Goal: Task Accomplishment & Management: Complete application form

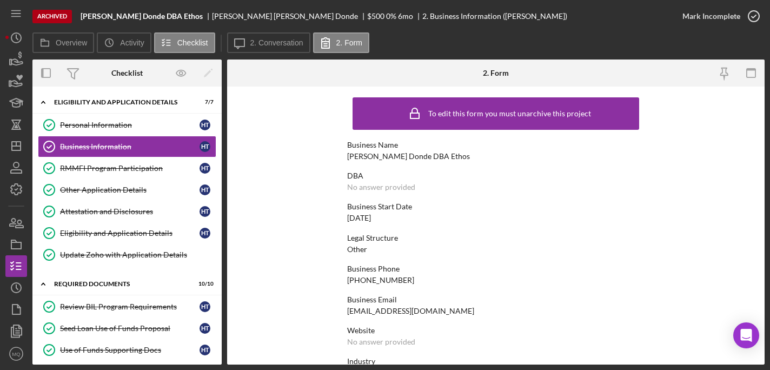
click at [14, 36] on icon "Icon/History" at bounding box center [16, 37] width 27 height 27
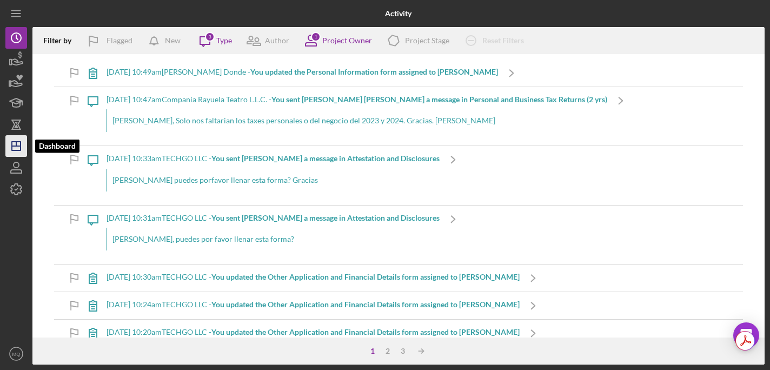
click at [15, 142] on icon "Icon/Dashboard" at bounding box center [16, 145] width 27 height 27
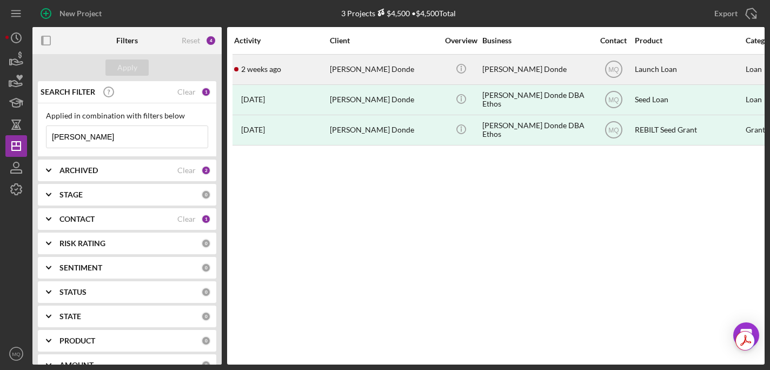
click at [379, 70] on div "[PERSON_NAME] Donde" at bounding box center [384, 69] width 108 height 29
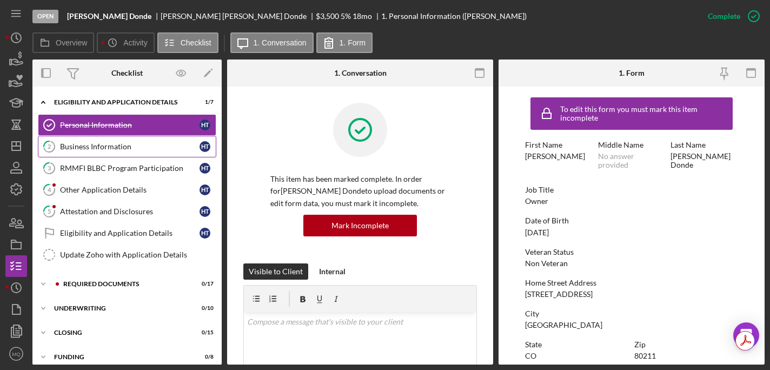
click at [160, 143] on div "Business Information" at bounding box center [129, 146] width 139 height 9
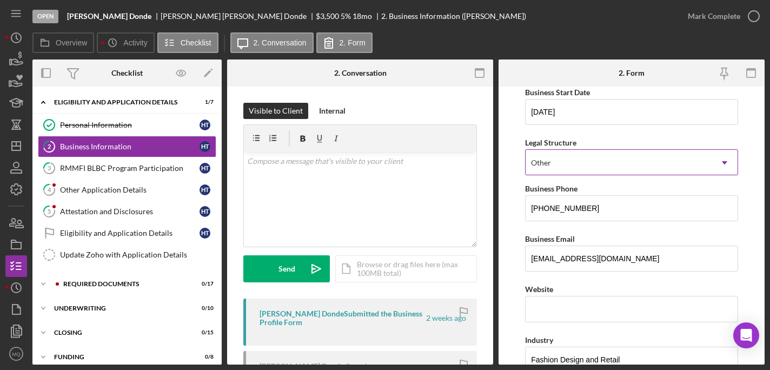
scroll to position [110, 0]
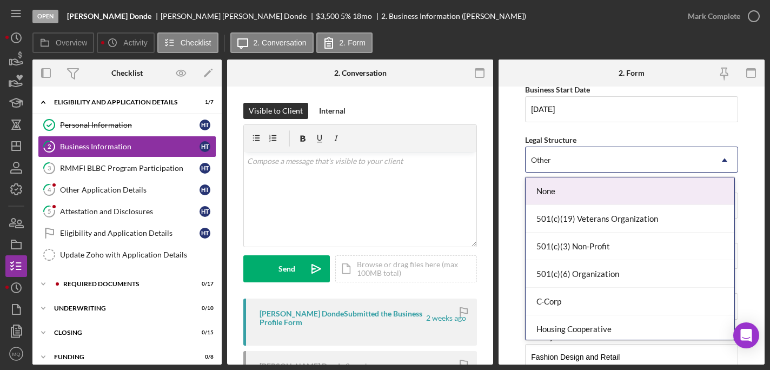
click at [660, 164] on div "Other" at bounding box center [618, 160] width 186 height 25
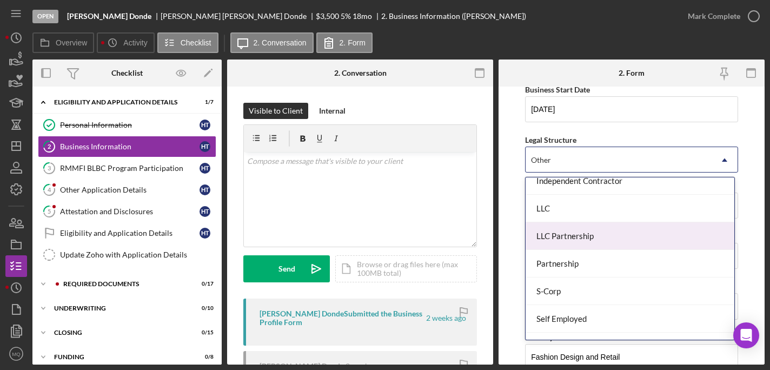
scroll to position [179, 0]
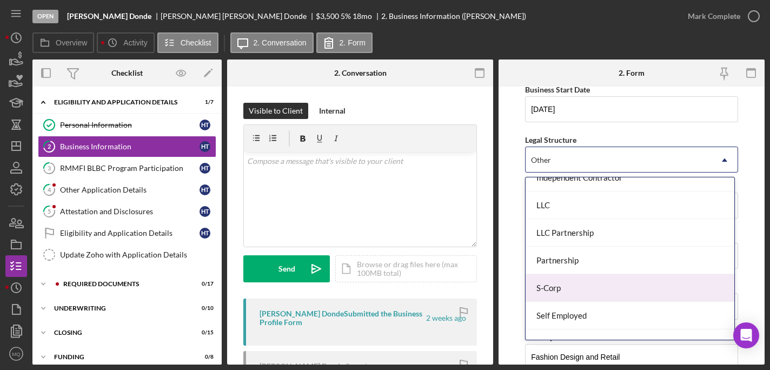
click at [561, 285] on div "S-Corp" at bounding box center [629, 288] width 209 height 28
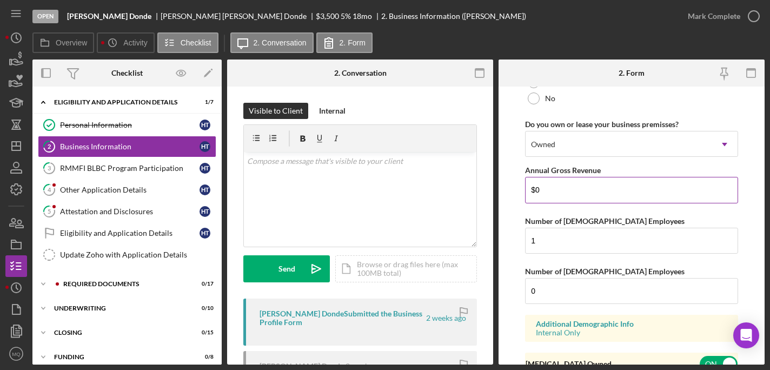
scroll to position [922, 0]
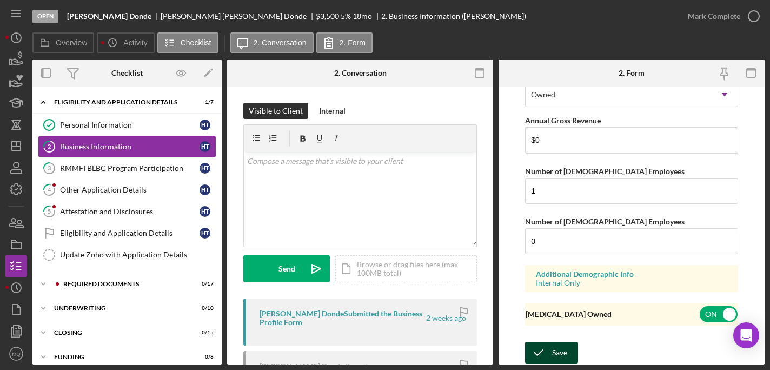
click at [570, 345] on button "Save" at bounding box center [551, 353] width 53 height 22
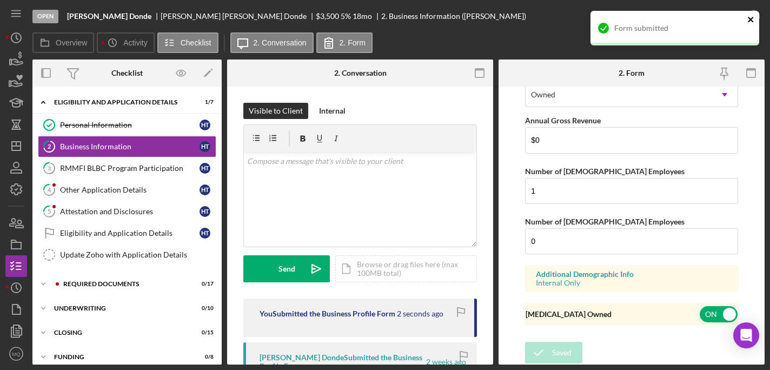
click at [749, 21] on icon "close" at bounding box center [750, 19] width 5 height 5
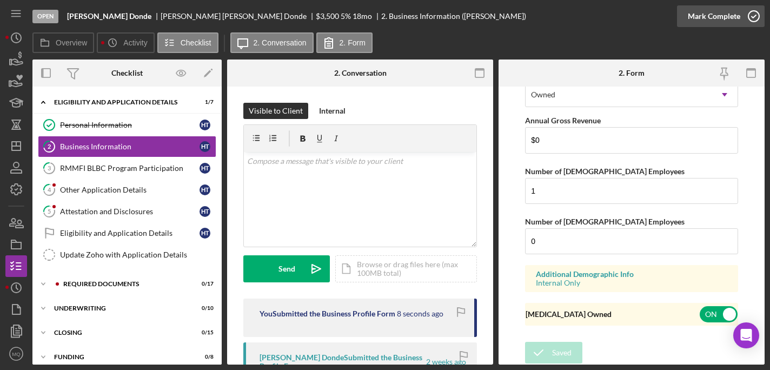
click at [763, 12] on div "Mark Complete" at bounding box center [721, 16] width 88 height 32
click at [749, 18] on icon "button" at bounding box center [753, 16] width 27 height 27
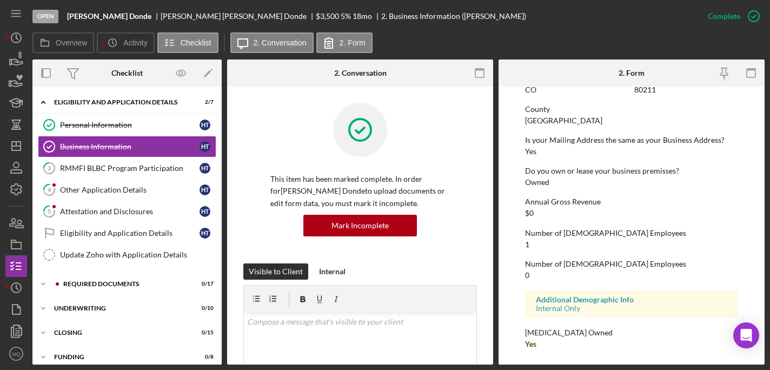
scroll to position [537, 0]
click at [156, 161] on link "3 RMMFI BLBC Program Participation H T" at bounding box center [127, 168] width 178 height 22
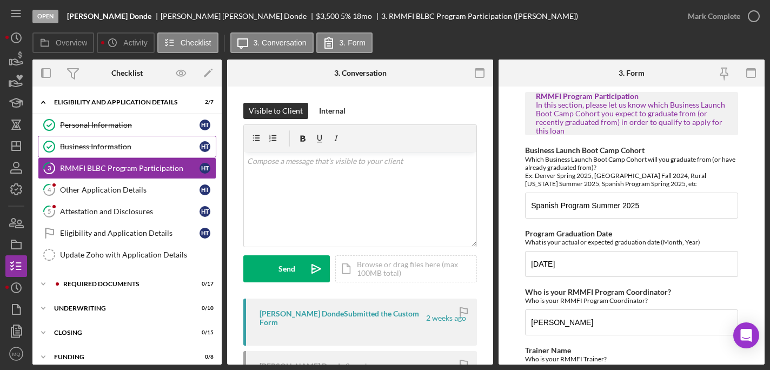
click at [138, 144] on div "Business Information" at bounding box center [129, 146] width 139 height 9
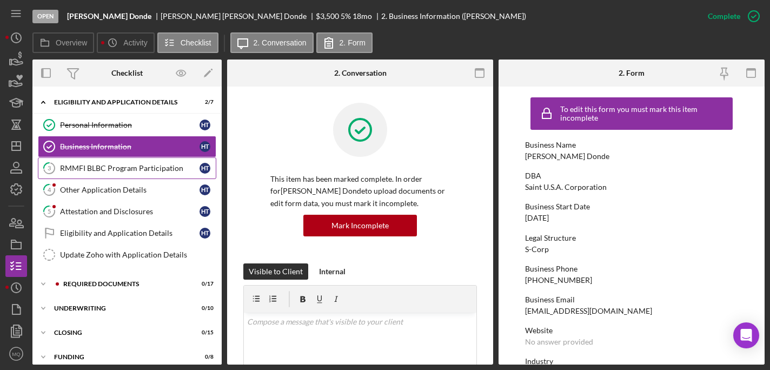
click at [148, 178] on link "3 RMMFI BLBC Program Participation H T" at bounding box center [127, 168] width 178 height 22
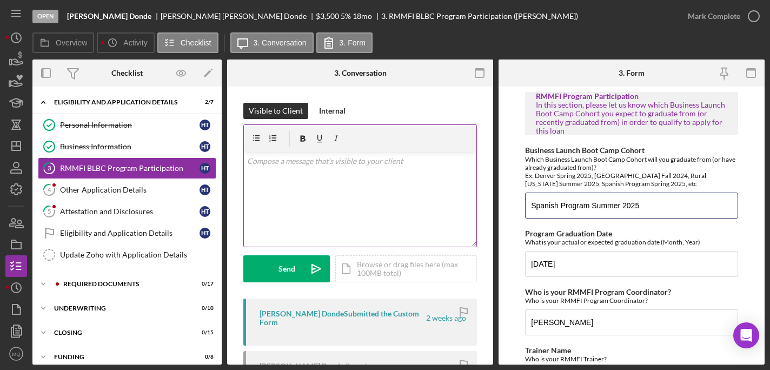
drag, startPoint x: 660, startPoint y: 213, endPoint x: 357, endPoint y: 157, distance: 308.0
click at [357, 157] on div "Overview Internal Workflow Stage Open Icon/Dropdown Arrow Archive (can unarchiv…" at bounding box center [398, 211] width 732 height 305
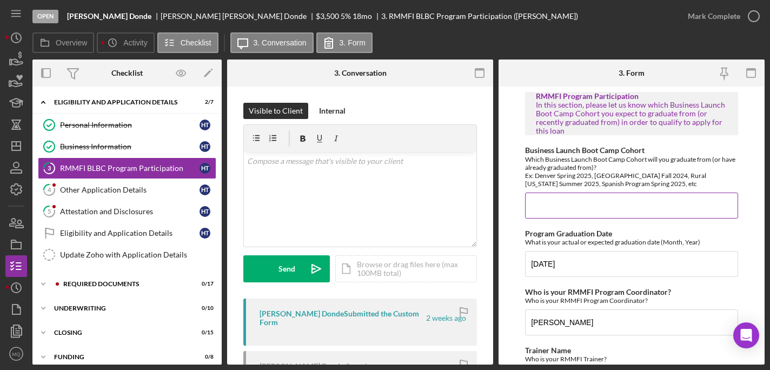
paste input "BLBC-SP-20-2025-1"
type input "BLBC-SP-20-2025-1"
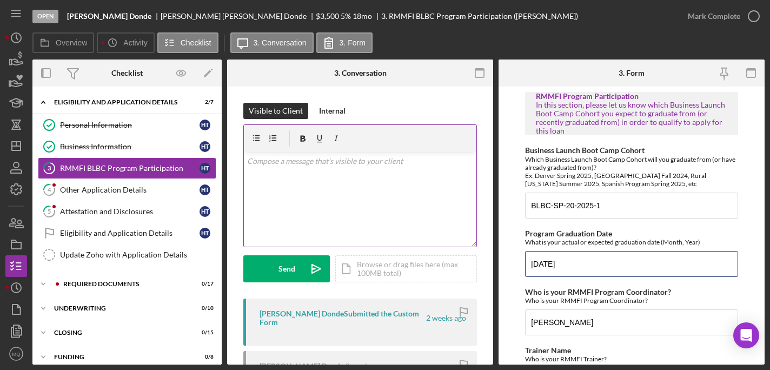
drag, startPoint x: 596, startPoint y: 274, endPoint x: 427, endPoint y: 245, distance: 171.7
click at [427, 245] on div "Overview Internal Workflow Stage Open Icon/Dropdown Arrow Archive (can unarchiv…" at bounding box center [398, 211] width 732 height 305
paste input "08/07/"
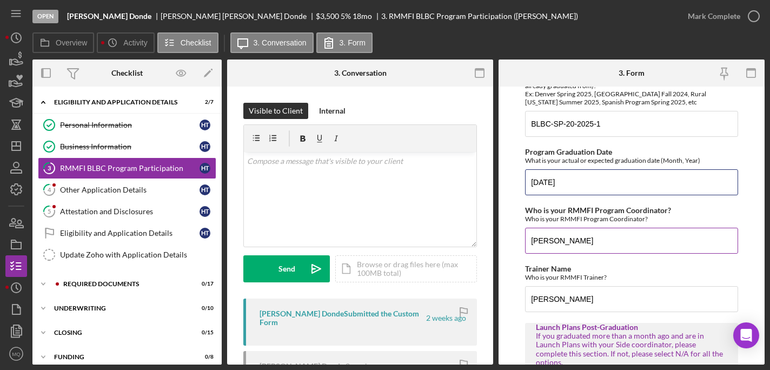
scroll to position [104, 0]
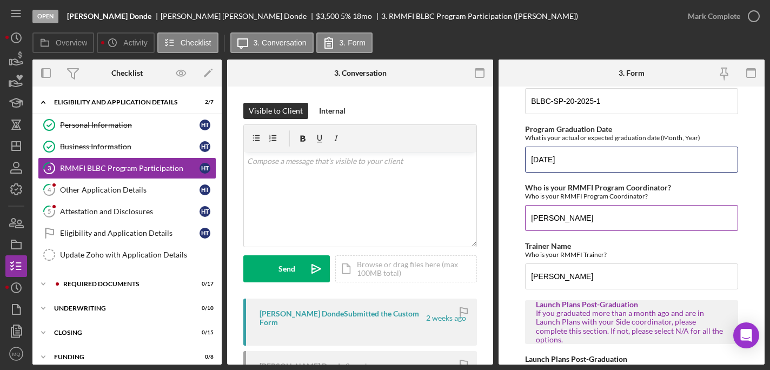
type input "08/07/2025"
click at [573, 224] on input "Yasmin" at bounding box center [631, 218] width 213 height 26
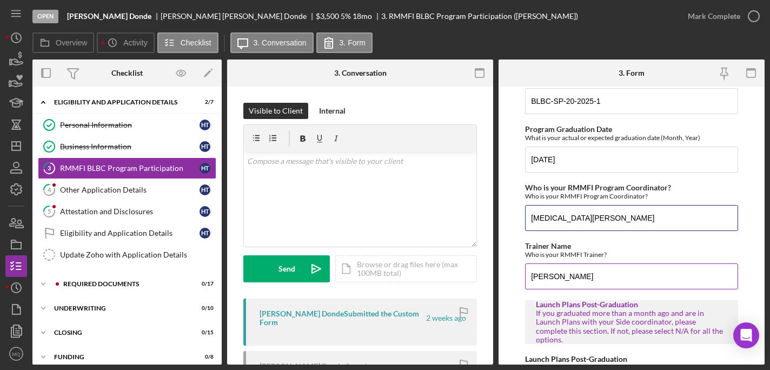
type input "Yasmin Solis"
drag, startPoint x: 568, startPoint y: 277, endPoint x: 422, endPoint y: 271, distance: 146.6
click at [424, 271] on div "Overview Internal Workflow Stage Open Icon/Dropdown Arrow Archive (can unarchiv…" at bounding box center [398, 211] width 732 height 305
type input "Jose Gerardo Carapia"
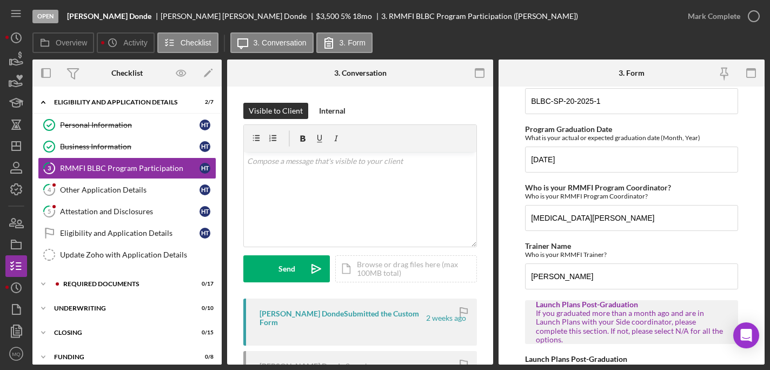
click at [740, 246] on form "RMMFI Program Participation In this section, please let us know which Business …" at bounding box center [631, 225] width 266 height 278
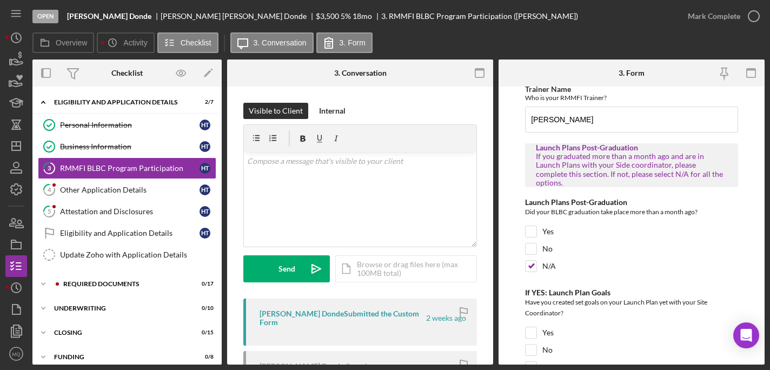
scroll to position [678, 0]
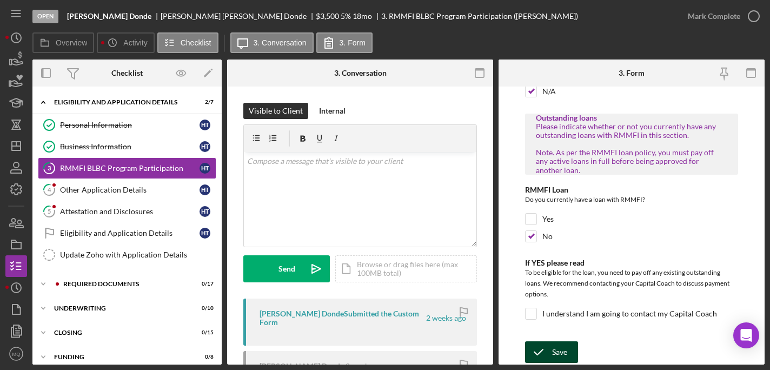
click at [564, 348] on div "Save" at bounding box center [559, 352] width 15 height 22
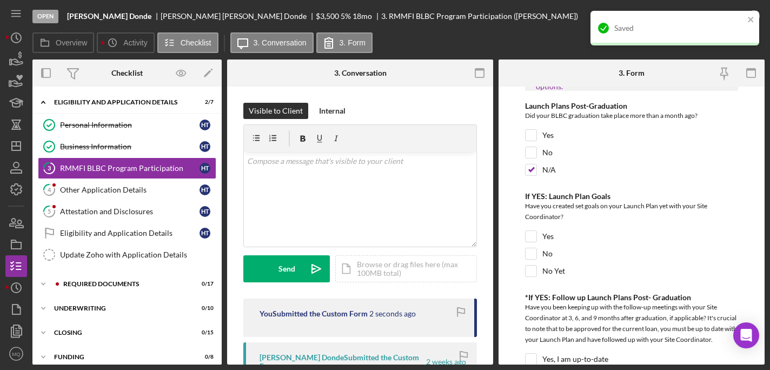
scroll to position [362, 0]
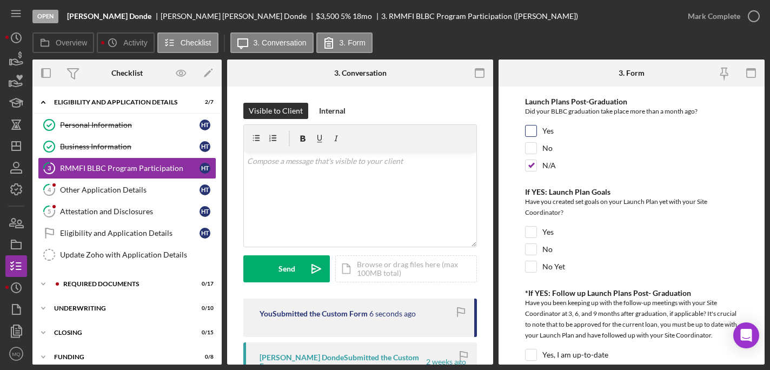
click at [531, 125] on input "Yes" at bounding box center [530, 130] width 11 height 11
checkbox input "true"
click at [528, 160] on input "N/A" at bounding box center [530, 165] width 11 height 11
checkbox input "false"
click at [532, 226] on input "Yes" at bounding box center [530, 231] width 11 height 11
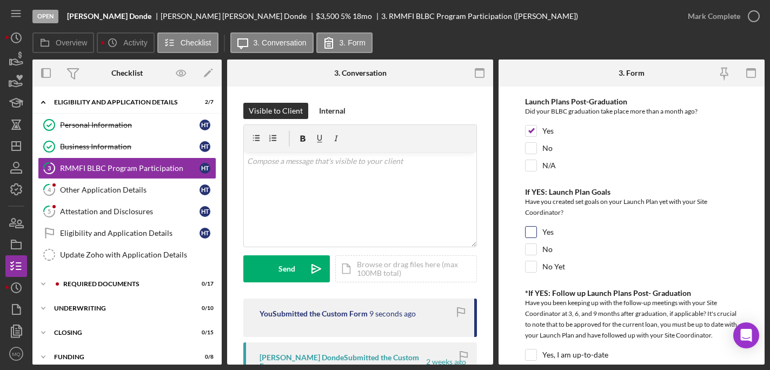
checkbox input "true"
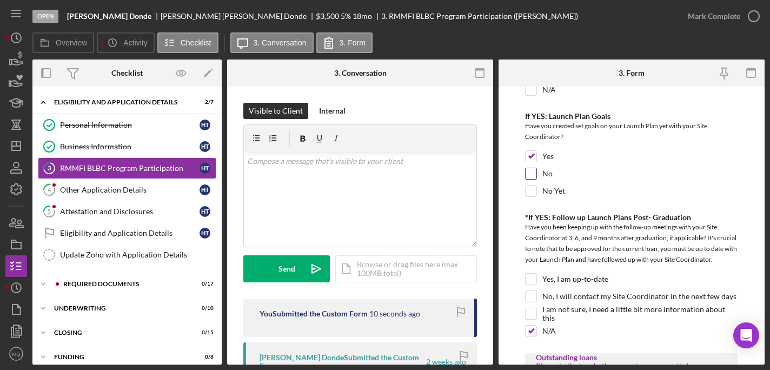
scroll to position [445, 0]
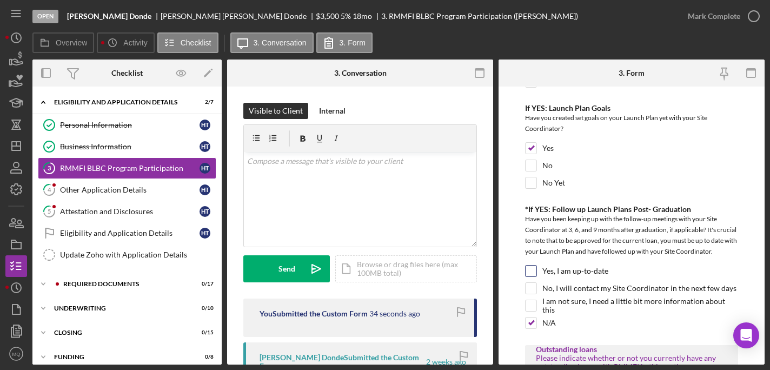
click at [529, 275] on input "Yes, I am up-to-date" at bounding box center [530, 270] width 11 height 11
checkbox input "true"
click at [532, 324] on input "N/A" at bounding box center [530, 322] width 11 height 11
checkbox input "false"
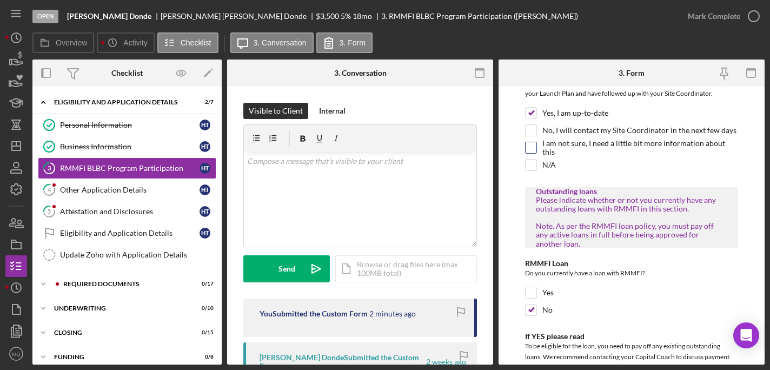
scroll to position [678, 0]
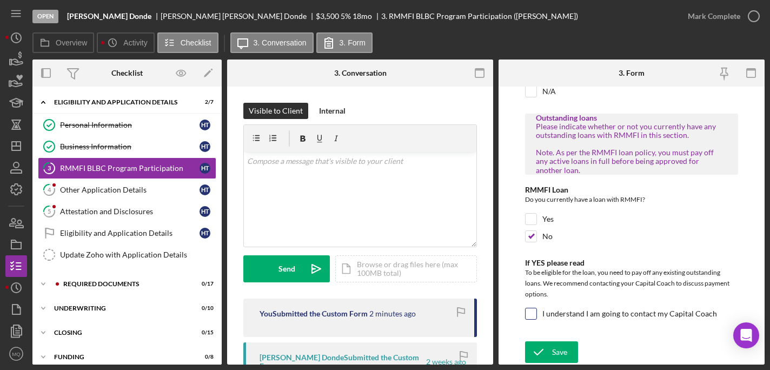
click at [531, 318] on input "I understand I am going to contact my Capital Coach" at bounding box center [530, 313] width 11 height 11
checkbox input "true"
click at [563, 348] on div "Save" at bounding box center [559, 352] width 15 height 22
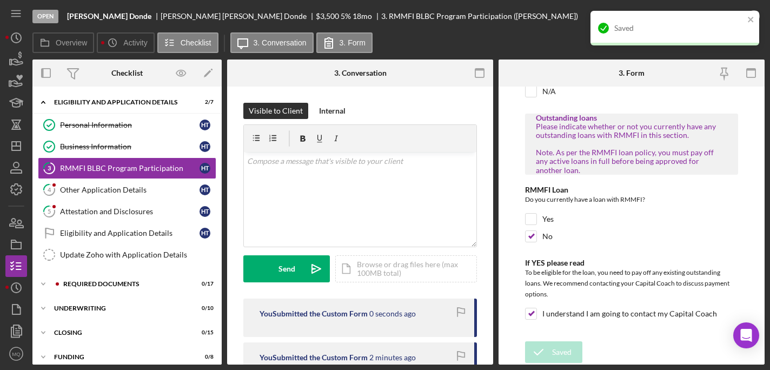
click at [756, 19] on div "Saved" at bounding box center [674, 33] width 173 height 48
click at [748, 18] on icon "close" at bounding box center [751, 19] width 8 height 9
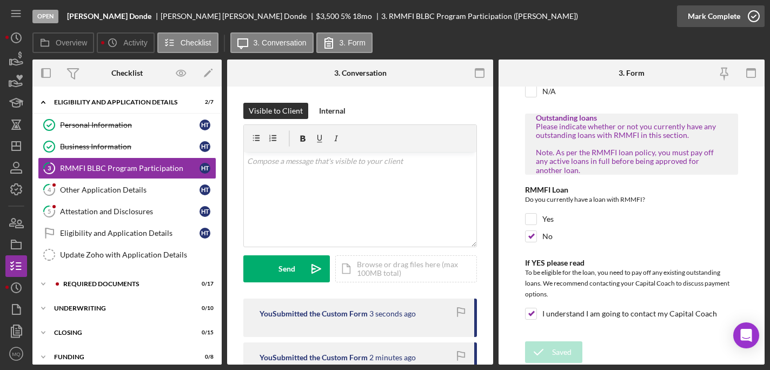
click at [752, 18] on icon "button" at bounding box center [753, 16] width 27 height 27
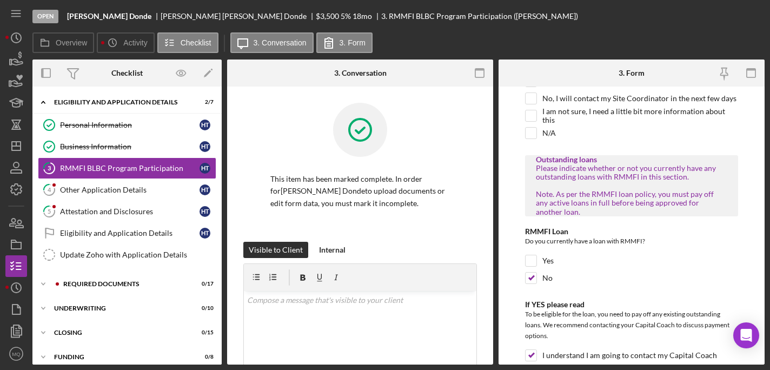
scroll to position [722, 0]
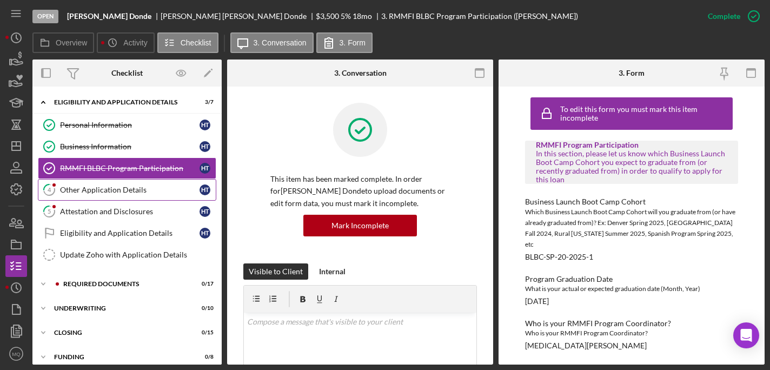
click at [140, 198] on link "4 Other Application Details H T" at bounding box center [127, 190] width 178 height 22
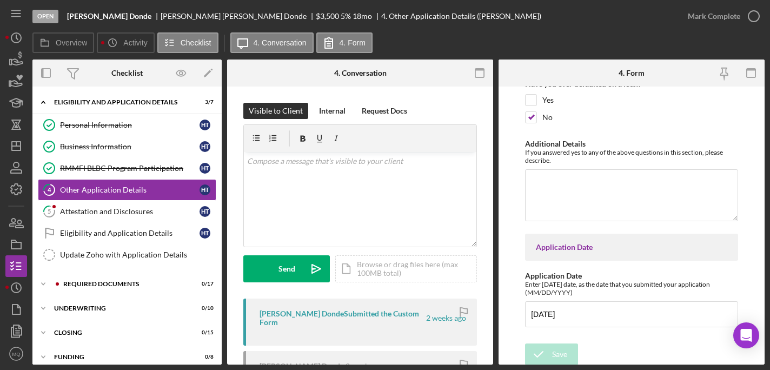
scroll to position [2675, 0]
click at [756, 14] on icon "button" at bounding box center [753, 16] width 27 height 27
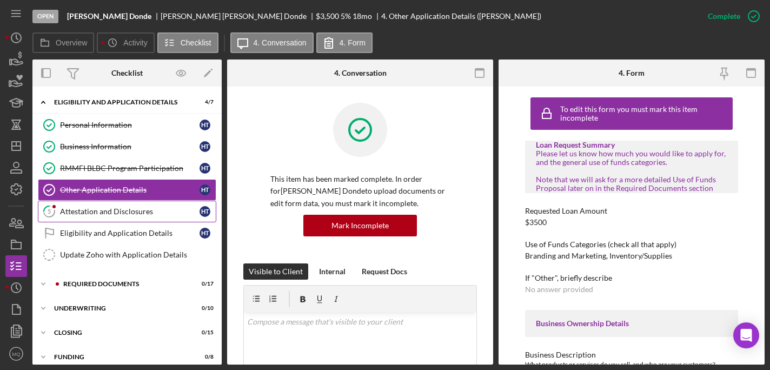
click at [132, 210] on div "Attestation and Disclosures" at bounding box center [129, 211] width 139 height 9
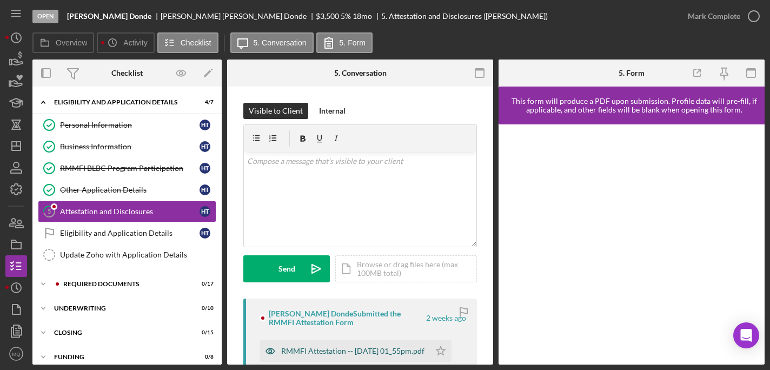
click at [369, 348] on div "RMMFI Attestation -- [DATE] 01_55pm.pdf" at bounding box center [352, 350] width 143 height 9
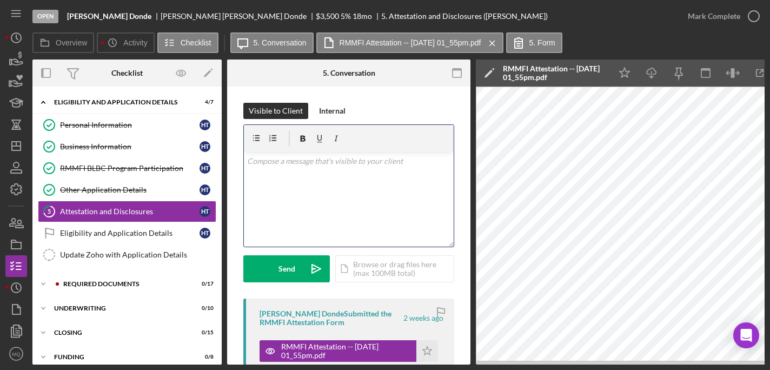
click at [370, 190] on div "v Color teal Color pink Remove color Add row above Add row below Add column bef…" at bounding box center [349, 199] width 210 height 95
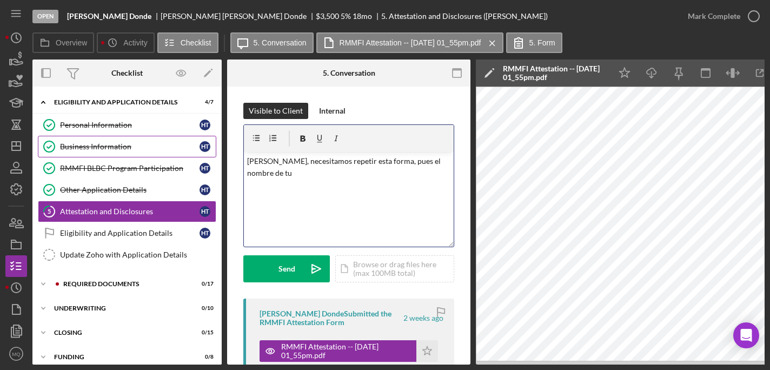
click at [101, 144] on div "Business Information" at bounding box center [129, 146] width 139 height 9
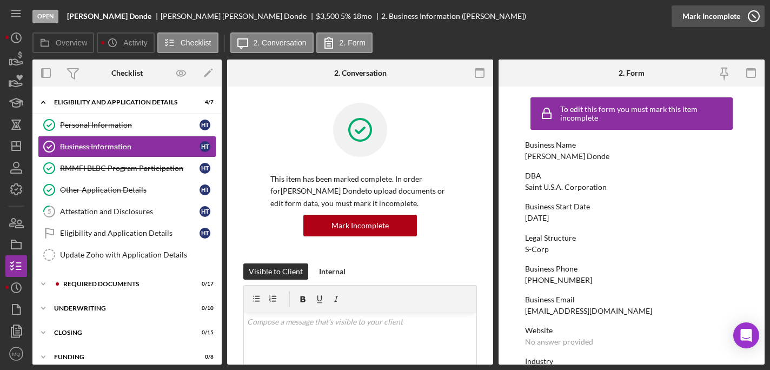
click at [757, 19] on icon "button" at bounding box center [753, 16] width 27 height 27
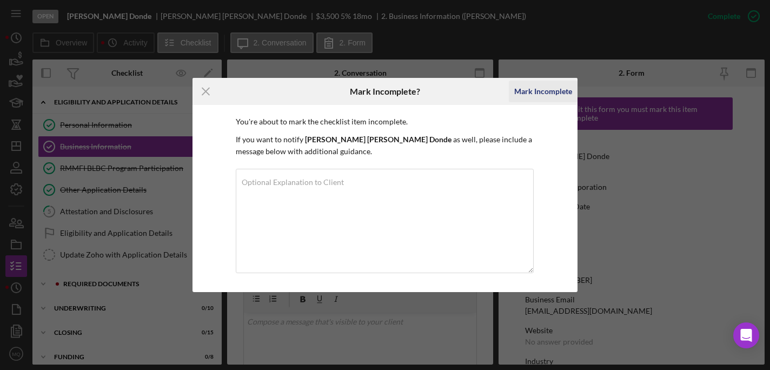
click at [545, 88] on div "Mark Incomplete" at bounding box center [543, 92] width 58 height 22
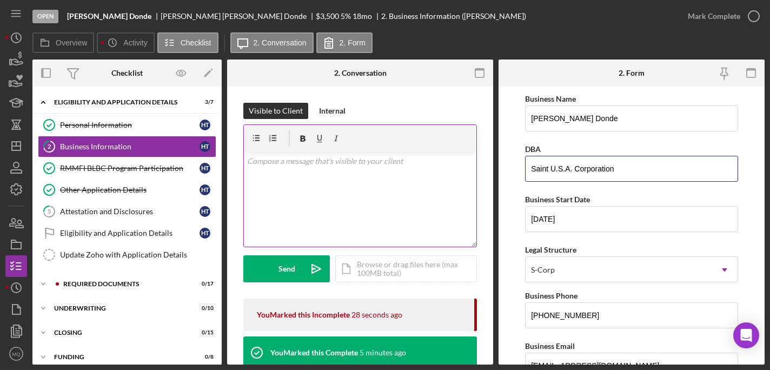
drag, startPoint x: 623, startPoint y: 169, endPoint x: 407, endPoint y: 154, distance: 216.2
click at [407, 154] on div "Overview Internal Workflow Stage Open Icon/Dropdown Arrow Archive (can unarchiv…" at bounding box center [398, 211] width 732 height 305
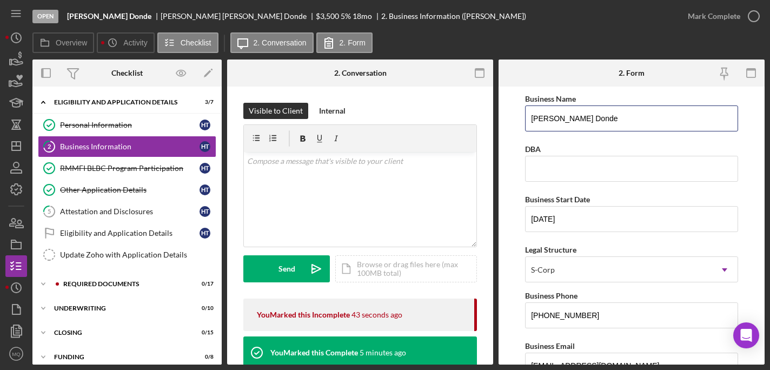
drag, startPoint x: 614, startPoint y: 119, endPoint x: 371, endPoint y: 96, distance: 243.7
click at [371, 96] on div "Overview Internal Workflow Stage Open Icon/Dropdown Arrow Archive (can unarchiv…" at bounding box center [398, 211] width 732 height 305
paste input "SAINT U.S.A. Corporation."
click at [548, 117] on input "SAINT U.S.A. Corporation." at bounding box center [631, 118] width 213 height 26
type input "SAINT U.S.A. Corporation."
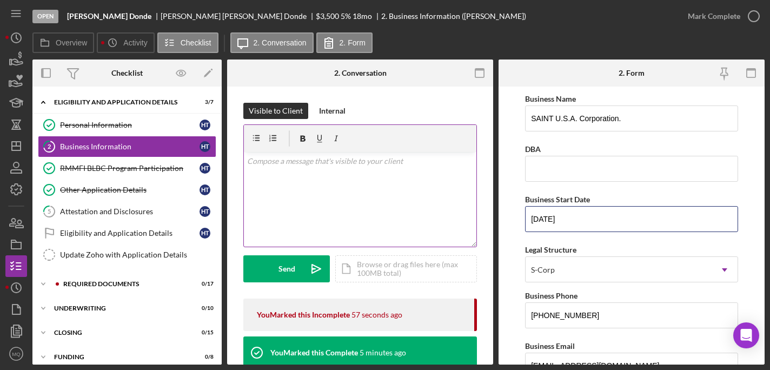
drag, startPoint x: 585, startPoint y: 226, endPoint x: 441, endPoint y: 193, distance: 147.9
click at [441, 193] on div "Overview Internal Workflow Stage Open Icon/Dropdown Arrow Archive (can unarchiv…" at bounding box center [398, 211] width 732 height 305
paste input "2/25"
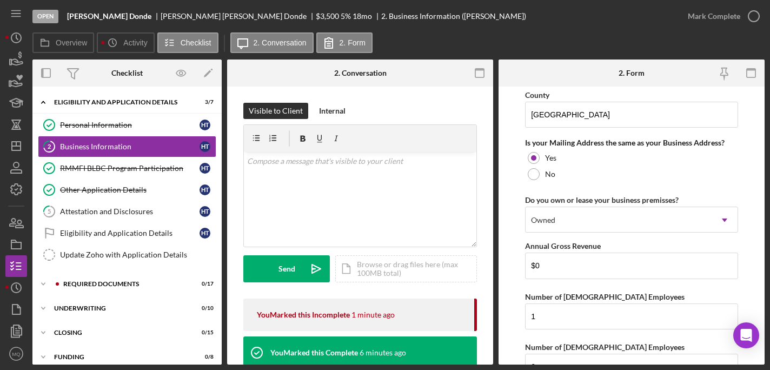
scroll to position [922, 0]
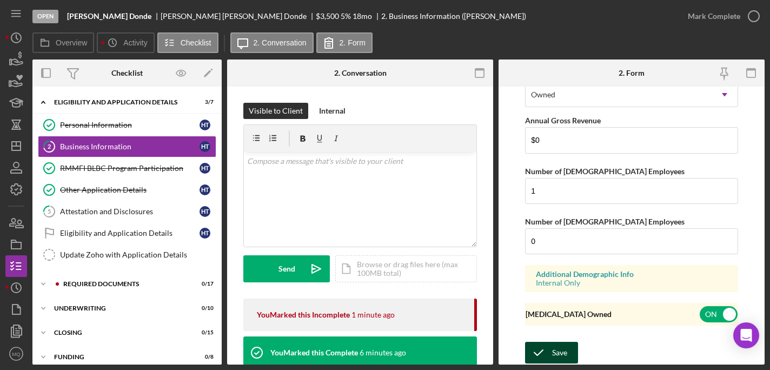
type input "02/25/2025"
click at [563, 348] on div "Save" at bounding box center [559, 353] width 15 height 22
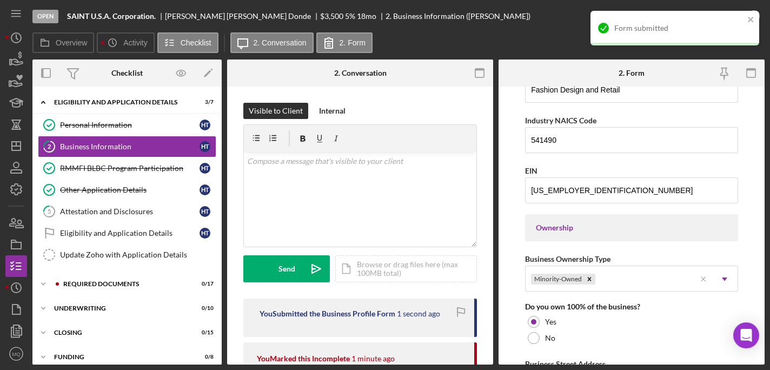
scroll to position [372, 0]
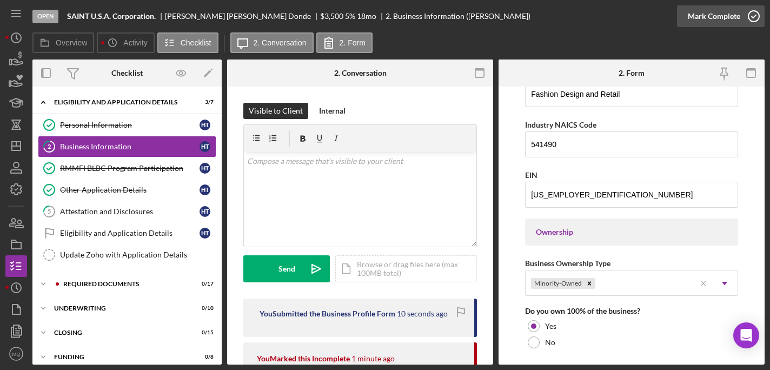
click at [750, 18] on icon "button" at bounding box center [753, 16] width 27 height 27
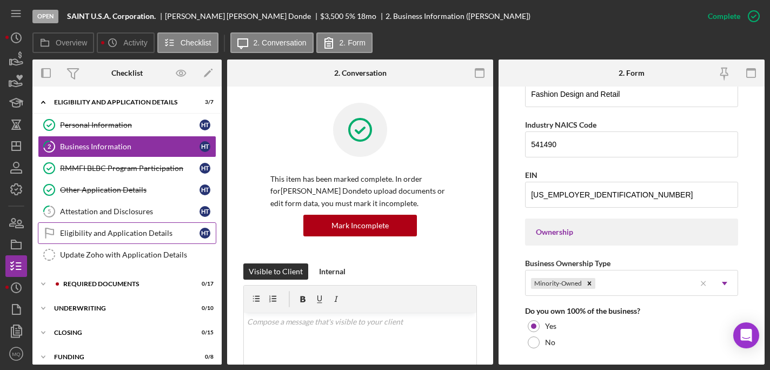
scroll to position [231, 0]
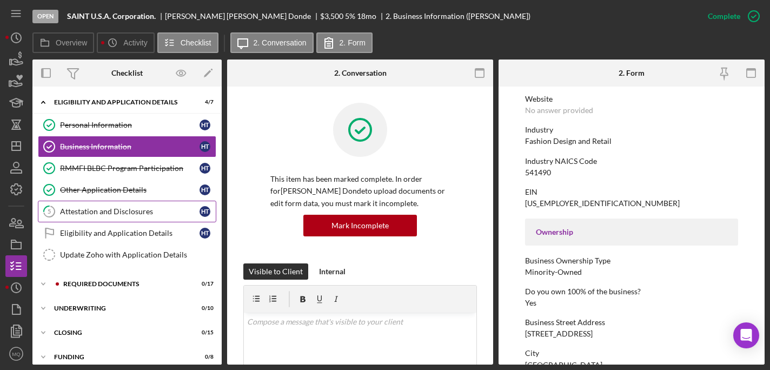
click at [153, 212] on div "Attestation and Disclosures" at bounding box center [129, 211] width 139 height 9
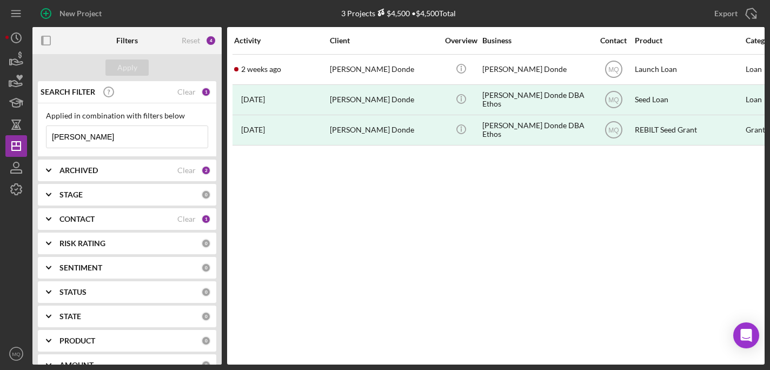
click at [139, 138] on input "hector" at bounding box center [126, 137] width 161 height 22
drag, startPoint x: 139, startPoint y: 138, endPoint x: -4, endPoint y: 103, distance: 147.5
click at [0, 103] on html "New Project 3 Projects $4,500 • $4,500 Total hector Export Icon/Export Filters …" at bounding box center [385, 185] width 770 height 370
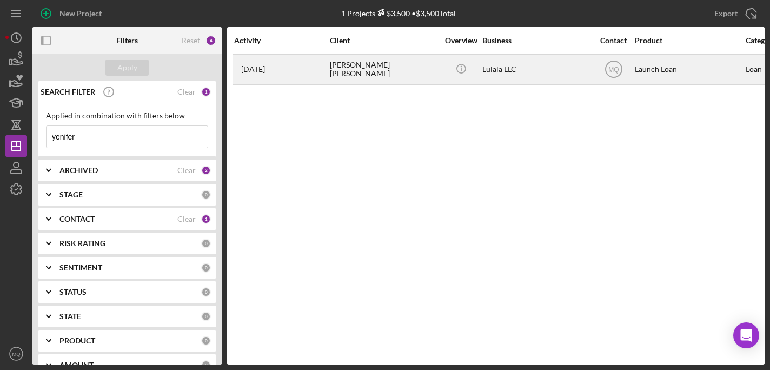
type input "yenifer"
click at [397, 72] on div "[PERSON_NAME] [PERSON_NAME]" at bounding box center [384, 69] width 108 height 29
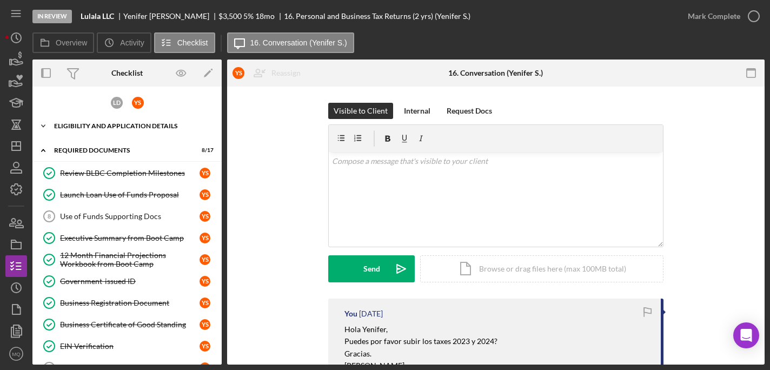
click at [123, 123] on div "Eligibility and Application Details" at bounding box center [131, 126] width 154 height 6
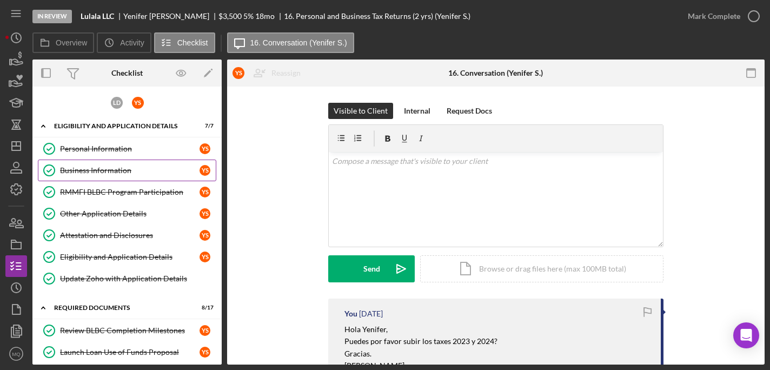
click at [106, 168] on div "Business Information" at bounding box center [129, 170] width 139 height 9
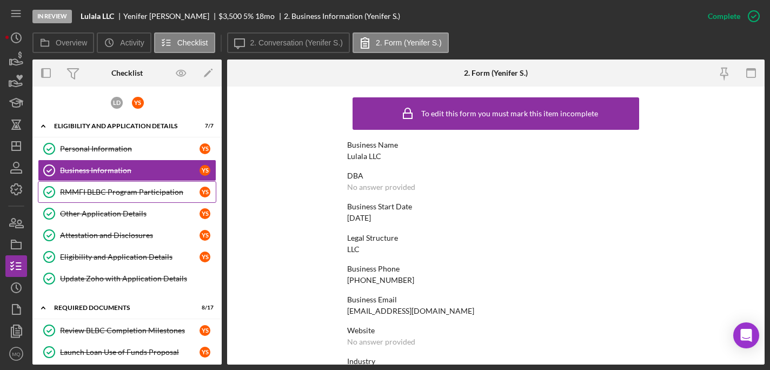
click at [109, 199] on link "RMMFI BLBC Program Participation RMMFI BLBC Program Participation Y S" at bounding box center [127, 192] width 178 height 22
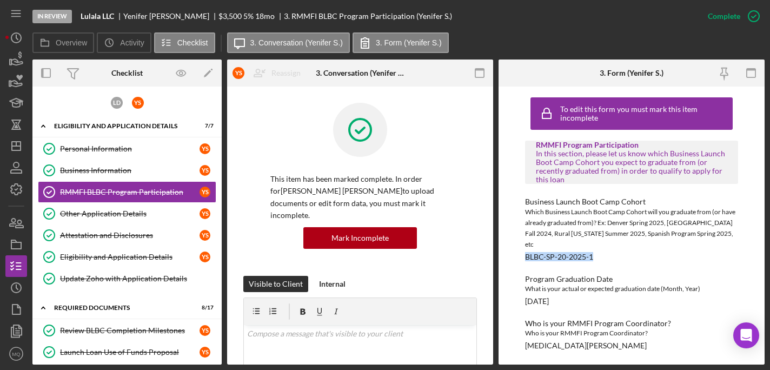
drag, startPoint x: 600, startPoint y: 247, endPoint x: 519, endPoint y: 248, distance: 81.6
click at [519, 248] on div "To edit this form you must mark this item incomplete RMMFI Program Participatio…" at bounding box center [631, 225] width 266 height 278
copy div "BLBC-SP-20-2025-1"
drag, startPoint x: 569, startPoint y: 292, endPoint x: 522, endPoint y: 291, distance: 47.6
click at [522, 291] on div "To edit this form you must mark this item incomplete RMMFI Program Participatio…" at bounding box center [631, 225] width 266 height 278
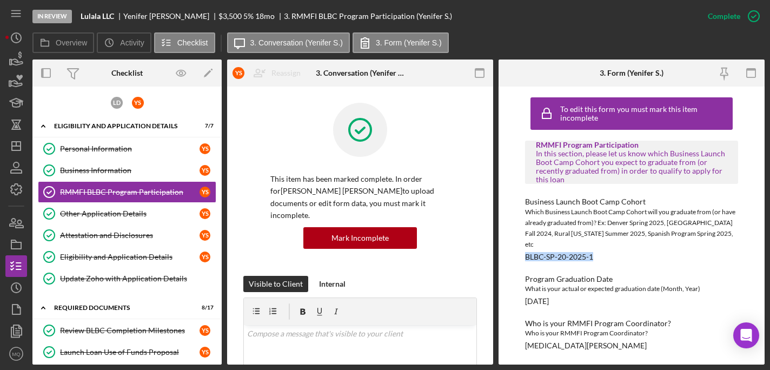
copy div "08/07/2025"
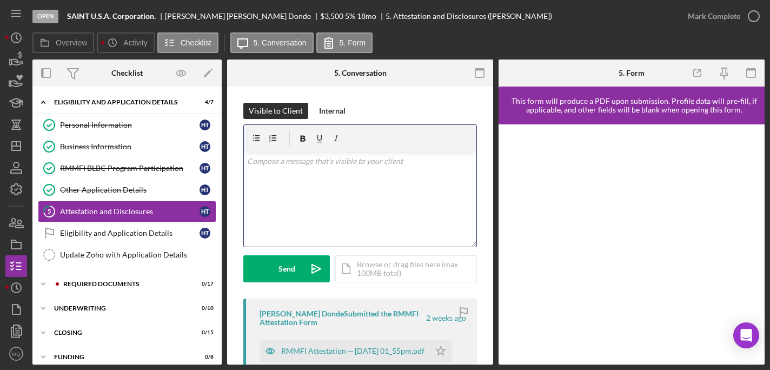
click at [343, 201] on div "v Color teal Color pink Remove color Add row above Add row below Add column bef…" at bounding box center [360, 199] width 232 height 95
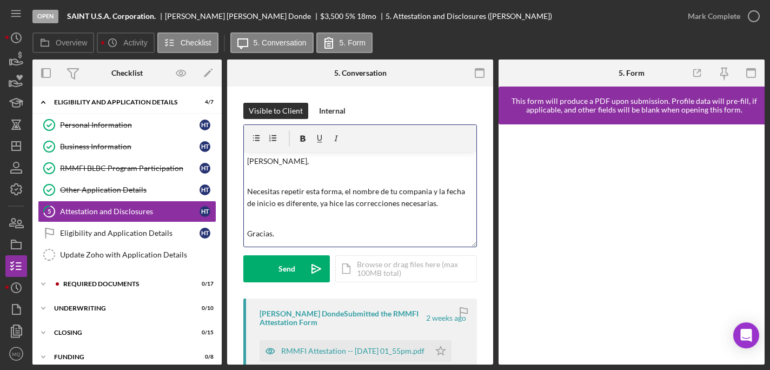
scroll to position [9, 0]
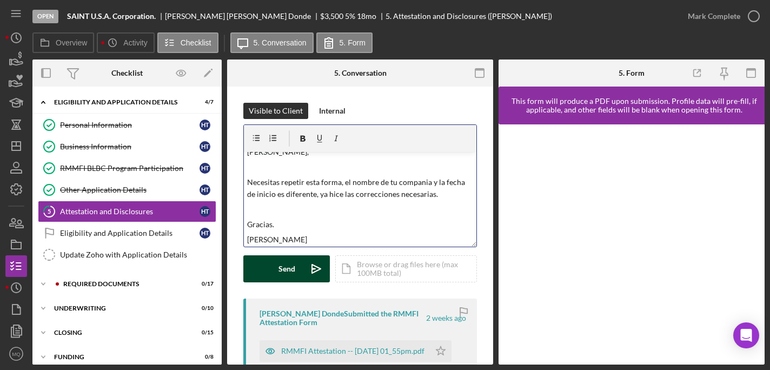
click at [291, 269] on div "Send" at bounding box center [286, 268] width 17 height 27
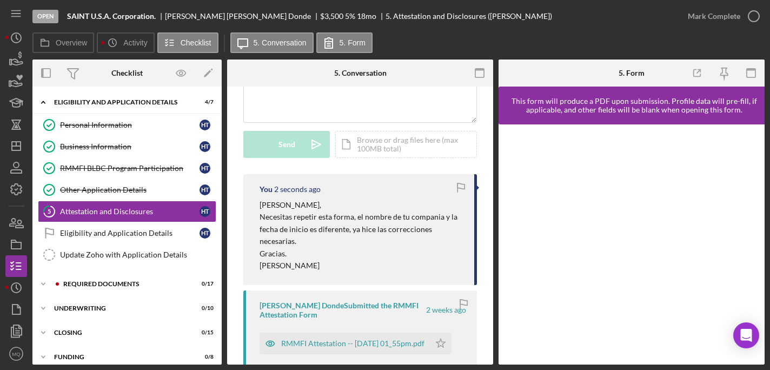
scroll to position [125, 0]
click at [147, 238] on link "Eligibility and Application Details Eligibility and Application Details H T" at bounding box center [127, 233] width 178 height 22
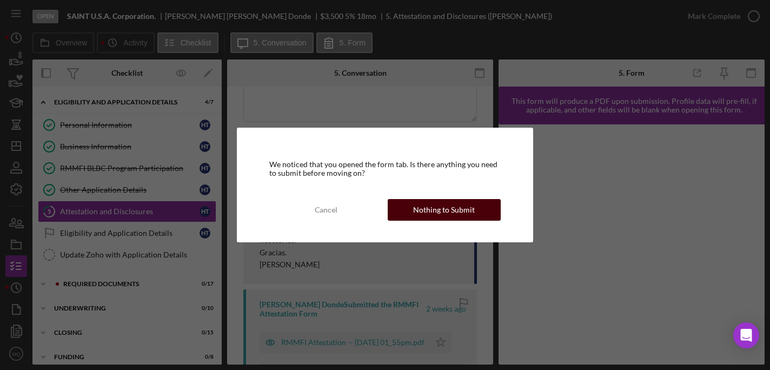
click at [442, 212] on div "Nothing to Submit" at bounding box center [444, 210] width 62 height 22
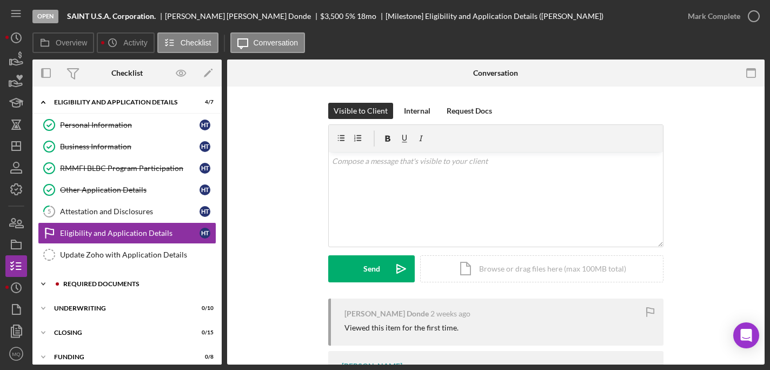
click at [112, 284] on div "Required Documents" at bounding box center [135, 284] width 145 height 6
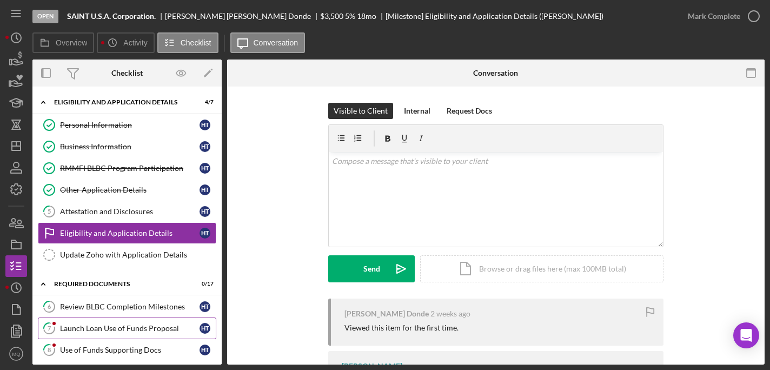
click at [146, 332] on div "Launch Loan Use of Funds Proposal" at bounding box center [129, 328] width 139 height 9
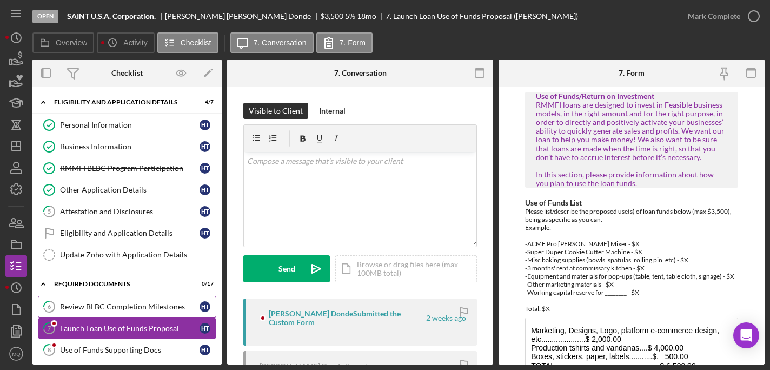
click at [158, 306] on div "Review BLBC Completion Milestones" at bounding box center [129, 306] width 139 height 9
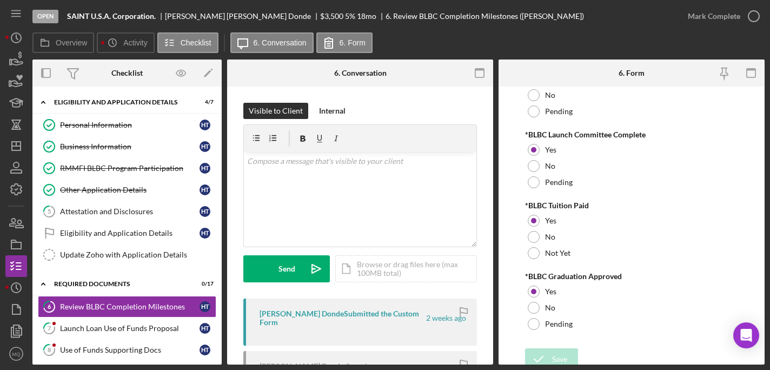
scroll to position [39, 0]
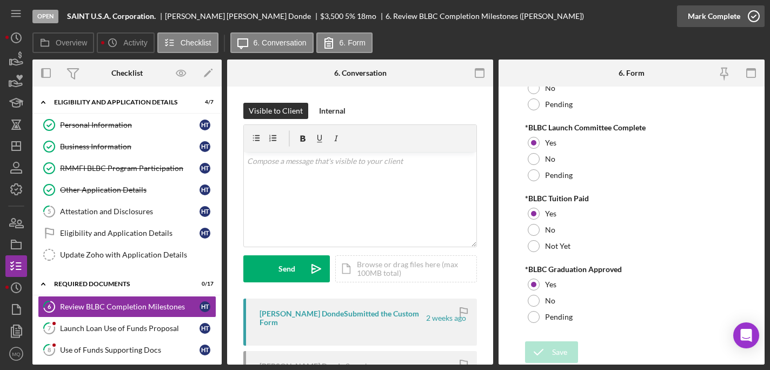
click at [758, 21] on icon "button" at bounding box center [753, 16] width 27 height 27
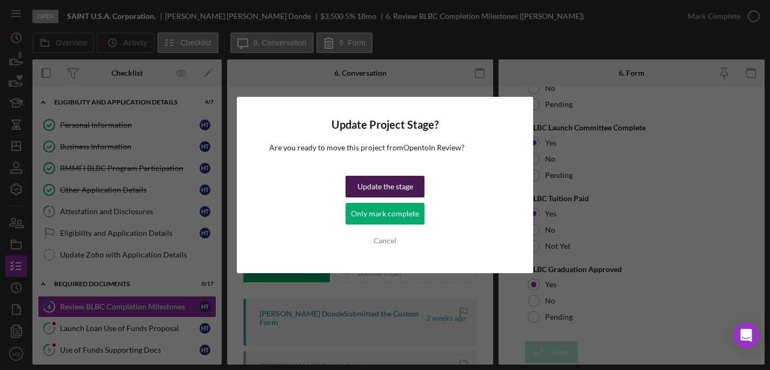
click at [384, 186] on div "Update the stage" at bounding box center [385, 187] width 56 height 22
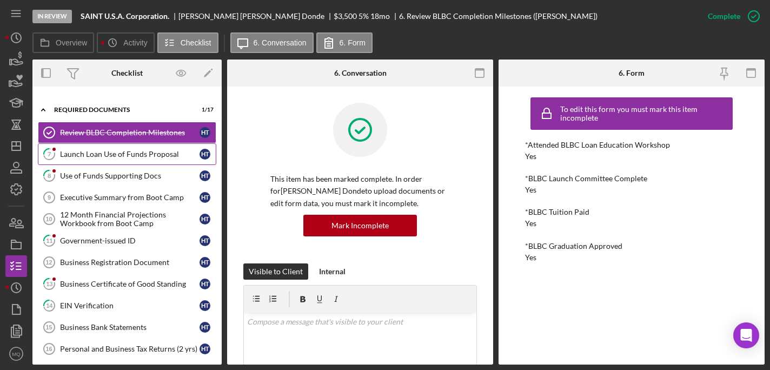
scroll to position [187, 0]
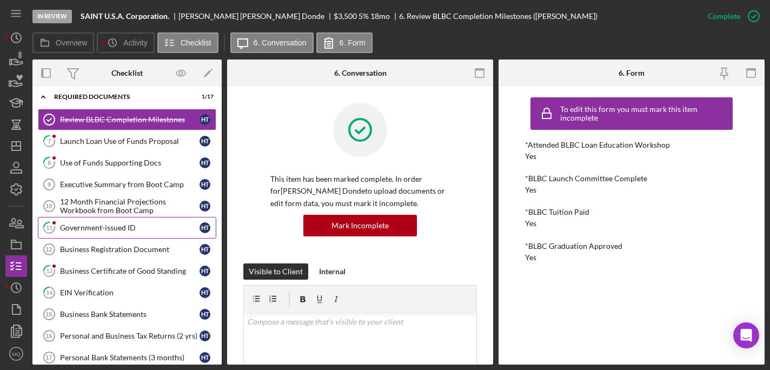
click at [102, 229] on div "Government-issued ID" at bounding box center [129, 227] width 139 height 9
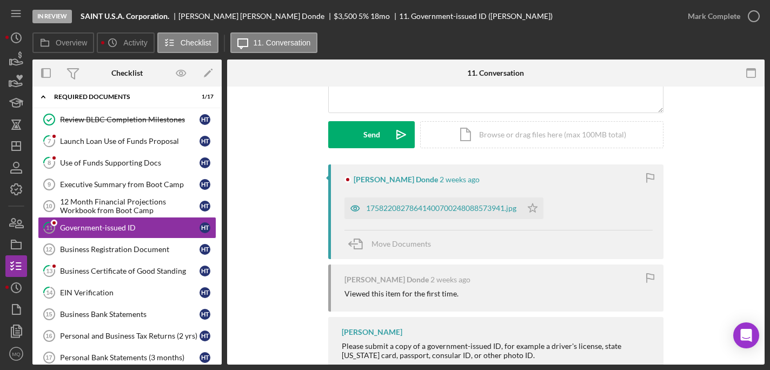
scroll to position [164, 0]
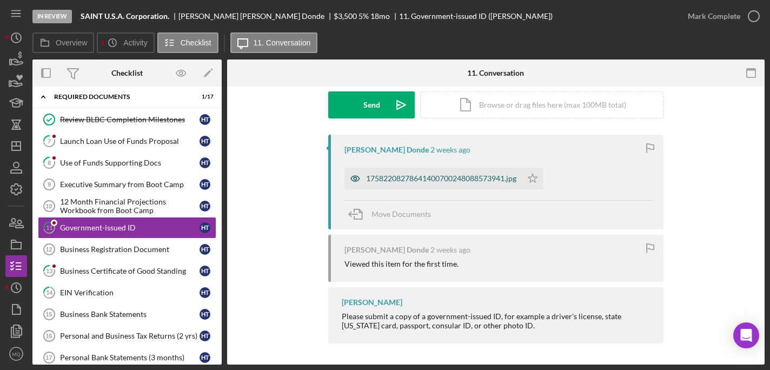
click at [483, 181] on div "17582208278641400700248088573941.jpg" at bounding box center [441, 178] width 150 height 9
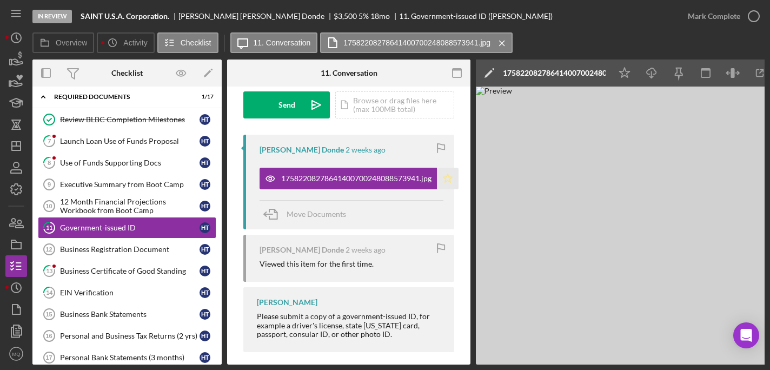
click at [445, 179] on icon "Icon/Star" at bounding box center [448, 179] width 22 height 22
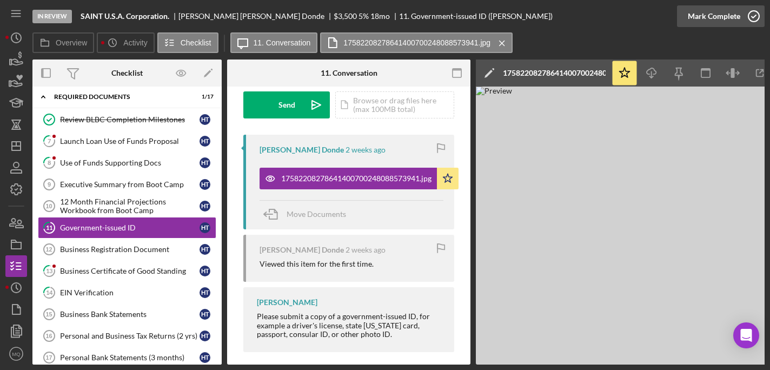
click at [750, 20] on icon "button" at bounding box center [753, 16] width 27 height 27
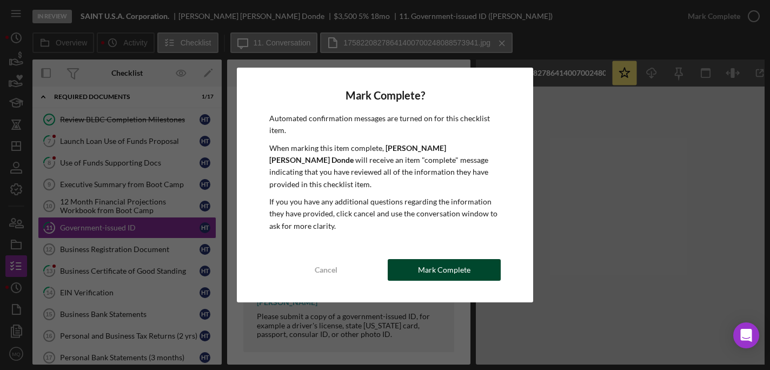
click at [470, 263] on button "Mark Complete" at bounding box center [444, 270] width 113 height 22
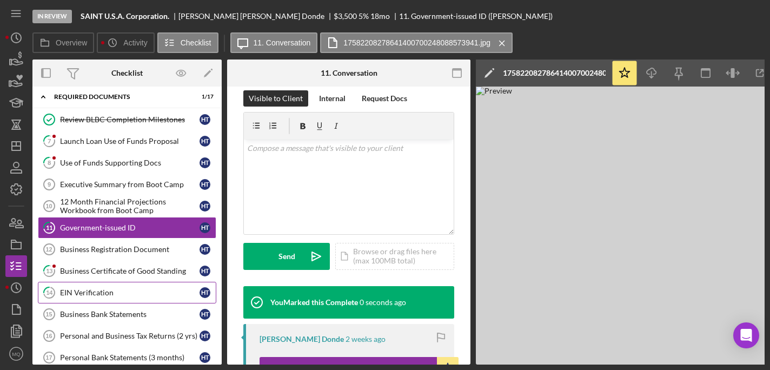
scroll to position [336, 0]
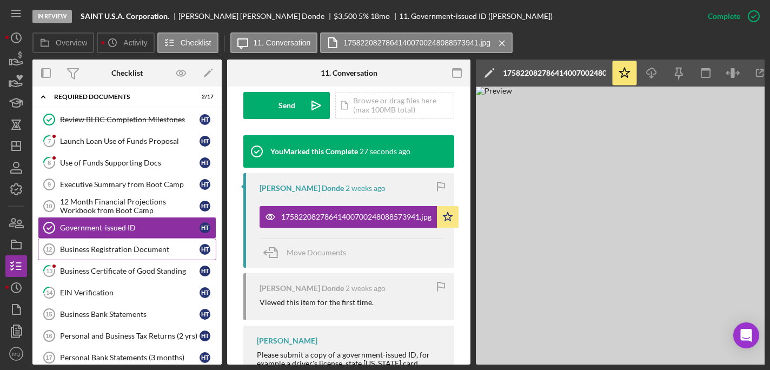
click at [138, 255] on link "Business Registration Document 12 Business Registration Document H T" at bounding box center [127, 249] width 178 height 22
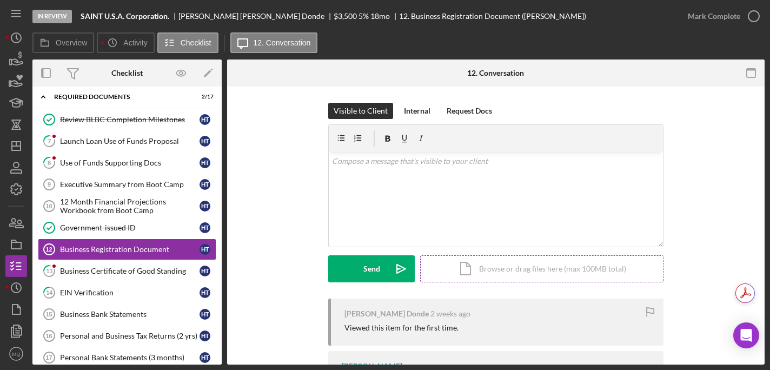
click at [552, 279] on div "Icon/Document Browse or drag files here (max 100MB total) Tap to choose files o…" at bounding box center [541, 268] width 243 height 27
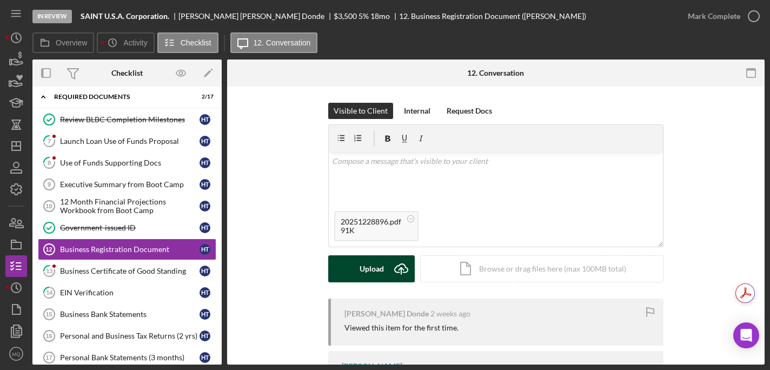
click at [368, 268] on div "Upload" at bounding box center [371, 268] width 24 height 27
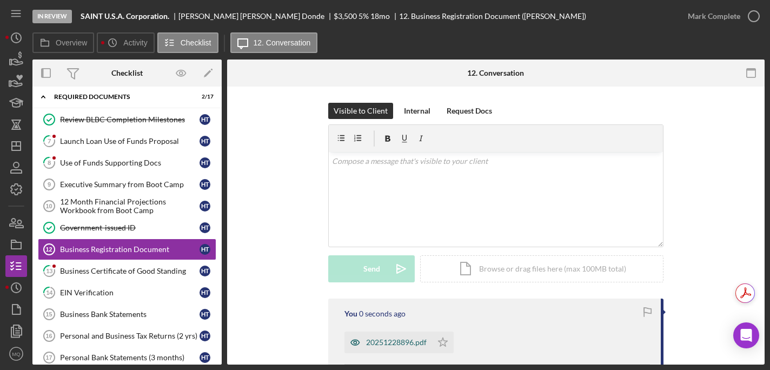
click at [397, 335] on div "20251228896.pdf" at bounding box center [388, 342] width 88 height 22
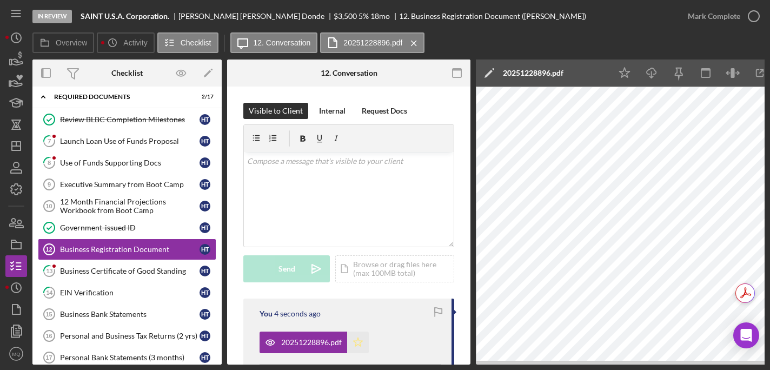
click at [363, 338] on icon "Icon/Star" at bounding box center [358, 342] width 22 height 22
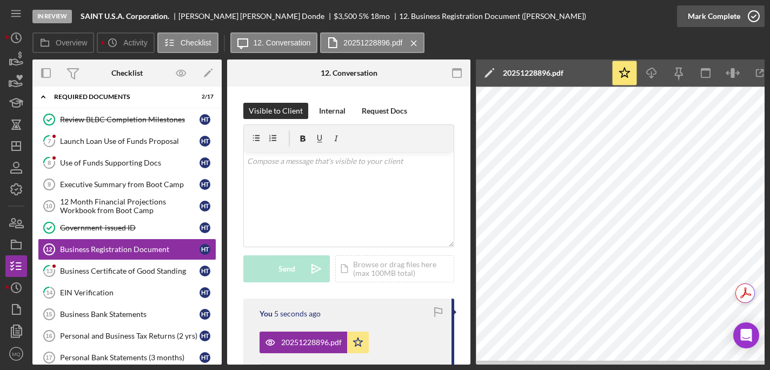
click at [755, 16] on icon "button" at bounding box center [753, 16] width 27 height 27
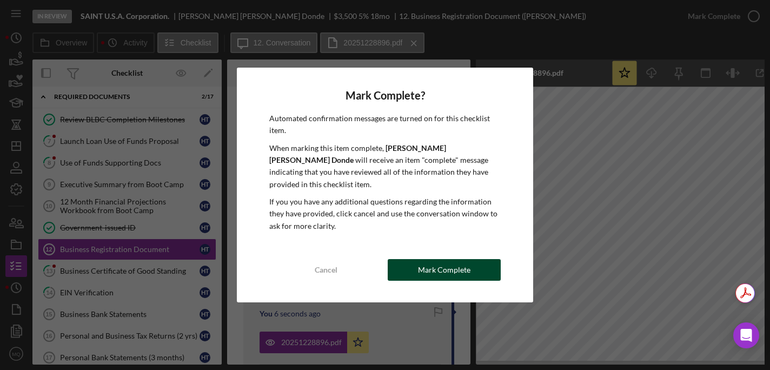
click at [470, 259] on button "Mark Complete" at bounding box center [444, 270] width 113 height 22
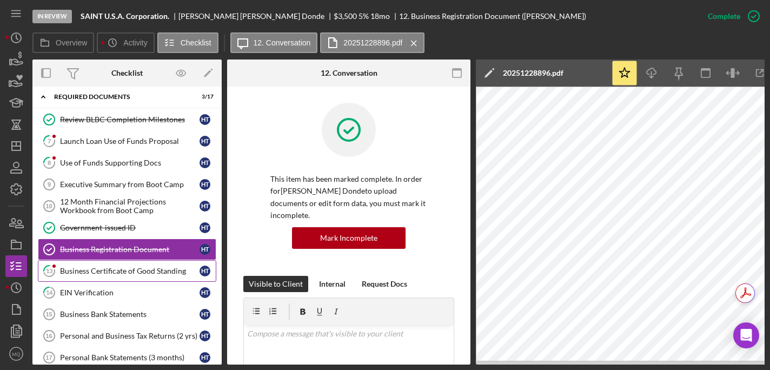
click at [132, 276] on link "13 Business Certificate of Good Standing H T" at bounding box center [127, 271] width 178 height 22
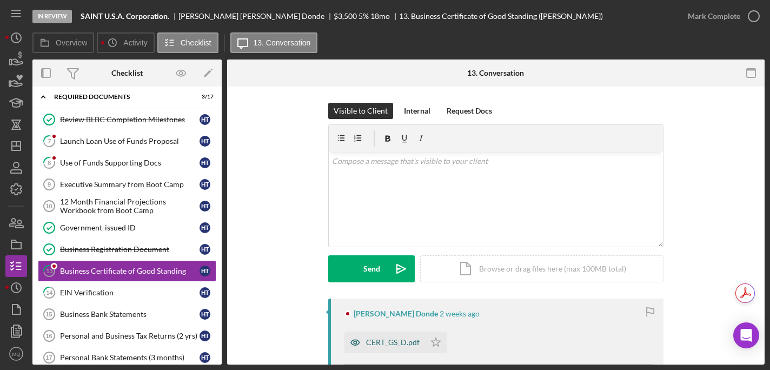
click at [392, 345] on div "CERT_GS_D.pdf" at bounding box center [393, 342] width 54 height 9
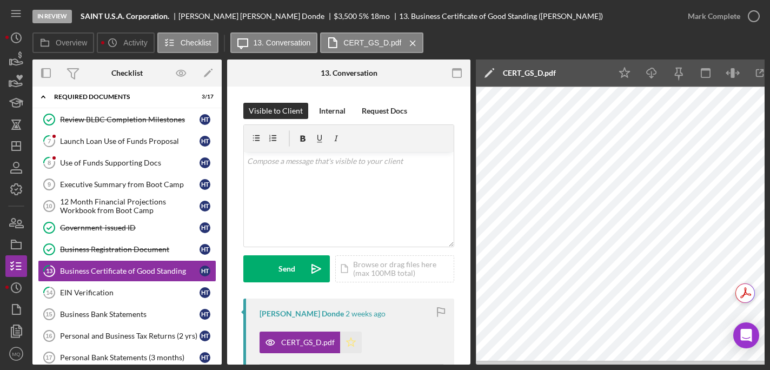
click at [348, 349] on icon "Icon/Star" at bounding box center [351, 342] width 22 height 22
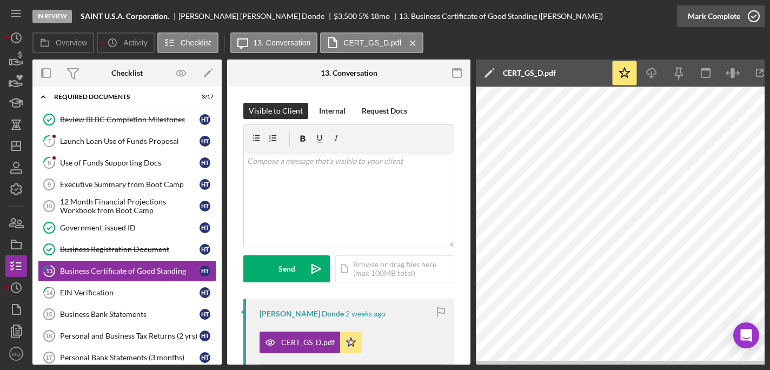
click at [755, 17] on icon "button" at bounding box center [753, 16] width 27 height 27
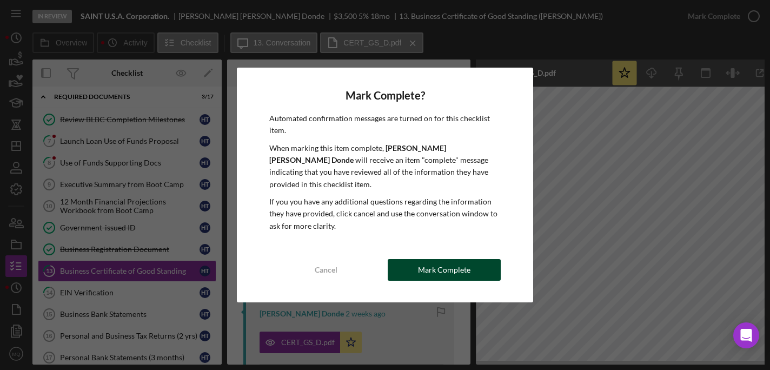
click at [432, 269] on div "Mark Complete" at bounding box center [444, 270] width 52 height 22
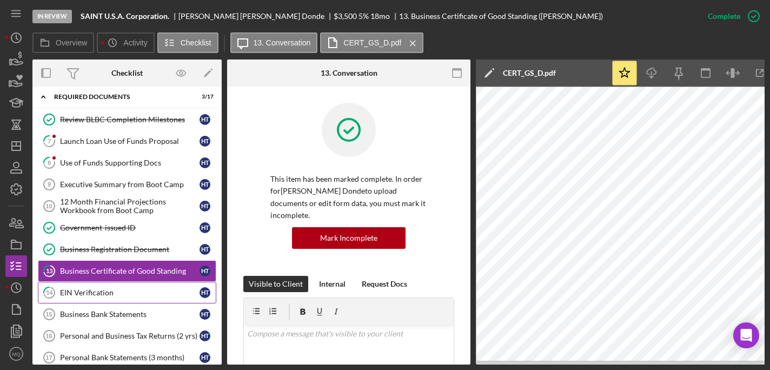
click at [130, 301] on link "14 EIN Verification H T" at bounding box center [127, 293] width 178 height 22
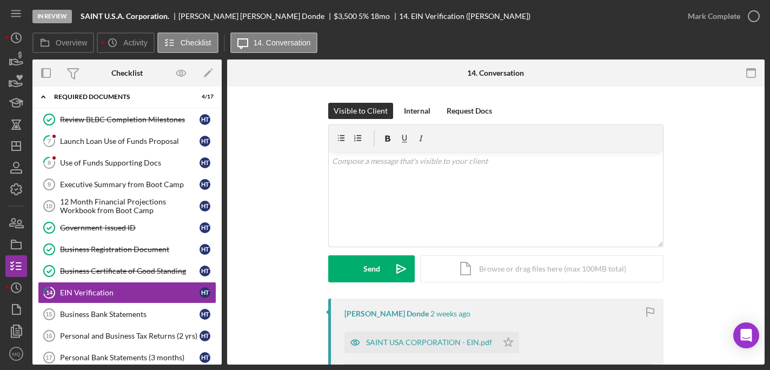
scroll to position [103, 0]
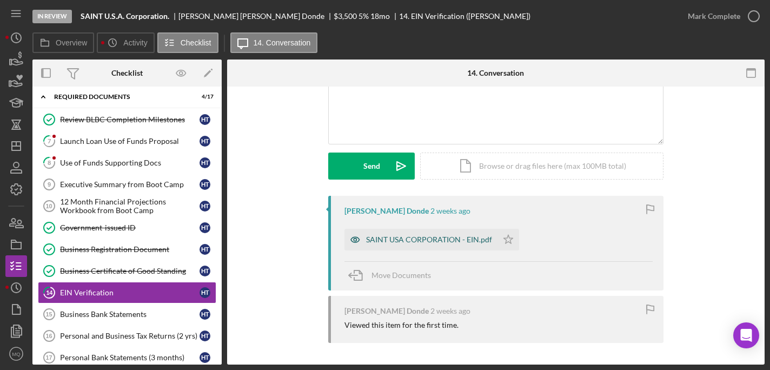
click at [429, 241] on div "SAINT USA CORPORATION - EIN.pdf" at bounding box center [429, 239] width 126 height 9
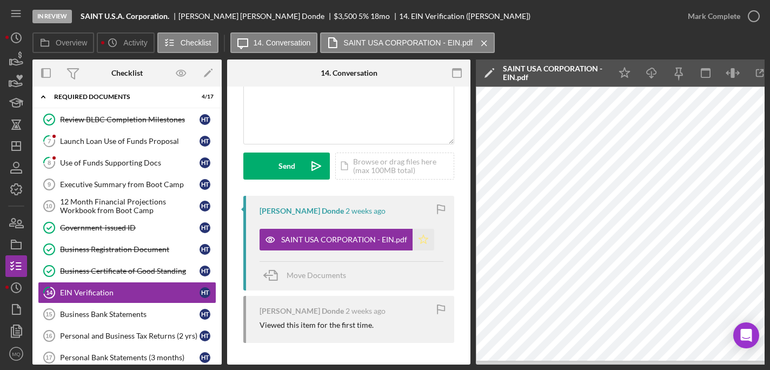
click at [422, 238] on icon "Icon/Star" at bounding box center [423, 240] width 22 height 22
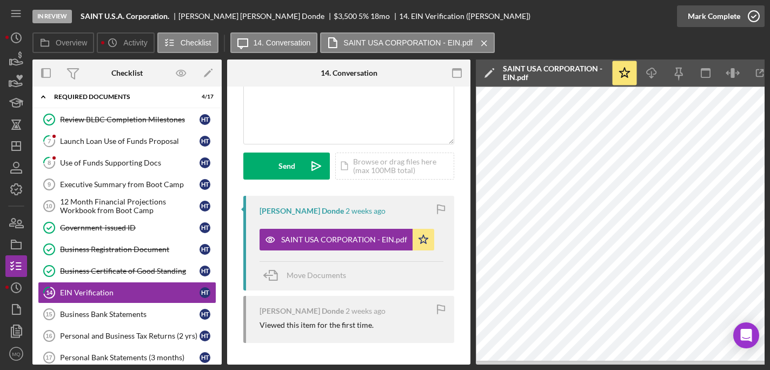
click at [757, 15] on icon "button" at bounding box center [753, 16] width 27 height 27
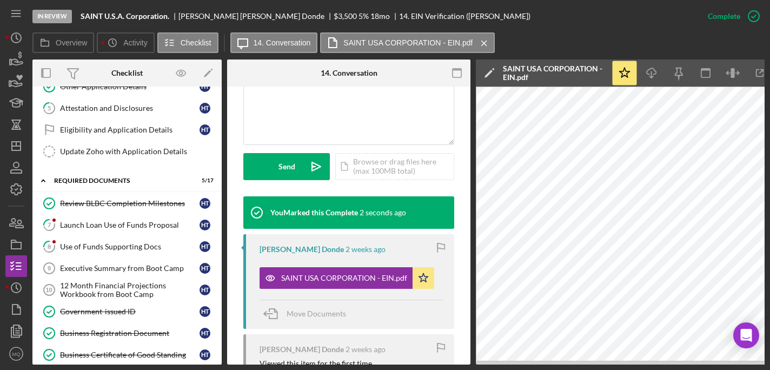
scroll to position [121, 0]
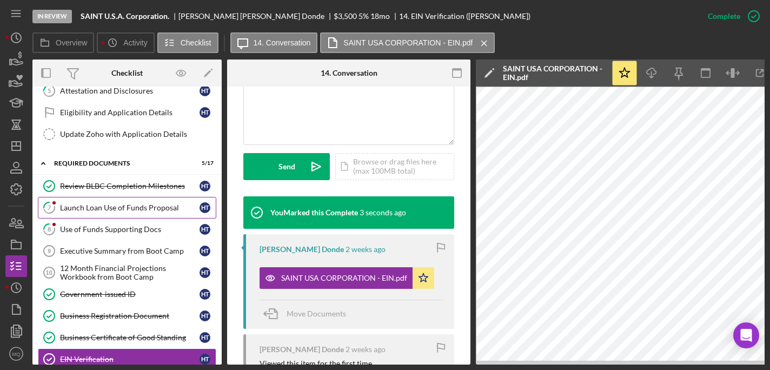
click at [165, 205] on div "Launch Loan Use of Funds Proposal" at bounding box center [129, 207] width 139 height 9
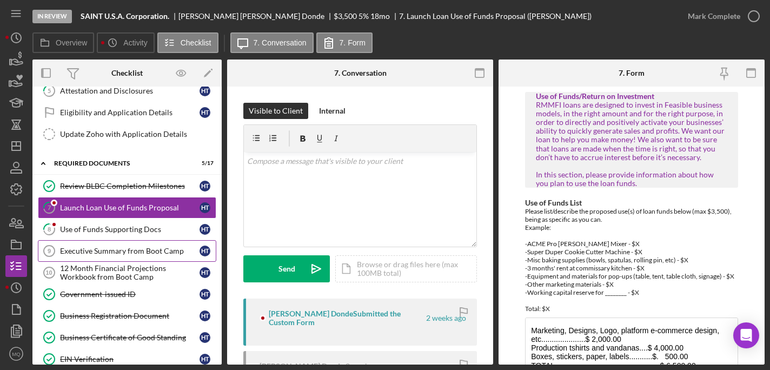
click at [135, 250] on div "Executive Summary from Boot Camp" at bounding box center [129, 250] width 139 height 9
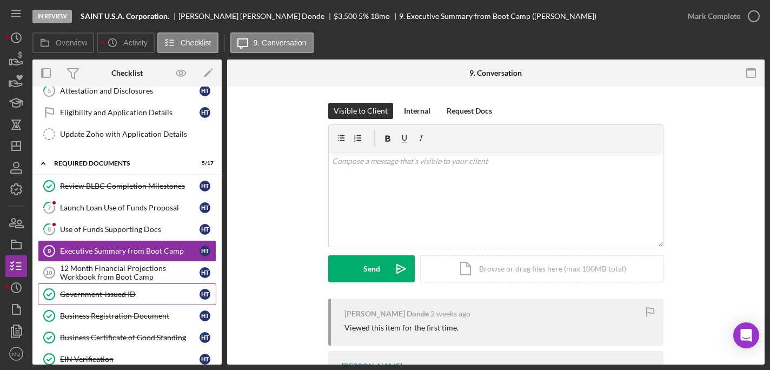
click at [134, 295] on div "Government-issued ID" at bounding box center [129, 294] width 139 height 9
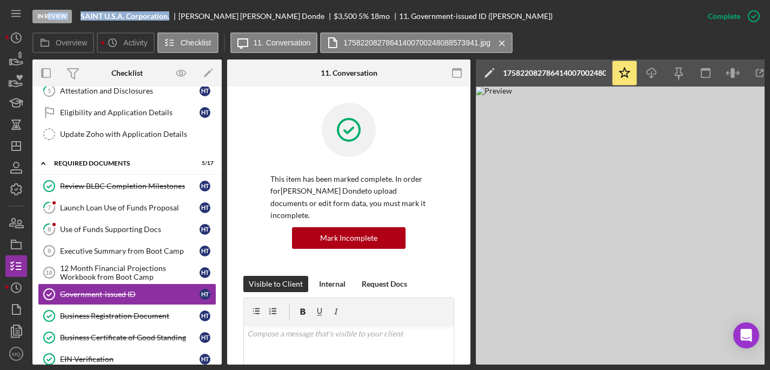
drag, startPoint x: 169, startPoint y: 17, endPoint x: 49, endPoint y: 17, distance: 120.0
click at [49, 17] on div "In Review SAINT U.S.A. Corporation. Hector Trujeque Donde $3,500 $3,500 5 % 18 …" at bounding box center [364, 16] width 664 height 32
copy div "eview SAINT U.S.A. Corporation."
click at [170, 20] on div "SAINT U.S.A. Corporation." at bounding box center [130, 16] width 98 height 9
drag, startPoint x: 170, startPoint y: 19, endPoint x: 83, endPoint y: 18, distance: 87.0
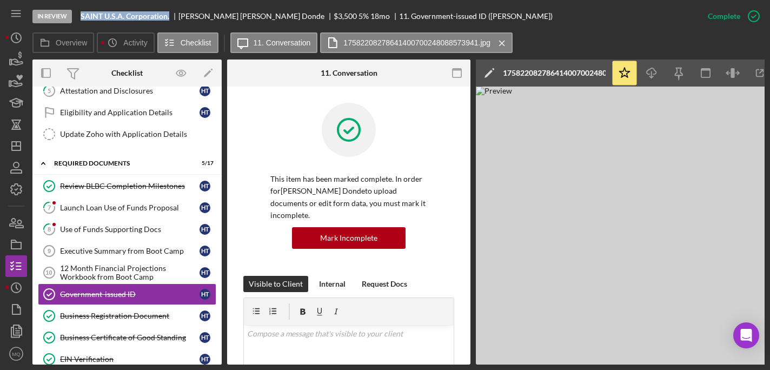
click at [82, 18] on div "SAINT U.S.A. Corporation." at bounding box center [130, 16] width 98 height 9
copy b "SAINT U.S.A. Corporation."
click at [107, 269] on div "12 Month Financial Projections Workbook from Boot Camp" at bounding box center [129, 272] width 139 height 17
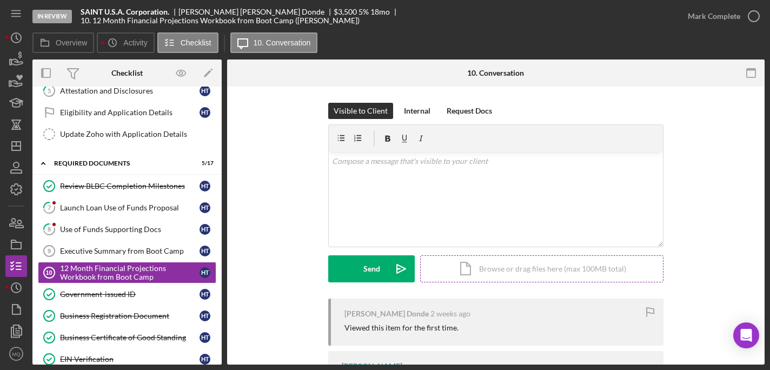
click at [558, 267] on div "Icon/Document Browse or drag files here (max 100MB total) Tap to choose files o…" at bounding box center [541, 268] width 243 height 27
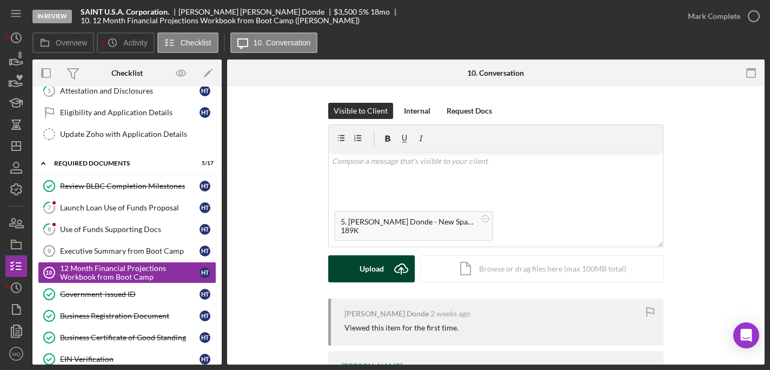
click at [376, 277] on div "Upload" at bounding box center [371, 268] width 24 height 27
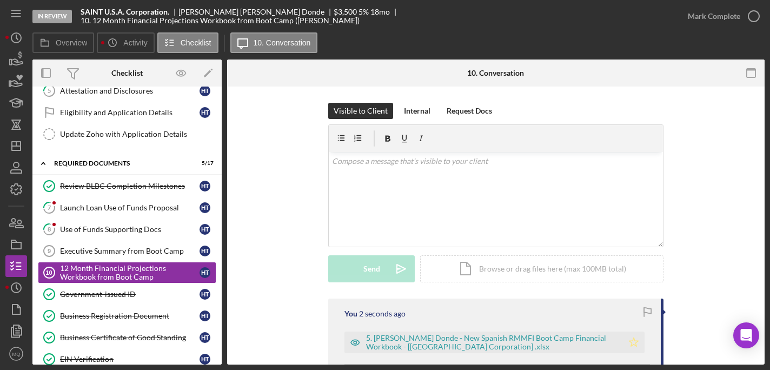
click at [640, 345] on icon "Icon/Star" at bounding box center [634, 342] width 22 height 22
click at [745, 19] on icon "button" at bounding box center [753, 16] width 27 height 27
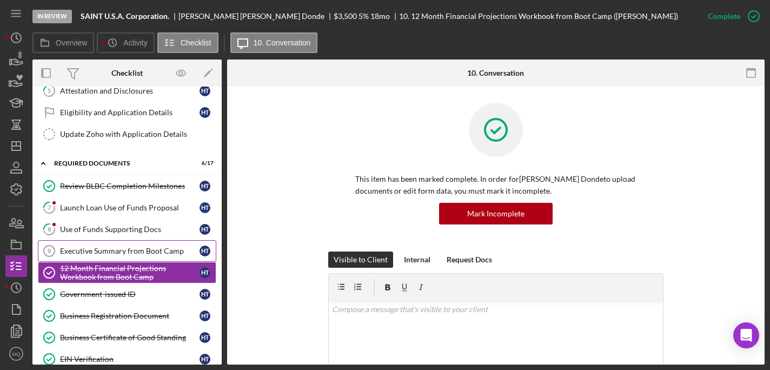
click at [159, 247] on div "Executive Summary from Boot Camp" at bounding box center [129, 250] width 139 height 9
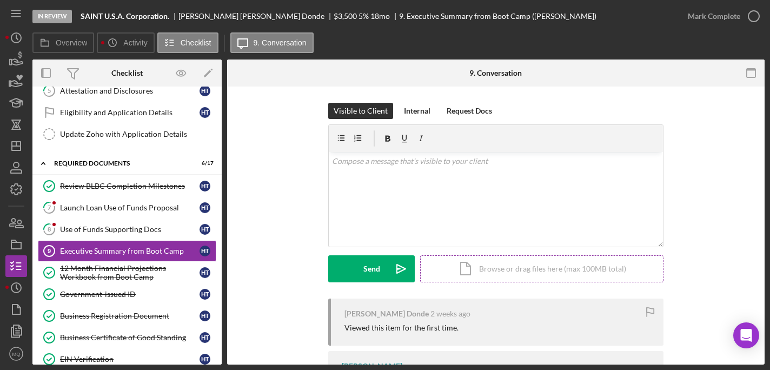
click at [511, 278] on div "Icon/Document Browse or drag files here (max 100MB total) Tap to choose files o…" at bounding box center [541, 268] width 243 height 27
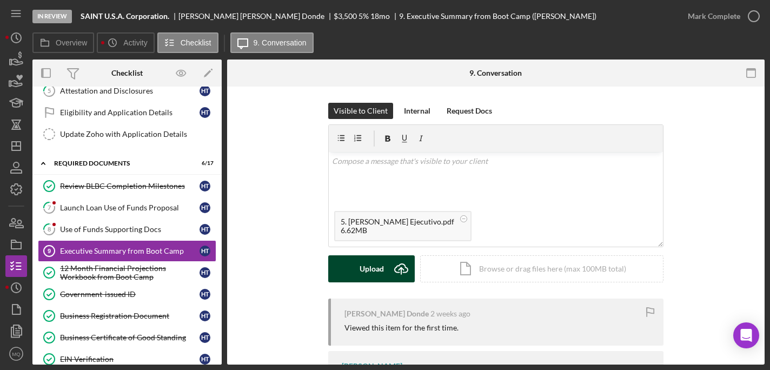
click at [388, 268] on icon "Icon/Upload" at bounding box center [401, 268] width 27 height 27
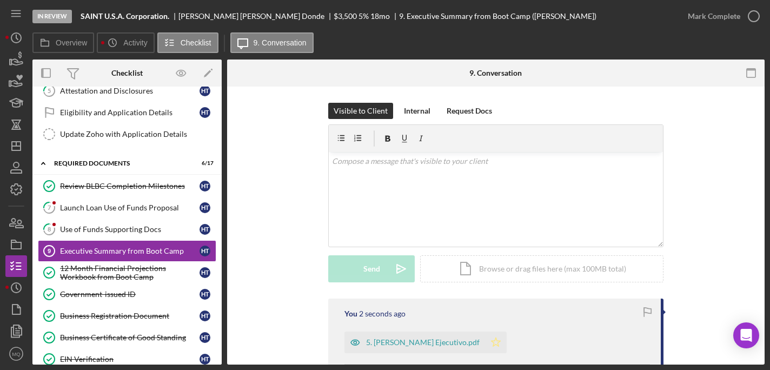
click at [493, 341] on icon "Icon/Star" at bounding box center [496, 342] width 22 height 22
click at [755, 21] on icon "button" at bounding box center [753, 16] width 27 height 27
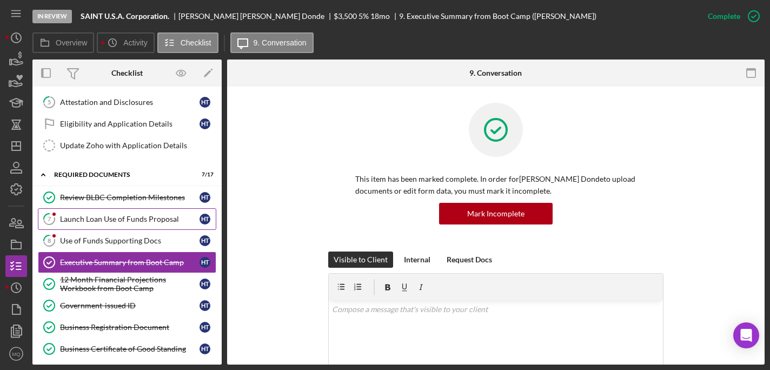
scroll to position [120, 0]
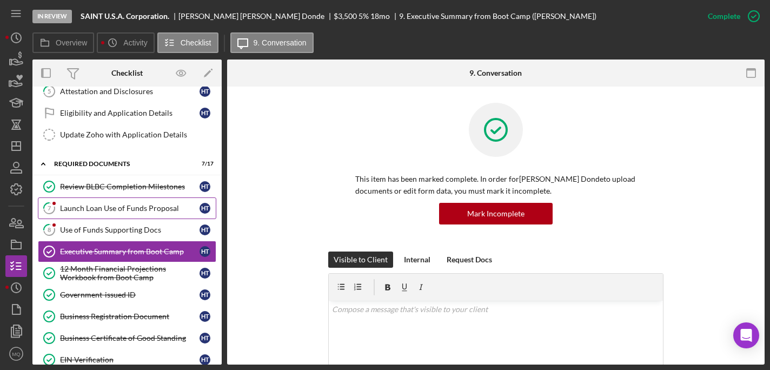
click at [126, 213] on link "7 Launch Loan Use of Funds Proposal H T" at bounding box center [127, 208] width 178 height 22
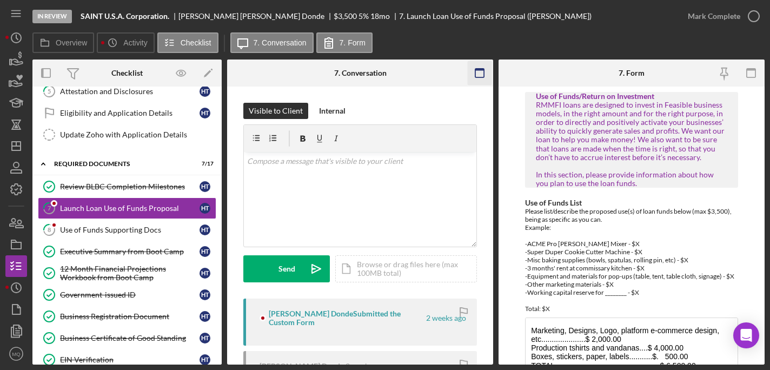
click at [485, 74] on icon "button" at bounding box center [480, 73] width 24 height 24
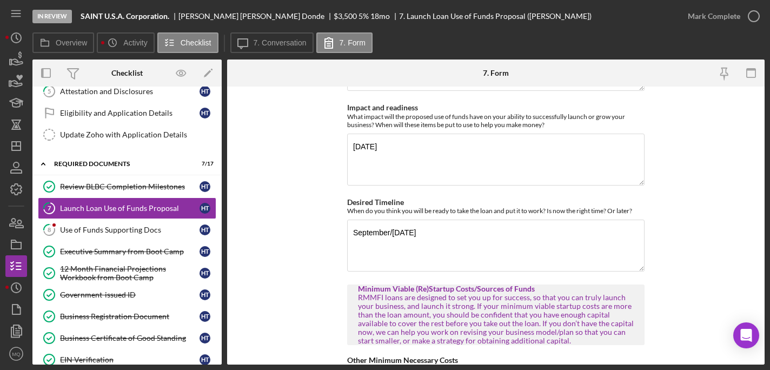
scroll to position [247, 0]
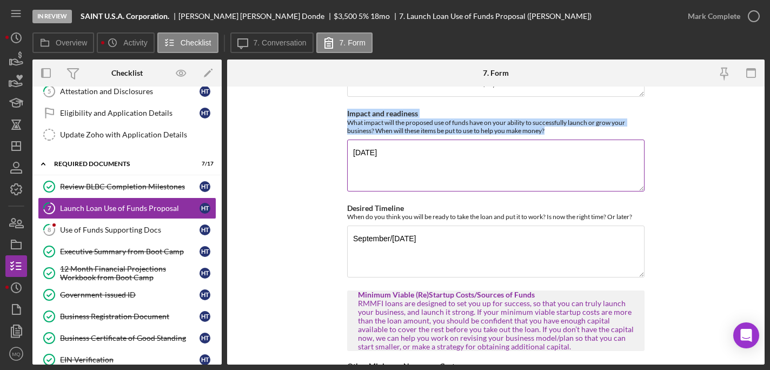
drag, startPoint x: 344, startPoint y: 104, endPoint x: 560, endPoint y: 122, distance: 216.9
click at [560, 122] on form "Use of Funds/Return on Investment RMMFI loans are designed to invest in Feasibl…" at bounding box center [495, 225] width 537 height 278
copy div "Impact and readiness What impact will the proposed use of funds have on your ab…"
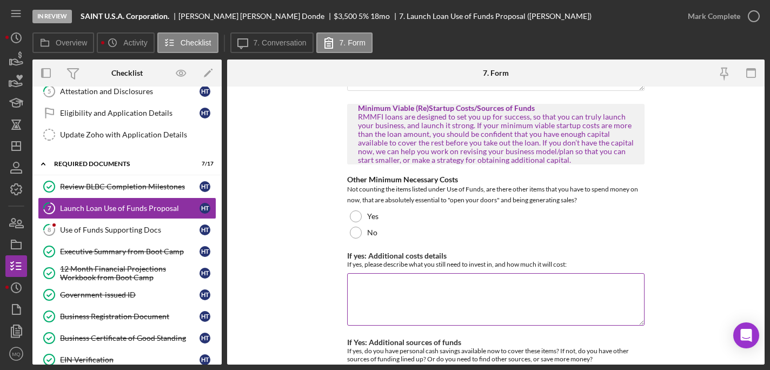
scroll to position [436, 0]
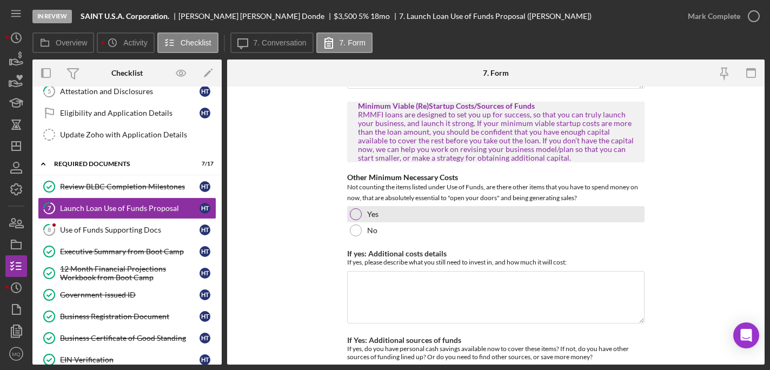
click at [356, 208] on div at bounding box center [356, 214] width 12 height 12
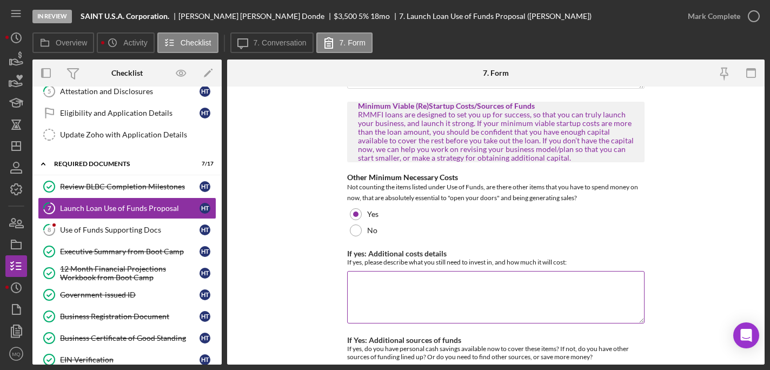
click at [419, 292] on textarea "If yes: Additional costs details" at bounding box center [495, 297] width 297 height 52
type textarea "s"
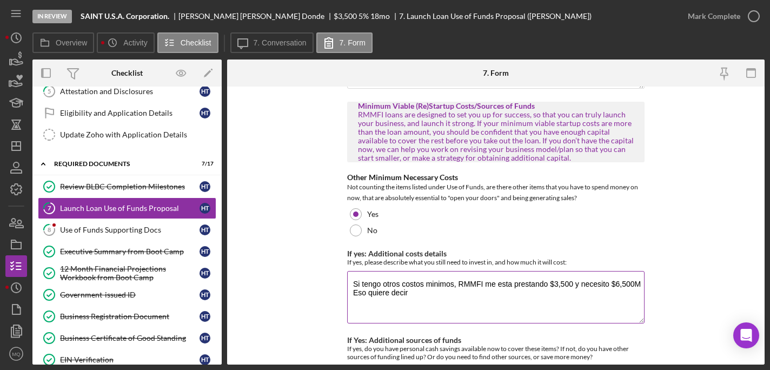
click at [637, 277] on textarea "Si tengo otros costos minimos, RMMFI me esta prestando $3,500 y necesito $6,500…" at bounding box center [495, 297] width 297 height 52
click at [414, 284] on textarea "Si tengo otros costos minimos, RMMFI me esta prestando $3,500 y necesito $6,500…" at bounding box center [495, 297] width 297 height 52
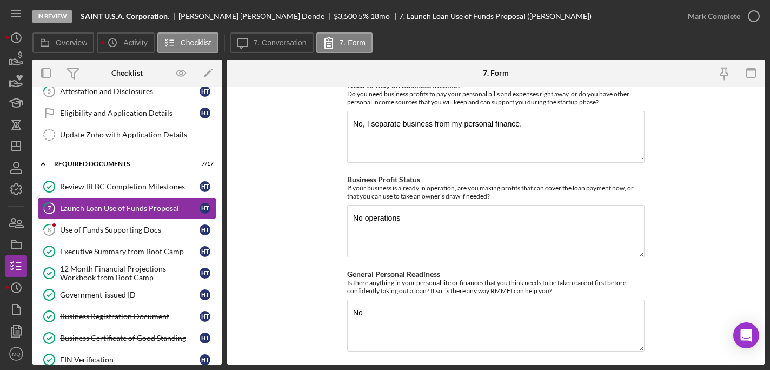
scroll to position [1262, 0]
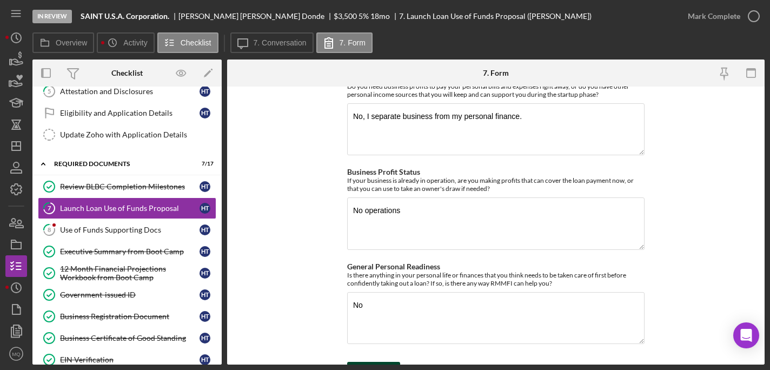
type textarea "Si tengo otros costos minimos, RMMFI me esta prestando $3,500 y necesito $6,500…"
click at [378, 362] on div "Save" at bounding box center [381, 373] width 15 height 22
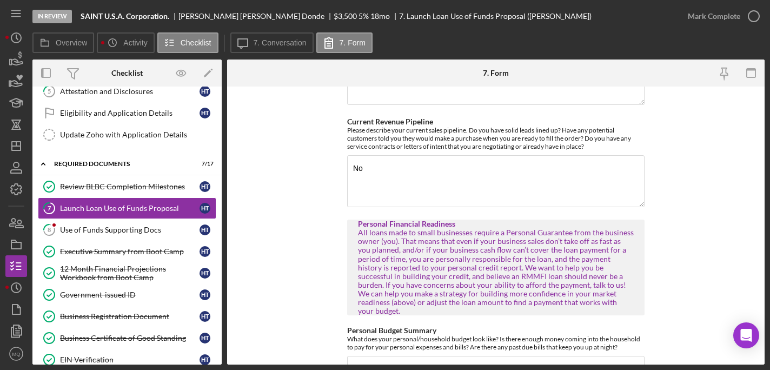
scroll to position [890, 0]
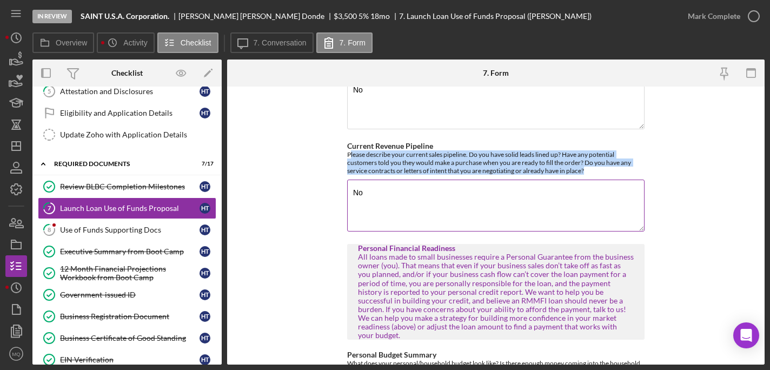
drag, startPoint x: 348, startPoint y: 143, endPoint x: 602, endPoint y: 163, distance: 255.4
click at [602, 163] on div "Please describe your current sales pipeline. Do you have solid leads lined up? …" at bounding box center [495, 162] width 297 height 24
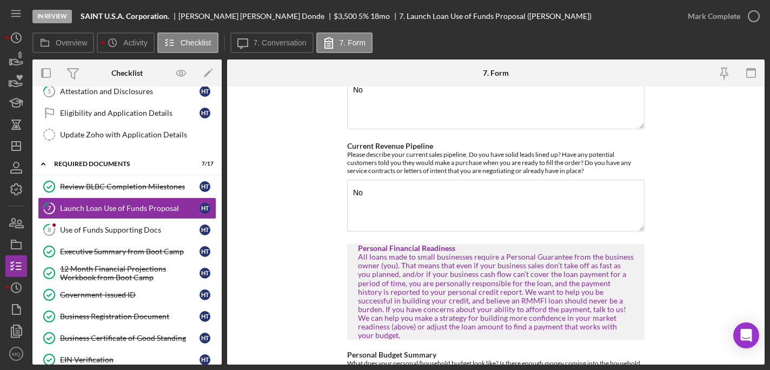
click at [323, 144] on form "Use of Funds/Return on Investment RMMFI loans are designed to invest in Feasibl…" at bounding box center [495, 225] width 537 height 278
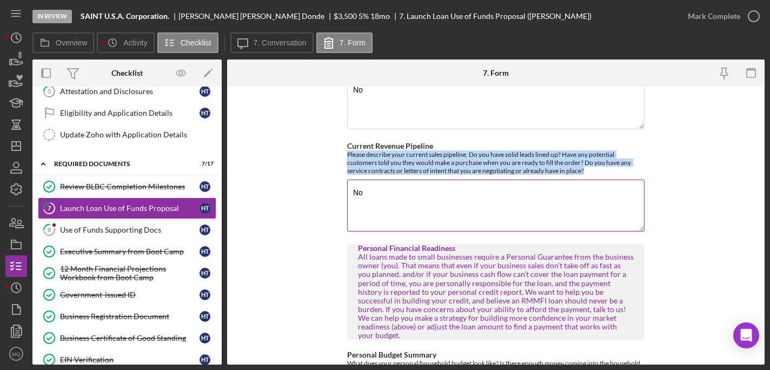
drag, startPoint x: 341, startPoint y: 141, endPoint x: 595, endPoint y: 160, distance: 254.2
click at [595, 160] on form "Use of Funds/Return on Investment RMMFI loans are designed to invest in Feasibl…" at bounding box center [495, 225] width 537 height 278
copy div "Please describe your current sales pipeline. Do you have solid leads lined up? …"
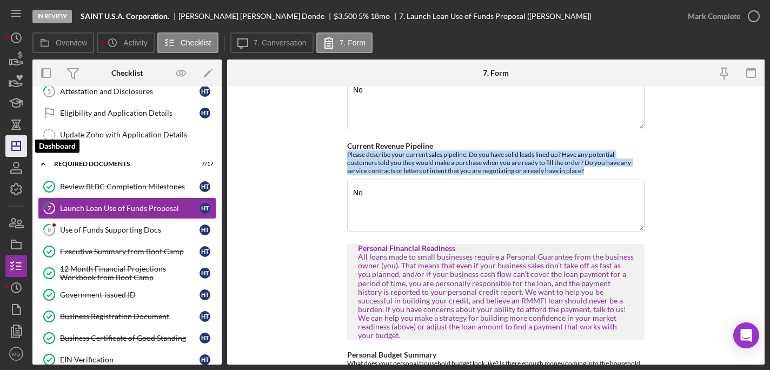
click at [18, 151] on icon "Icon/Dashboard" at bounding box center [16, 145] width 27 height 27
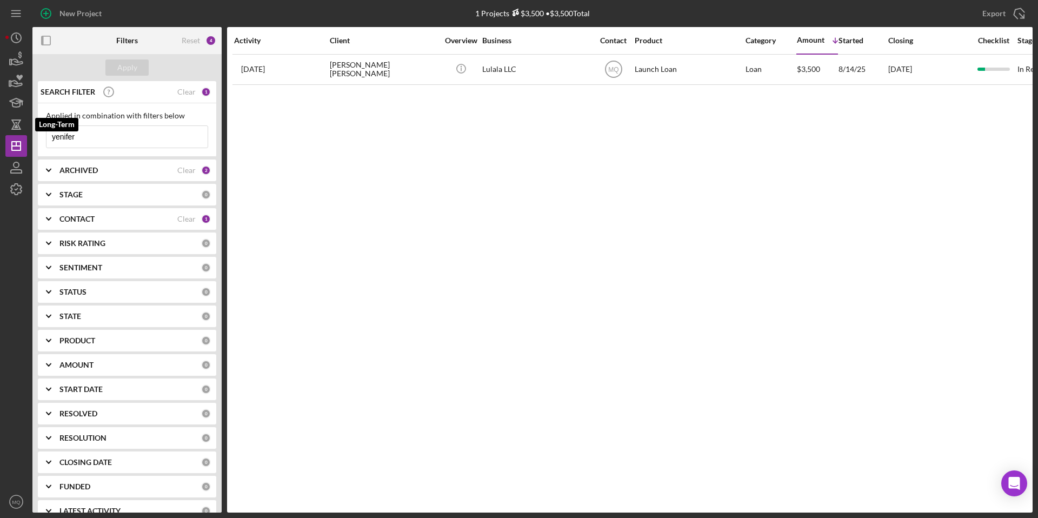
drag, startPoint x: 90, startPoint y: 134, endPoint x: -73, endPoint y: 120, distance: 163.8
click at [0, 120] on html "New Project 1 Projects $3,500 • $3,500 Total yenifer Export Icon/Export Filters…" at bounding box center [519, 259] width 1038 height 518
click at [135, 62] on div "Apply" at bounding box center [127, 67] width 20 height 16
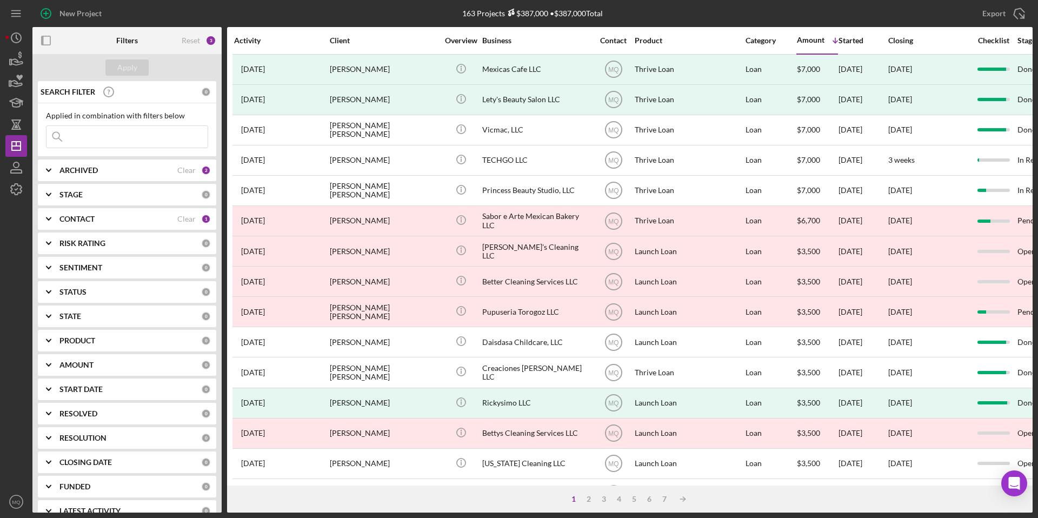
click at [51, 171] on icon "Icon/Expander" at bounding box center [48, 170] width 27 height 27
click at [52, 232] on input "Archived" at bounding box center [51, 231] width 11 height 11
checkbox input "false"
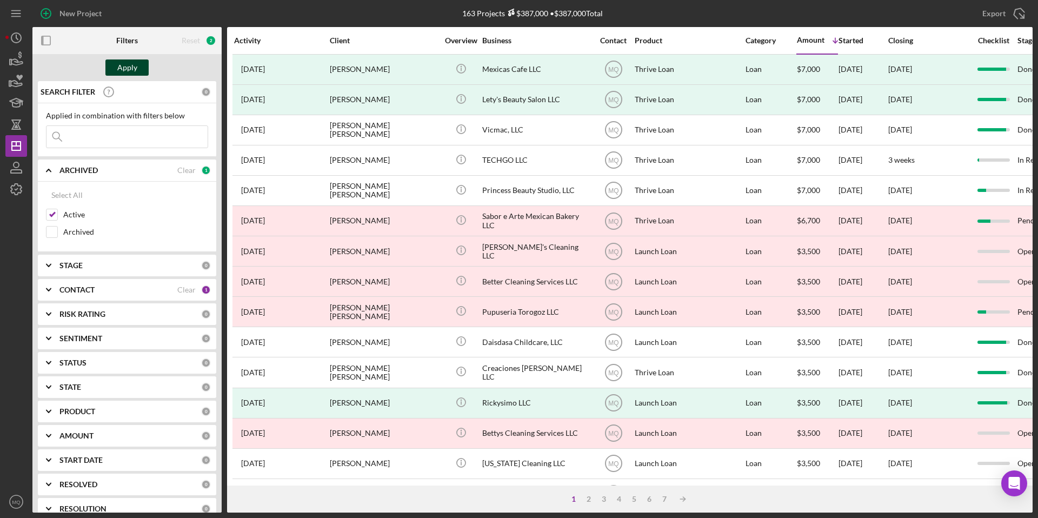
click at [130, 60] on div "Apply" at bounding box center [127, 67] width 20 height 16
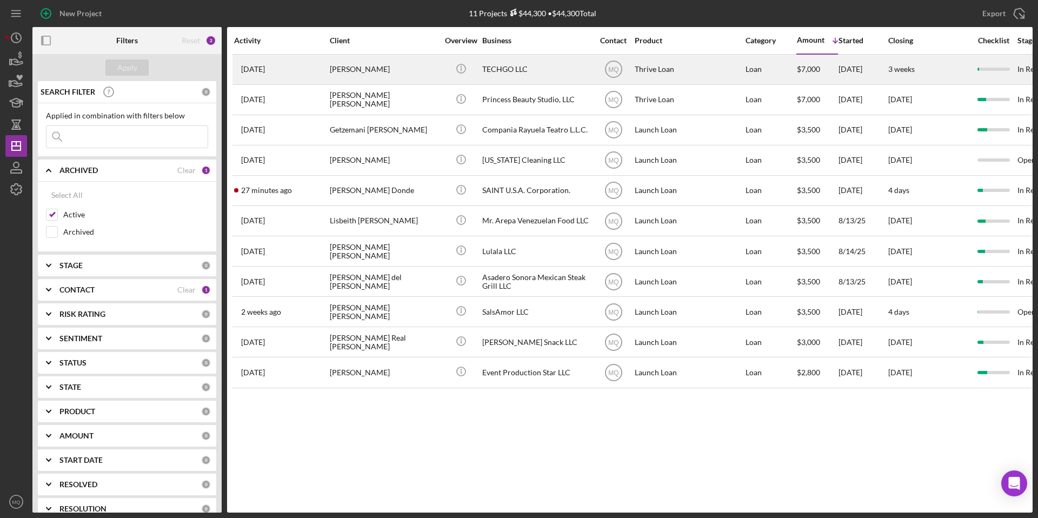
click at [401, 69] on div "[PERSON_NAME]" at bounding box center [384, 69] width 108 height 29
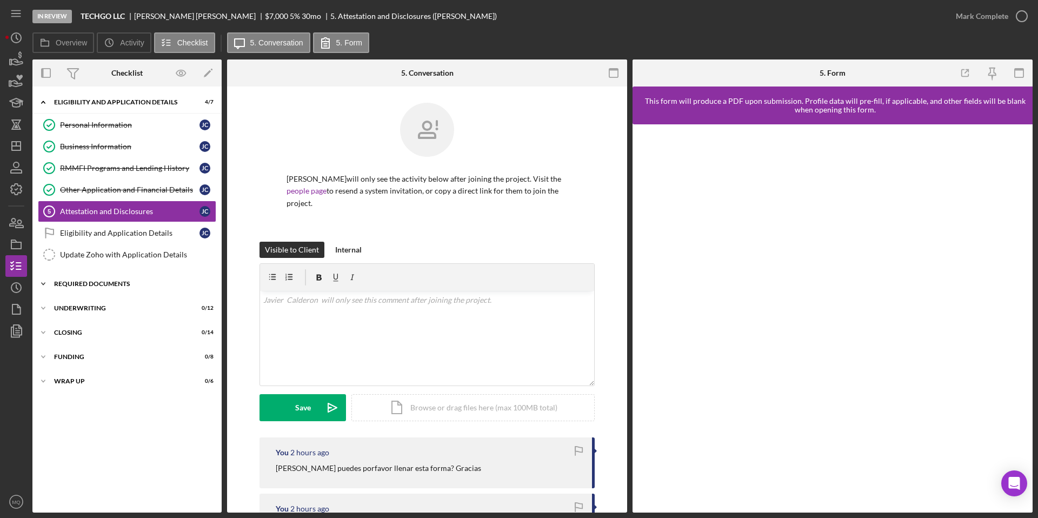
click at [128, 286] on div "REQUIRED DOCUMENTS" at bounding box center [131, 284] width 154 height 6
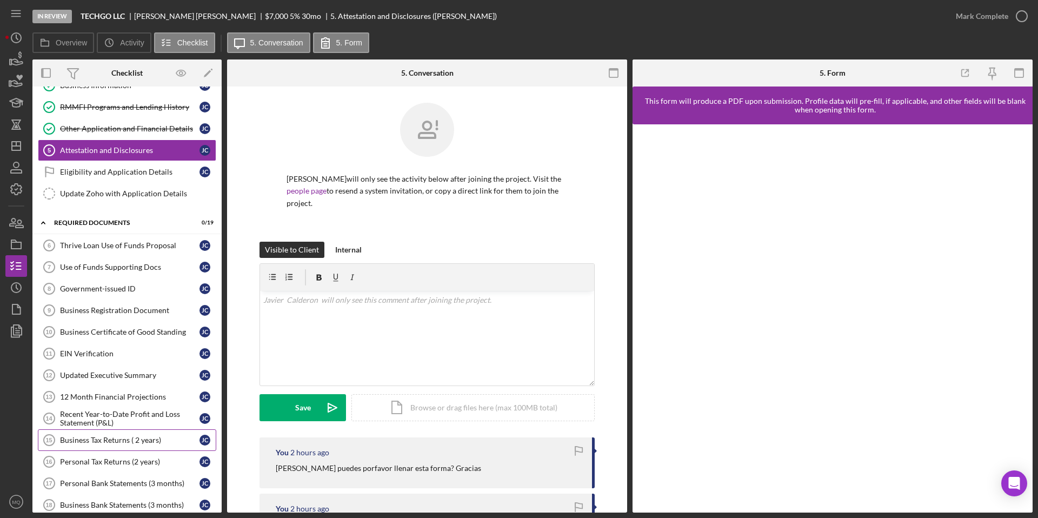
scroll to position [65, 0]
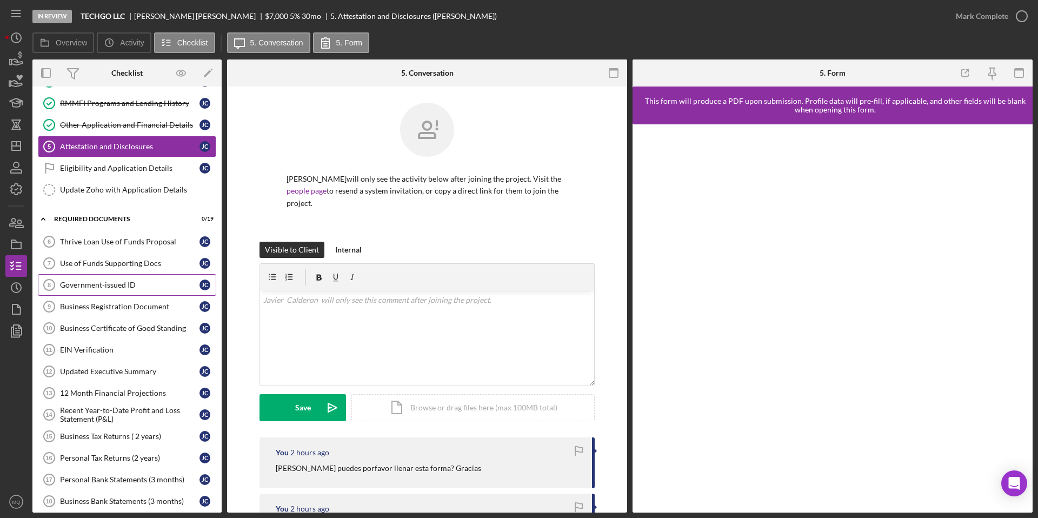
click at [145, 277] on link "Government-issued ID 8 Government-issued ID [PERSON_NAME]" at bounding box center [127, 285] width 178 height 22
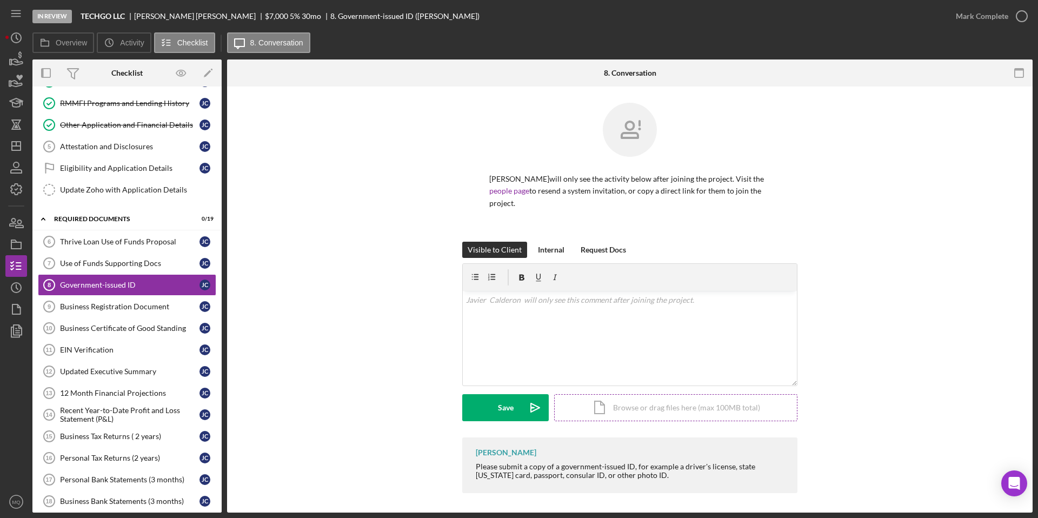
click at [652, 405] on div "Icon/Document Browse or drag files here (max 100MB total) Tap to choose files o…" at bounding box center [675, 407] width 243 height 27
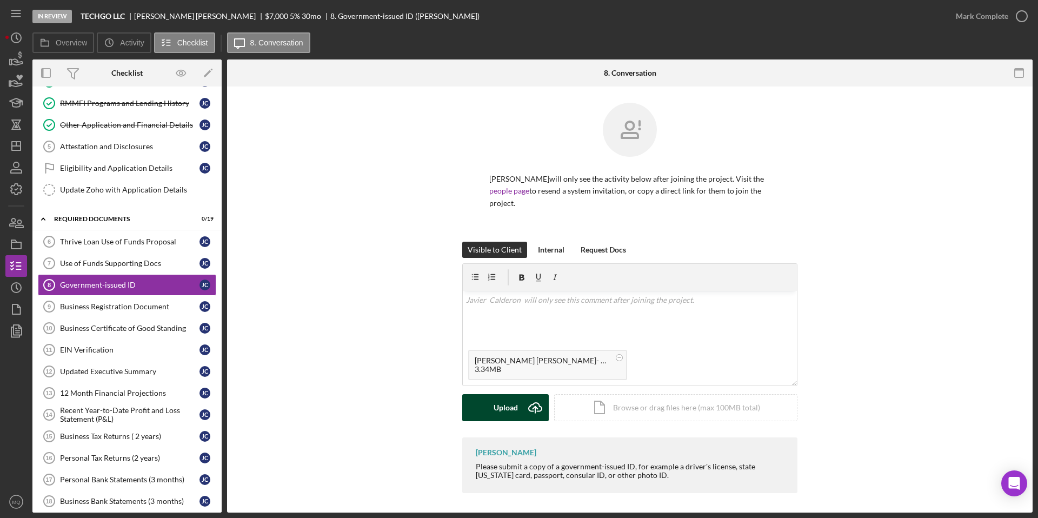
click at [502, 412] on div "Upload" at bounding box center [505, 407] width 24 height 27
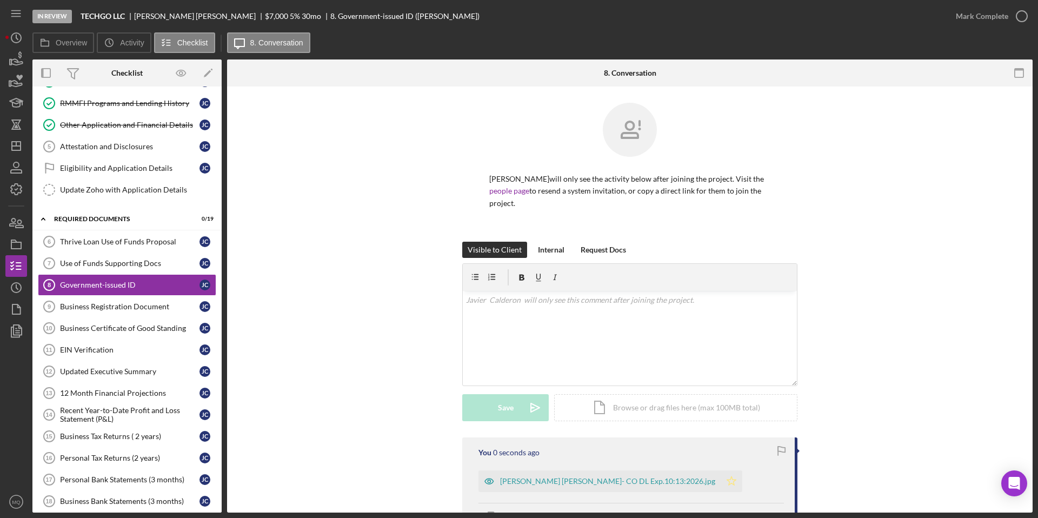
click at [720, 481] on icon "Icon/Star" at bounding box center [731, 481] width 22 height 22
click at [1029, 18] on icon "button" at bounding box center [1021, 16] width 27 height 27
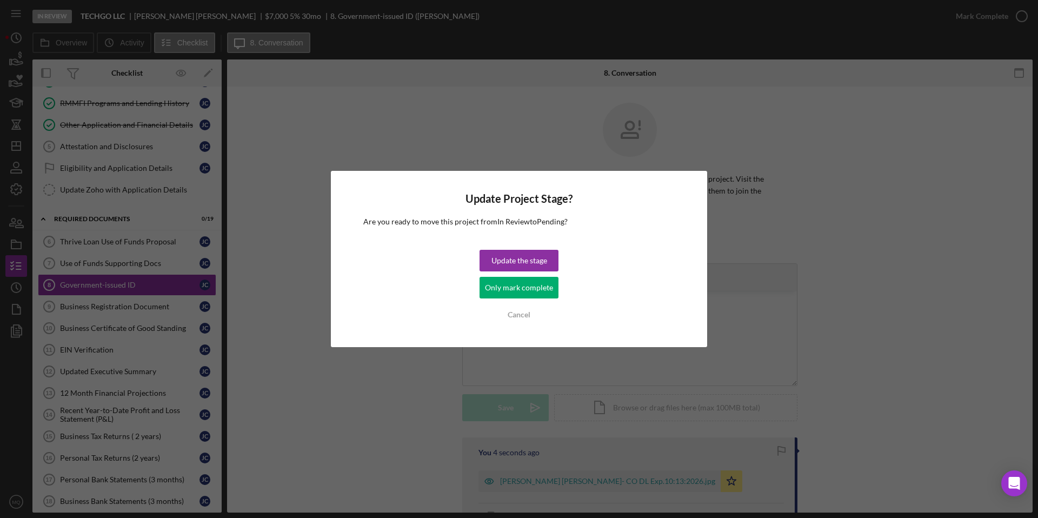
click at [539, 249] on div "Update Project Stage? Are you ready to move this project from In Review to Pend…" at bounding box center [519, 259] width 376 height 176
click at [537, 263] on div "Update the stage" at bounding box center [519, 261] width 56 height 22
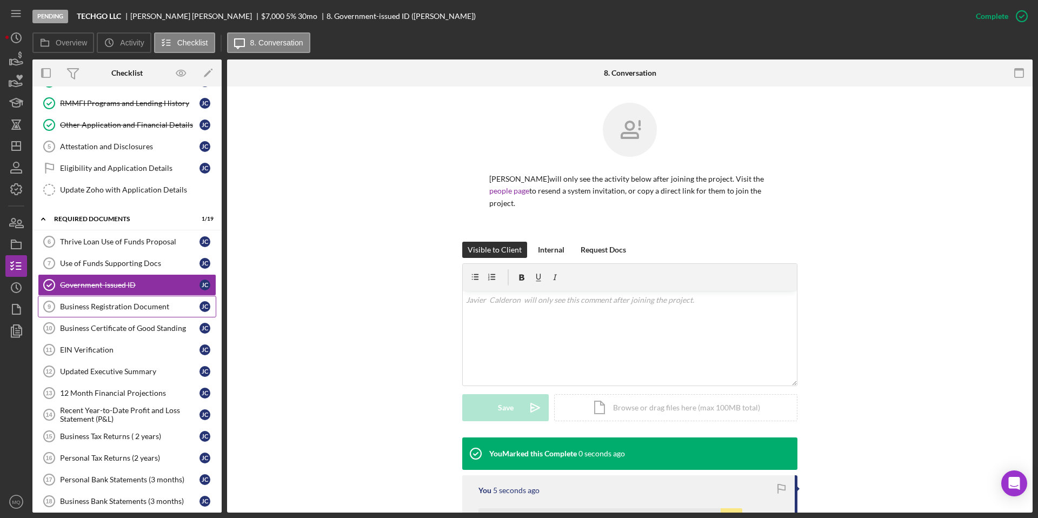
click at [137, 308] on div "Business Registration Document" at bounding box center [129, 306] width 139 height 9
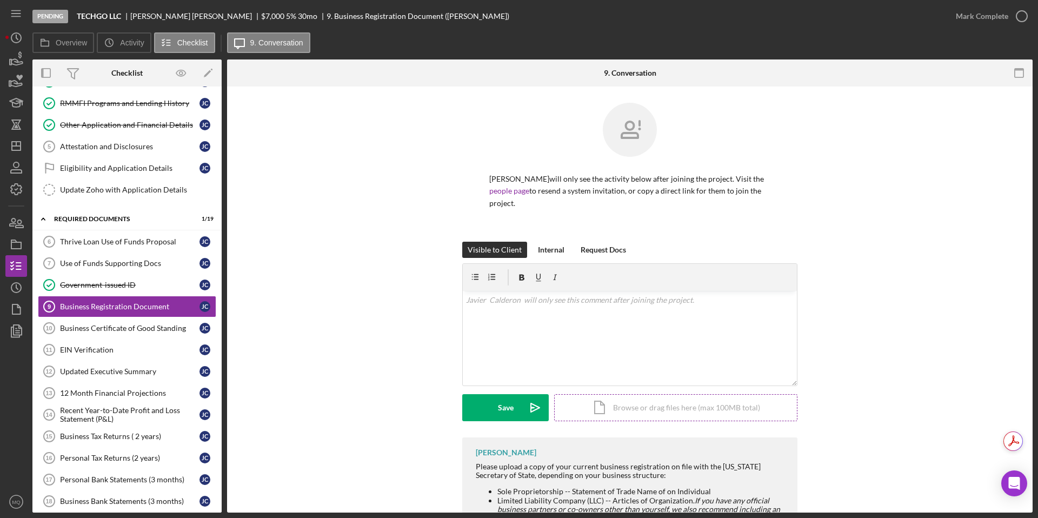
click at [711, 409] on div "Icon/Document Browse or drag files here (max 100MB total) Tap to choose files o…" at bounding box center [675, 407] width 243 height 27
click at [499, 413] on div "Upload" at bounding box center [505, 407] width 24 height 27
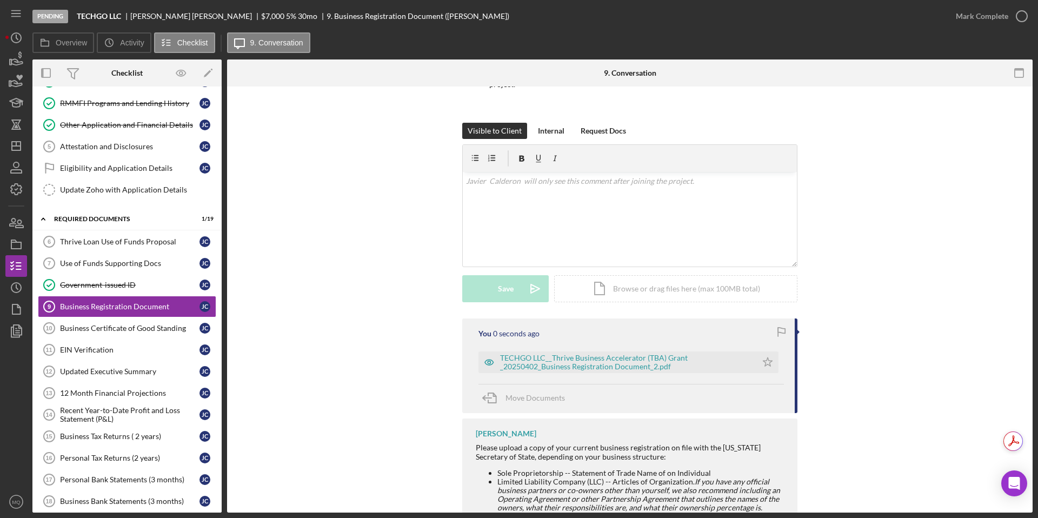
scroll to position [120, 0]
click at [766, 363] on polygon "button" at bounding box center [767, 360] width 9 height 9
click at [588, 363] on div "TECHGO LLC__Thrive Business Accelerator (TBA) Grant _20250402_Business Registra…" at bounding box center [625, 360] width 251 height 17
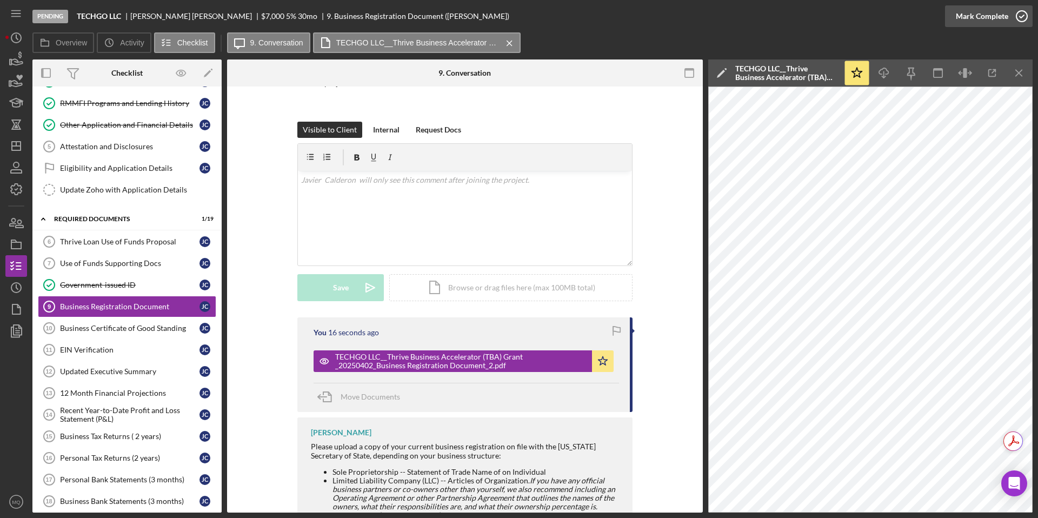
click at [1022, 18] on icon "button" at bounding box center [1021, 16] width 27 height 27
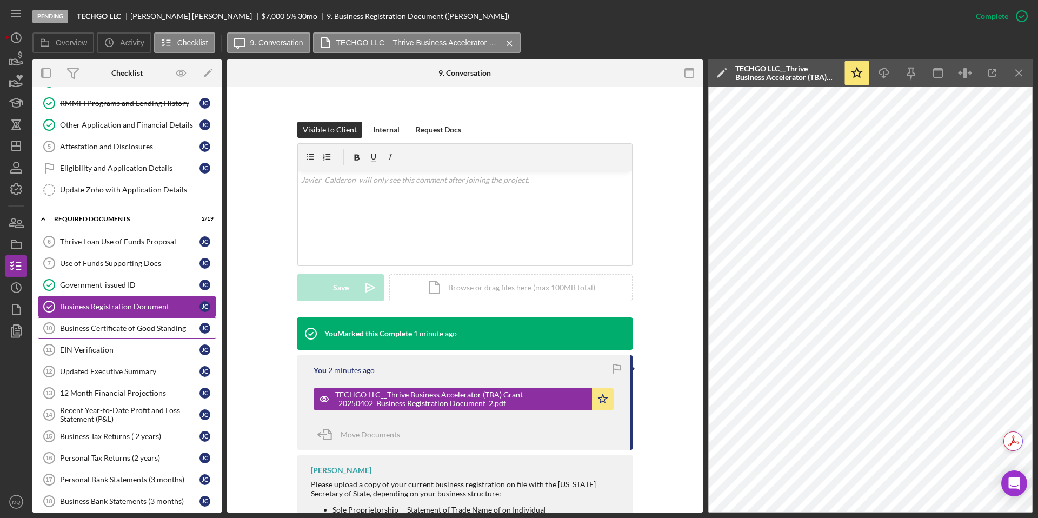
click at [104, 333] on link "Business Certificate of Good Standing 10 Business Certificate of Good Standing …" at bounding box center [127, 328] width 178 height 22
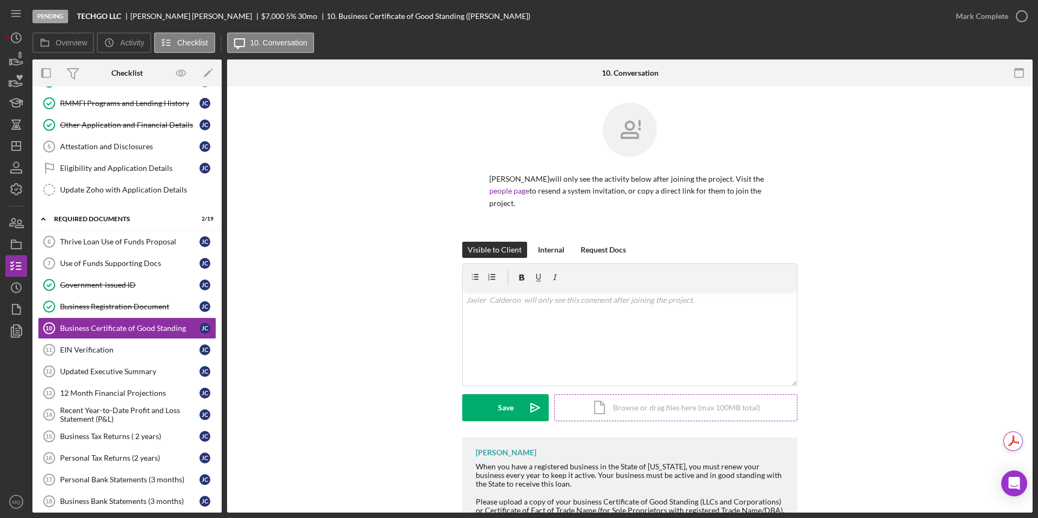
click at [650, 409] on div "Icon/Document Browse or drag files here (max 100MB total) Tap to choose files o…" at bounding box center [675, 407] width 243 height 27
click at [109, 352] on div "EIN Verification" at bounding box center [129, 349] width 139 height 9
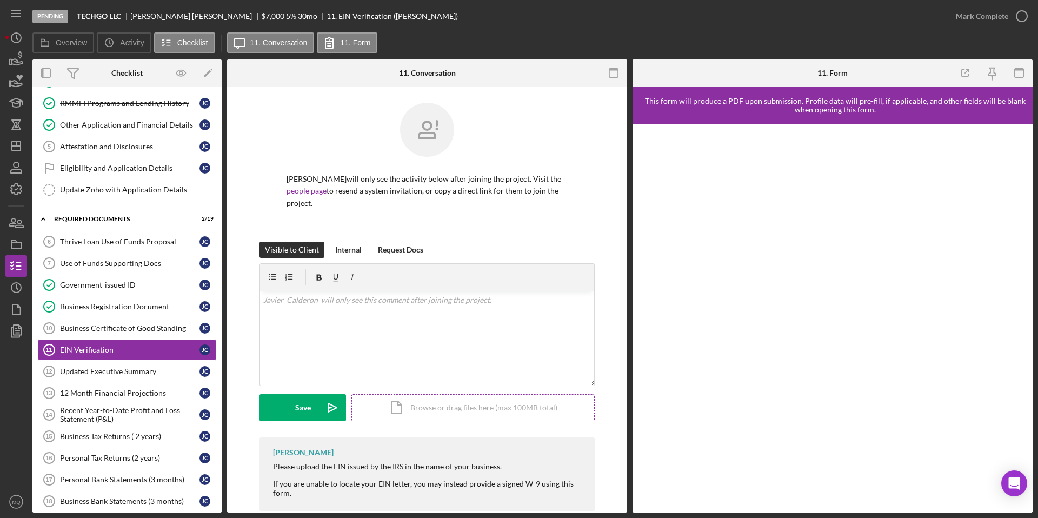
click at [535, 407] on div "Icon/Document Browse or drag files here (max 100MB total) Tap to choose files o…" at bounding box center [472, 407] width 243 height 27
click at [308, 407] on div "Upload" at bounding box center [303, 407] width 24 height 27
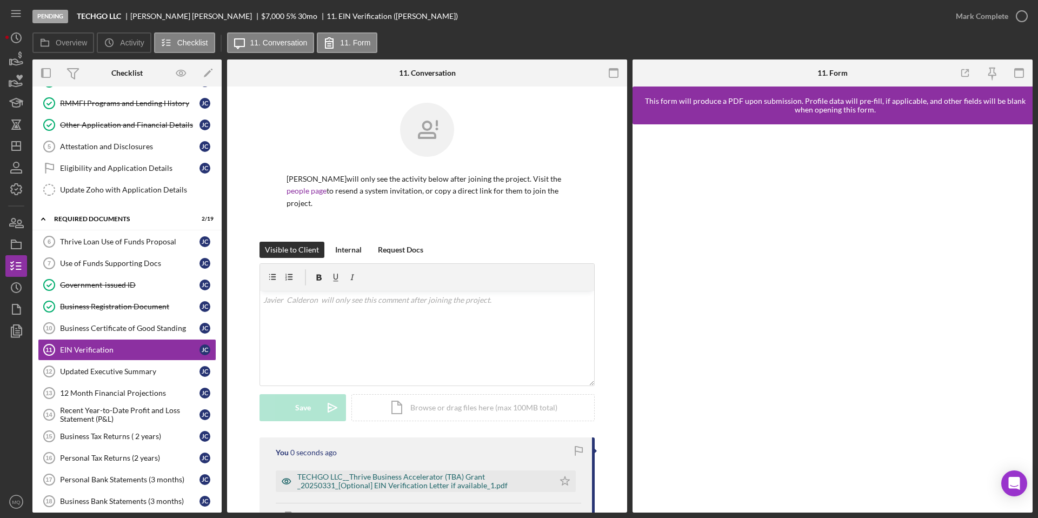
click at [454, 479] on div "TECHGO LLC__Thrive Business Accelerator (TBA) Grant _20250331_[Optional] EIN Ve…" at bounding box center [422, 480] width 251 height 17
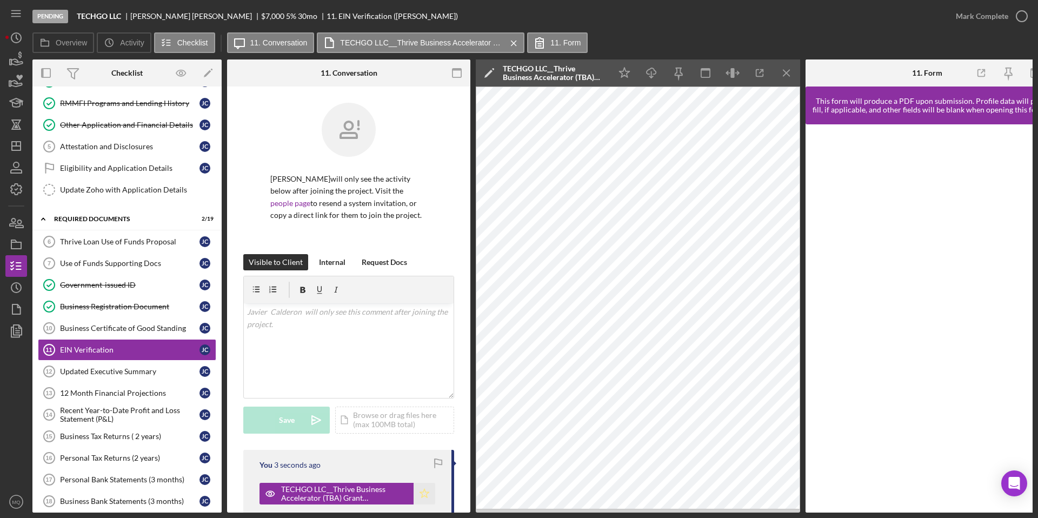
click at [419, 490] on icon "Icon/Star" at bounding box center [424, 494] width 22 height 22
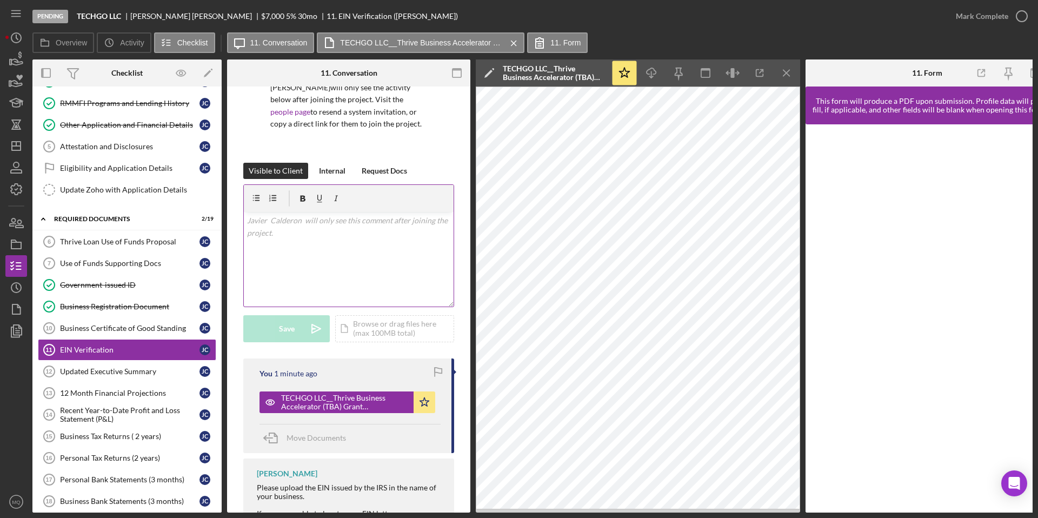
scroll to position [144, 0]
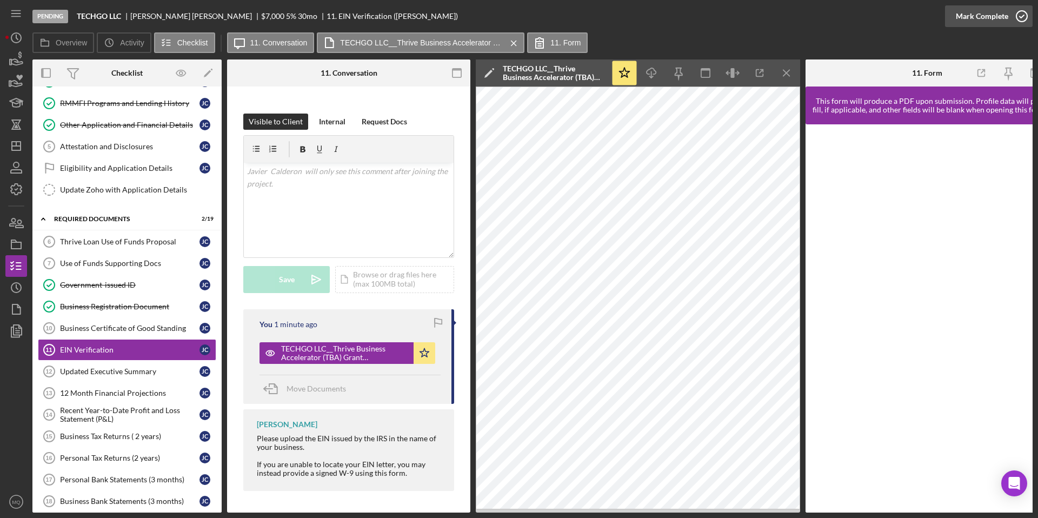
click at [1024, 17] on icon "button" at bounding box center [1021, 16] width 27 height 27
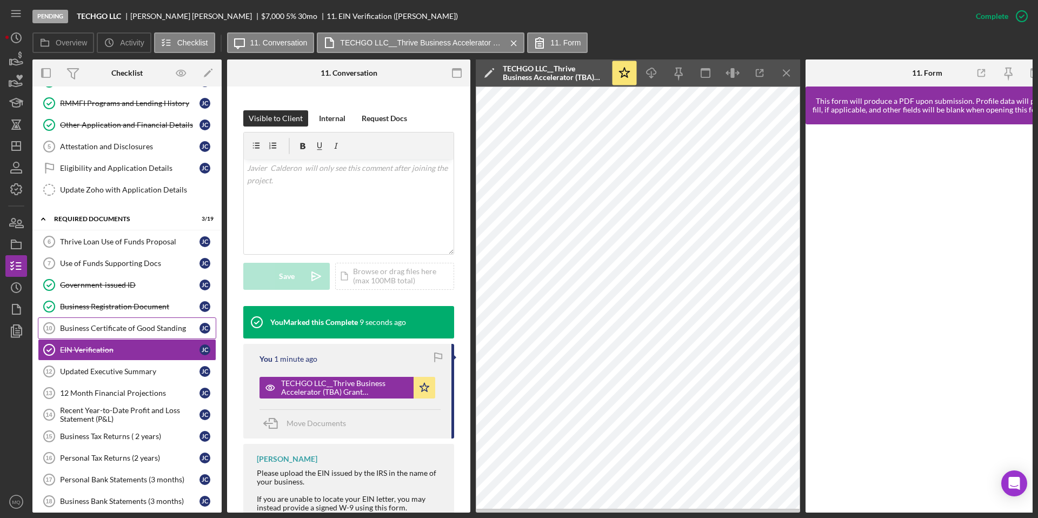
click at [175, 332] on link "Business Certificate of Good Standing 10 Business Certificate of Good Standing …" at bounding box center [127, 328] width 178 height 22
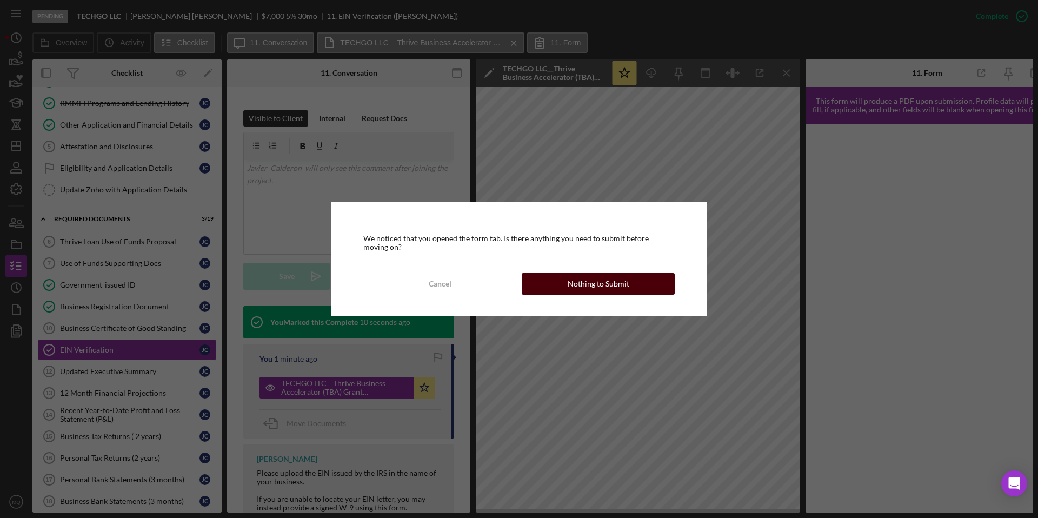
click at [628, 282] on button "Nothing to Submit" at bounding box center [598, 284] width 153 height 22
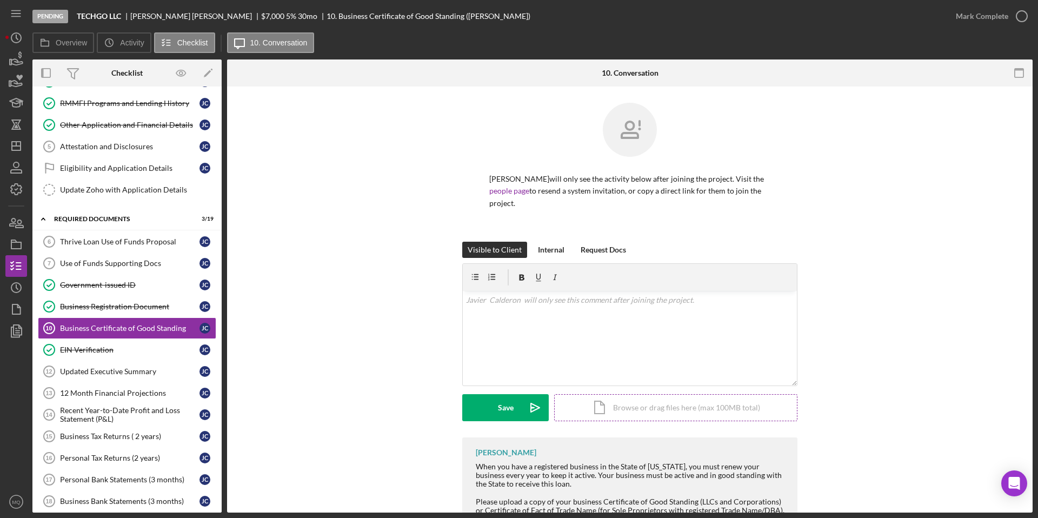
click at [688, 411] on div "Icon/Document Browse or drag files here (max 100MB total) Tap to choose files o…" at bounding box center [675, 407] width 243 height 27
click at [483, 410] on button "Upload Icon/Upload" at bounding box center [505, 407] width 86 height 27
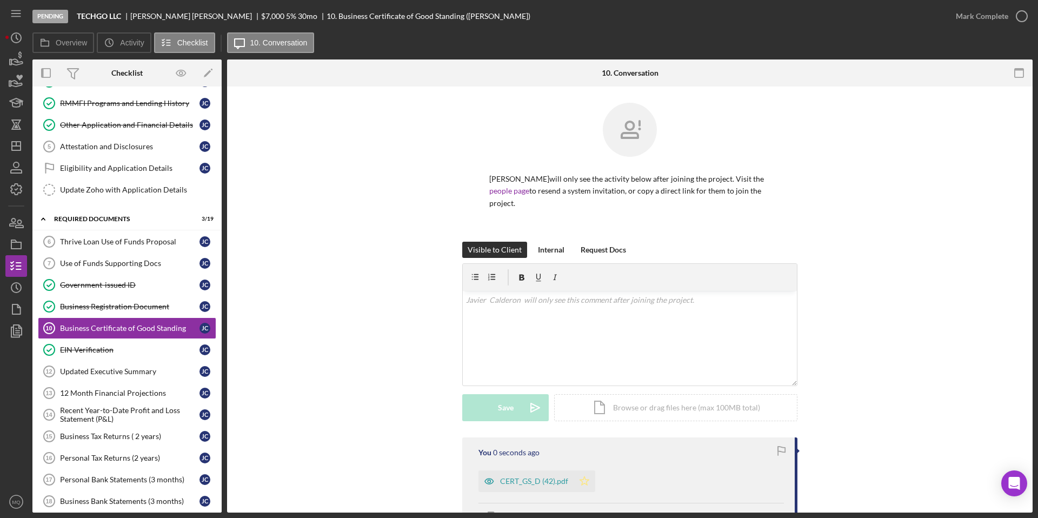
click at [577, 476] on icon "Icon/Star" at bounding box center [584, 481] width 22 height 22
click at [1027, 18] on icon "button" at bounding box center [1021, 16] width 27 height 27
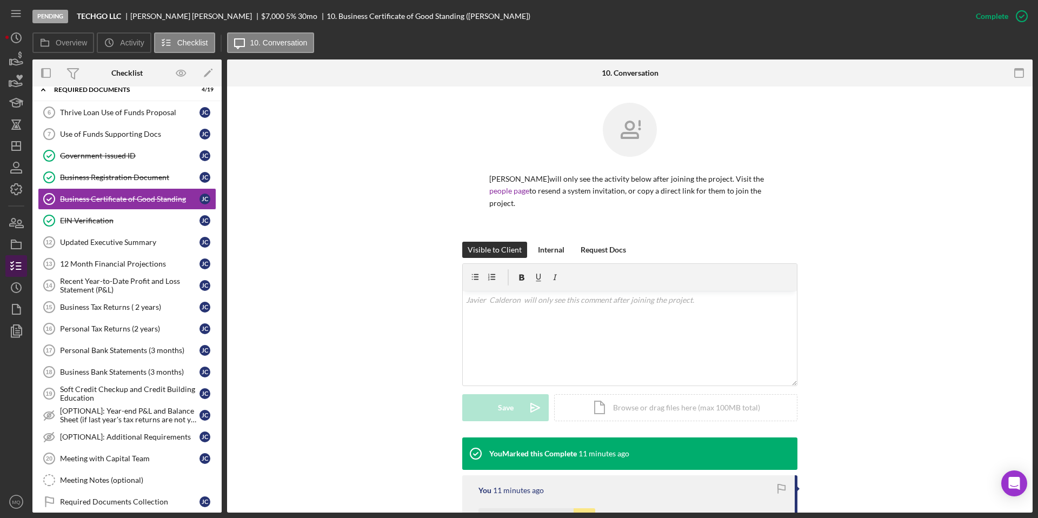
scroll to position [202, 0]
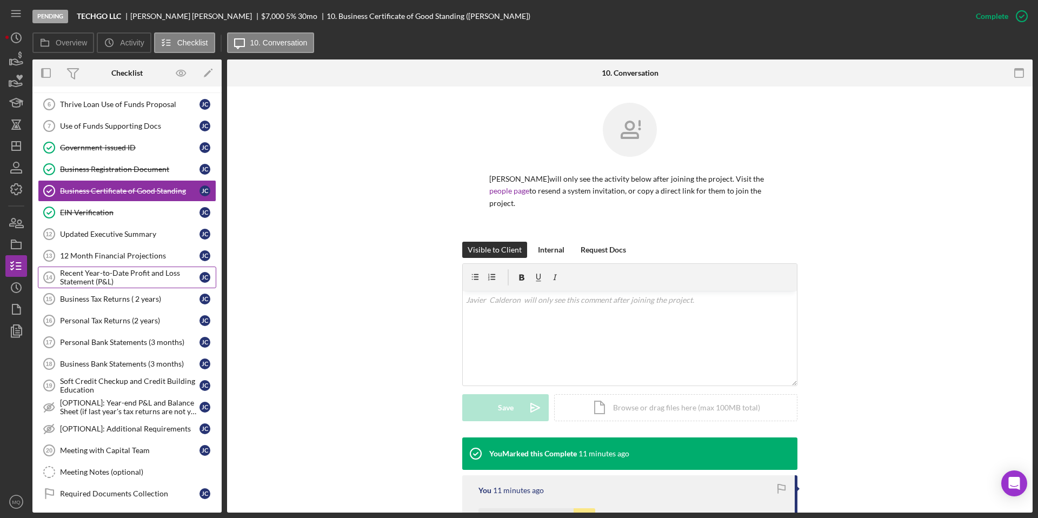
drag, startPoint x: 59, startPoint y: 271, endPoint x: 123, endPoint y: 286, distance: 65.4
click at [123, 287] on link "Recent Year-to-Date Profit and Loss Statement (P&L) 14 Recent Year-to-Date Prof…" at bounding box center [127, 277] width 178 height 22
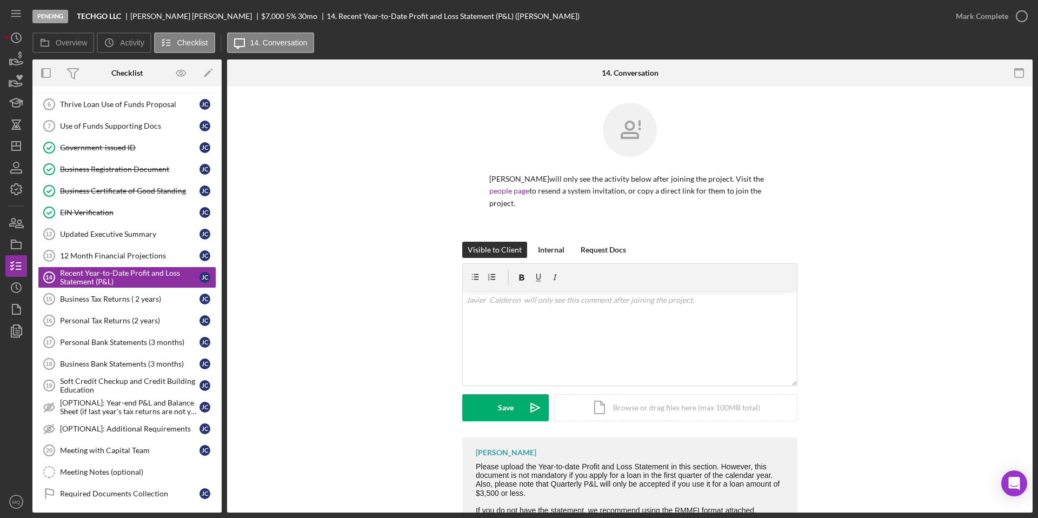
drag, startPoint x: 271, startPoint y: 15, endPoint x: 472, endPoint y: 23, distance: 201.2
click at [472, 23] on div "Pending TECHGO LLC [PERSON_NAME] $7,000 $7,000 5 % 30 mo 14. Recent Year-to-Dat…" at bounding box center [488, 16] width 912 height 32
drag, startPoint x: 427, startPoint y: 17, endPoint x: 272, endPoint y: 16, distance: 155.1
click at [326, 16] on div "14. Recent Year-to-Date Profit and Loss Statement (P&L) ([PERSON_NAME])" at bounding box center [452, 16] width 253 height 9
copy div "Recent Year-to-Date Profit and Loss Statement"
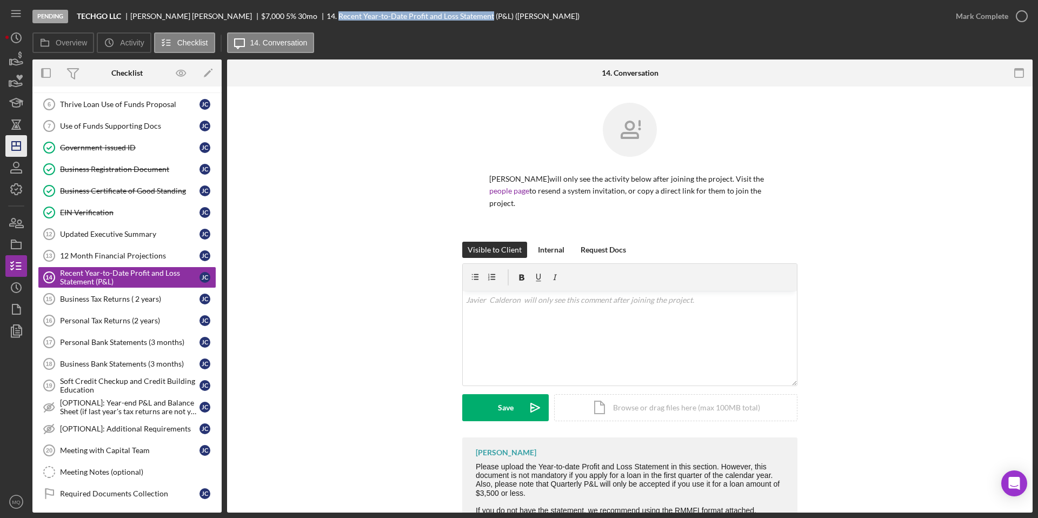
click at [19, 146] on line "button" at bounding box center [16, 146] width 9 height 0
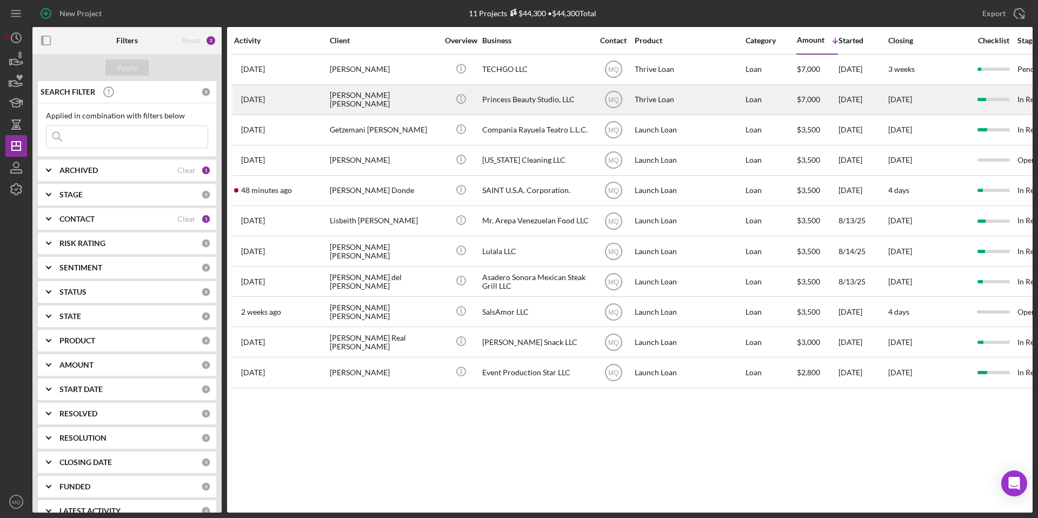
click at [360, 102] on div "[PERSON_NAME] [PERSON_NAME]" at bounding box center [384, 99] width 108 height 29
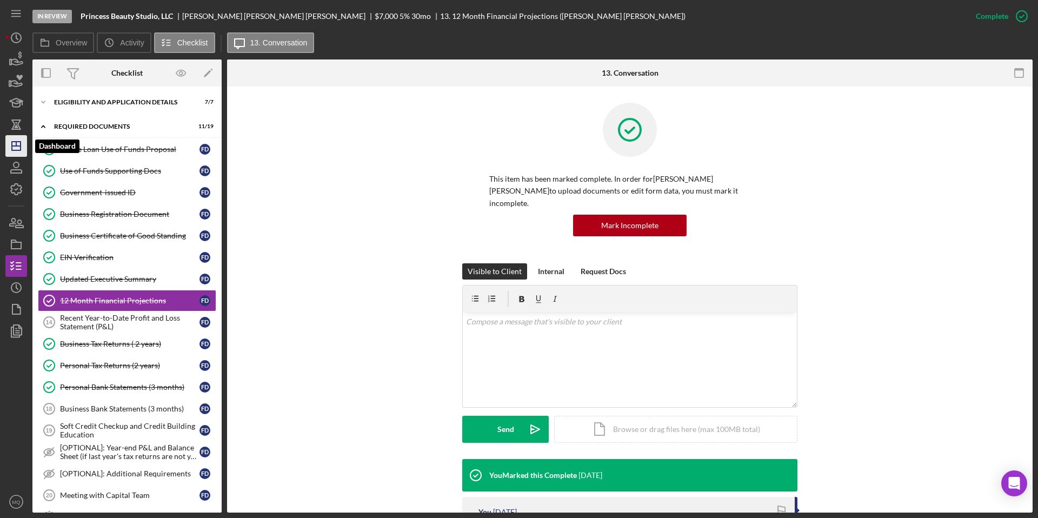
click at [15, 137] on icon "Icon/Dashboard" at bounding box center [16, 145] width 27 height 27
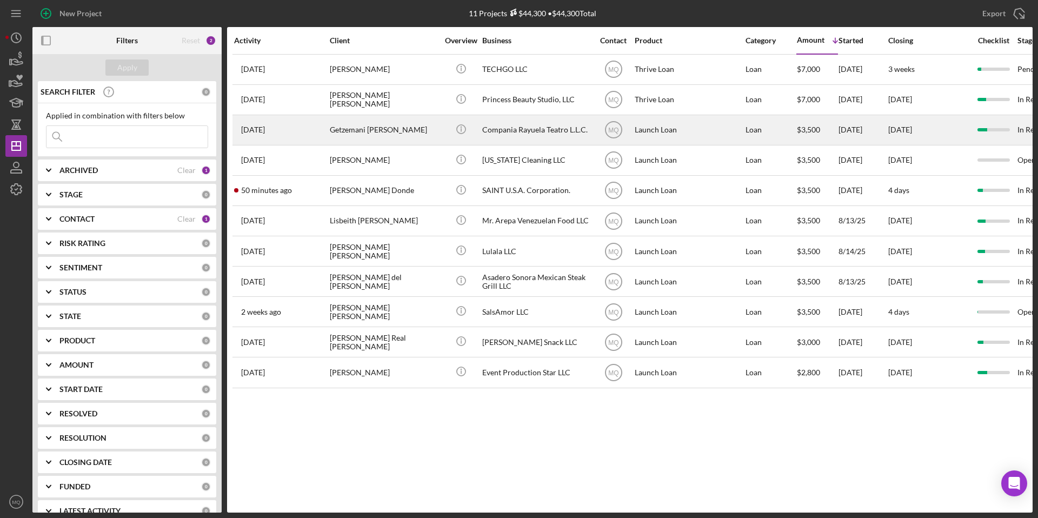
click at [375, 131] on div "Getzemani [PERSON_NAME]" at bounding box center [384, 130] width 108 height 29
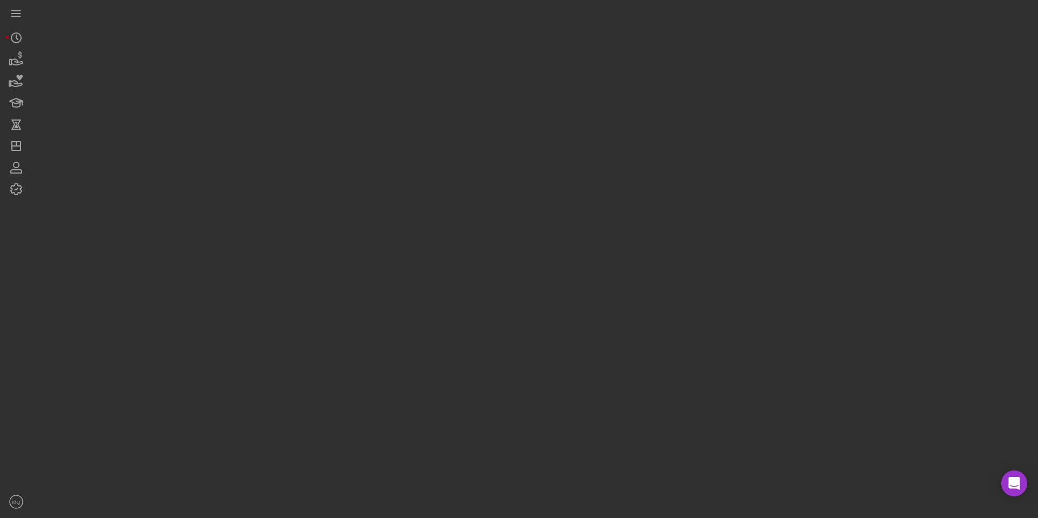
click at [375, 131] on div at bounding box center [532, 256] width 1000 height 512
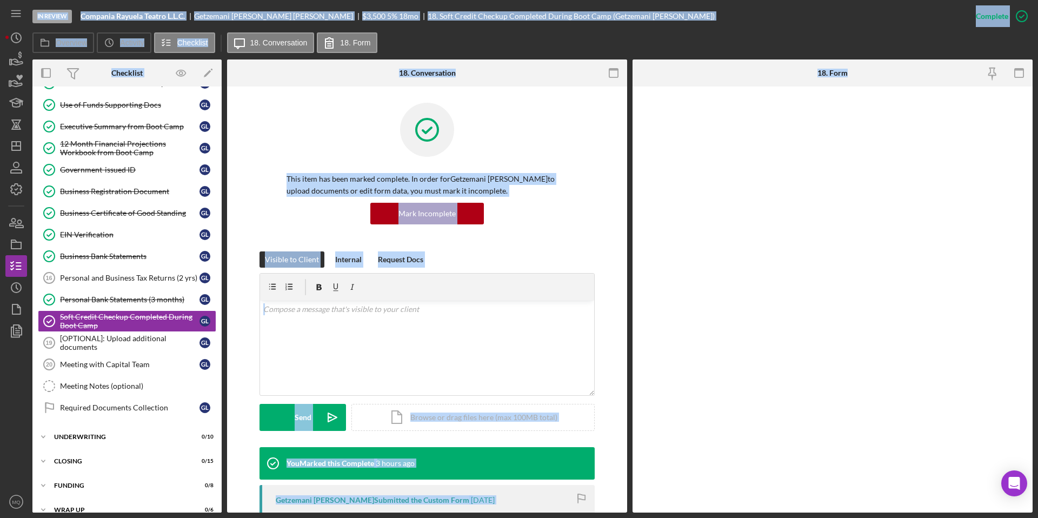
scroll to position [101, 0]
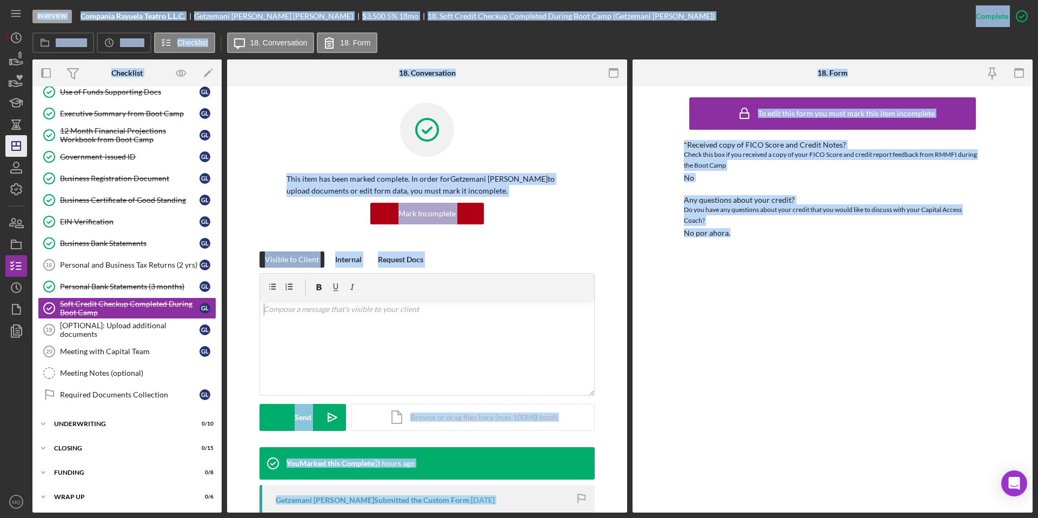
click at [15, 150] on polygon "button" at bounding box center [16, 146] width 9 height 9
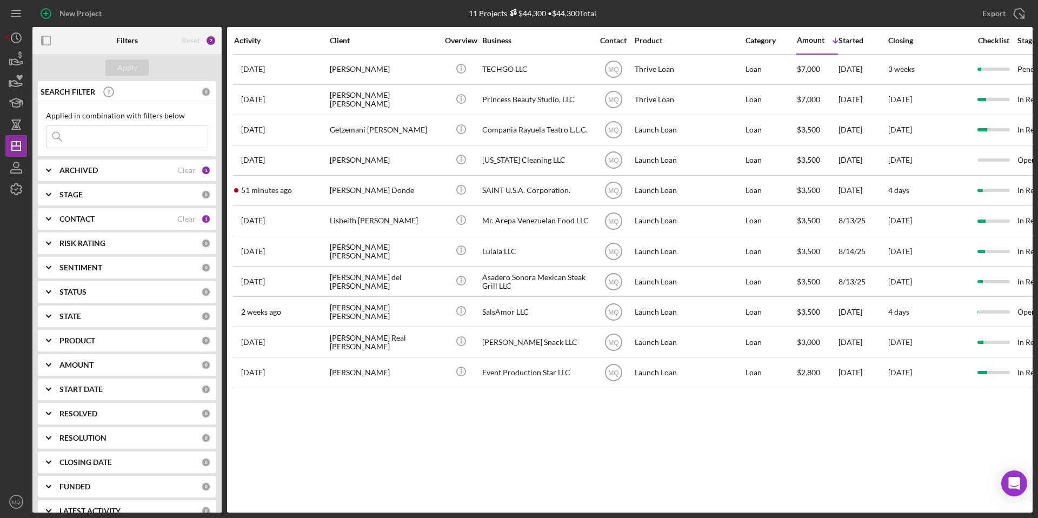
click at [414, 430] on div "Activity Client Overview Business Contact Product Category Amount Icon/Table So…" at bounding box center [629, 269] width 805 height 485
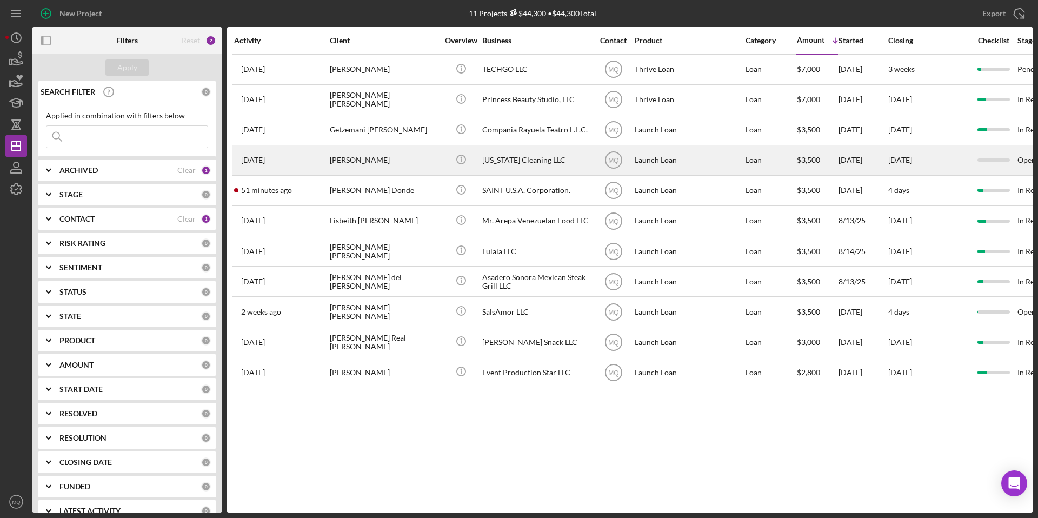
click at [398, 159] on div "[PERSON_NAME]" at bounding box center [384, 160] width 108 height 29
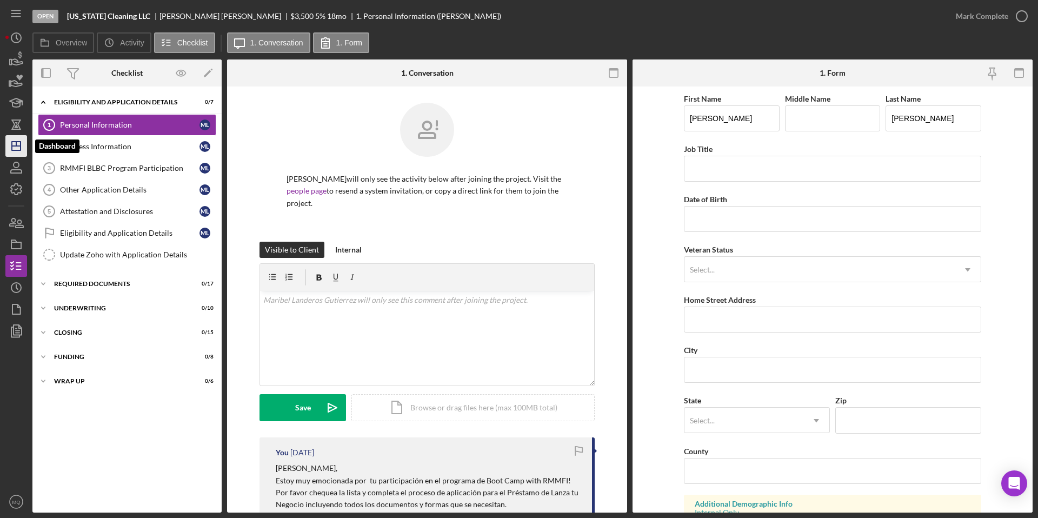
click at [22, 148] on icon "Icon/Dashboard" at bounding box center [16, 145] width 27 height 27
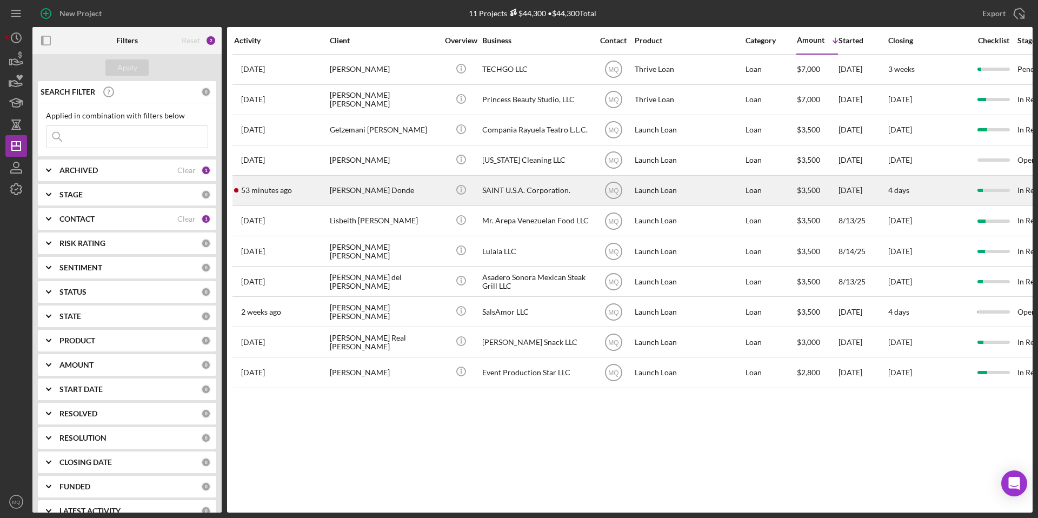
click at [386, 192] on div "[PERSON_NAME] Donde" at bounding box center [384, 190] width 108 height 29
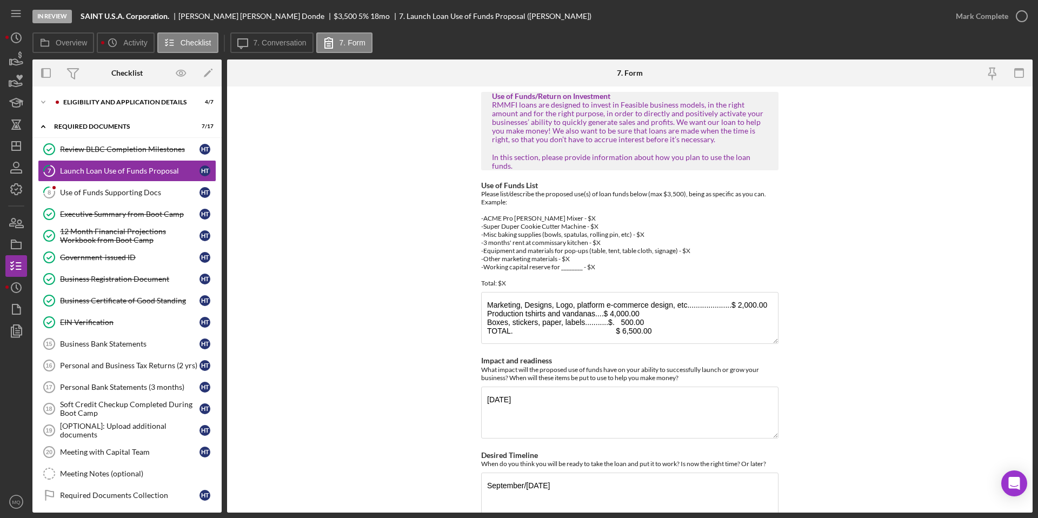
click at [88, 89] on div "Icon/Expander Eligibility and Application Details 4 / 7 Icon/Expander Required …" at bounding box center [126, 299] width 189 height 426
click at [78, 103] on div "Eligibility and Application Details" at bounding box center [135, 102] width 145 height 6
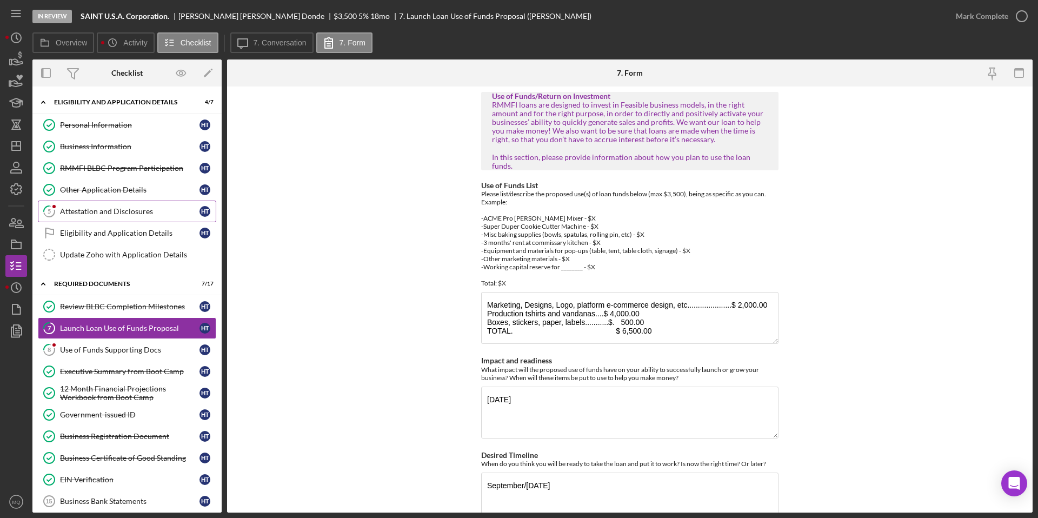
click at [97, 205] on link "5 Attestation and Disclosures H T" at bounding box center [127, 212] width 178 height 22
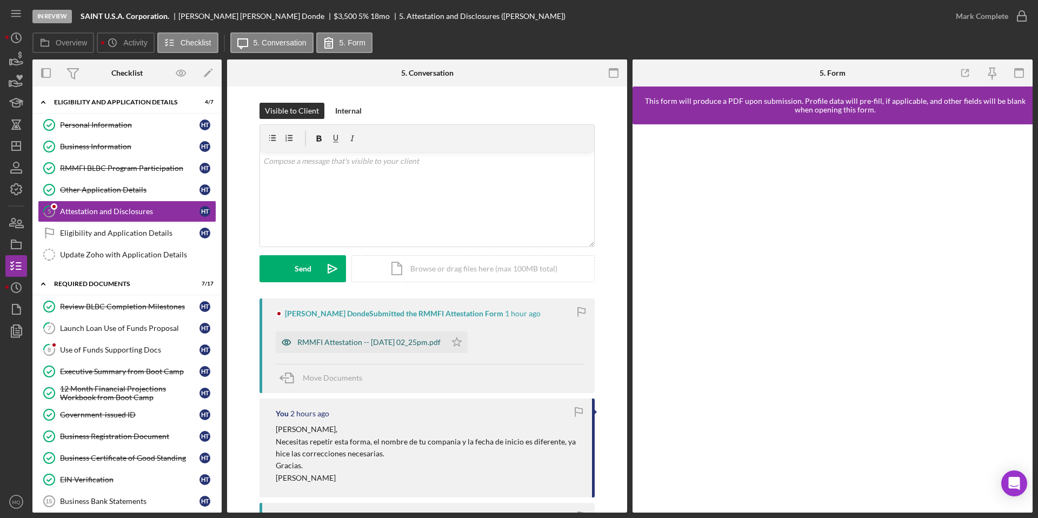
click at [382, 338] on div "RMMFI Attestation -- [DATE] 02_25pm.pdf" at bounding box center [368, 342] width 143 height 9
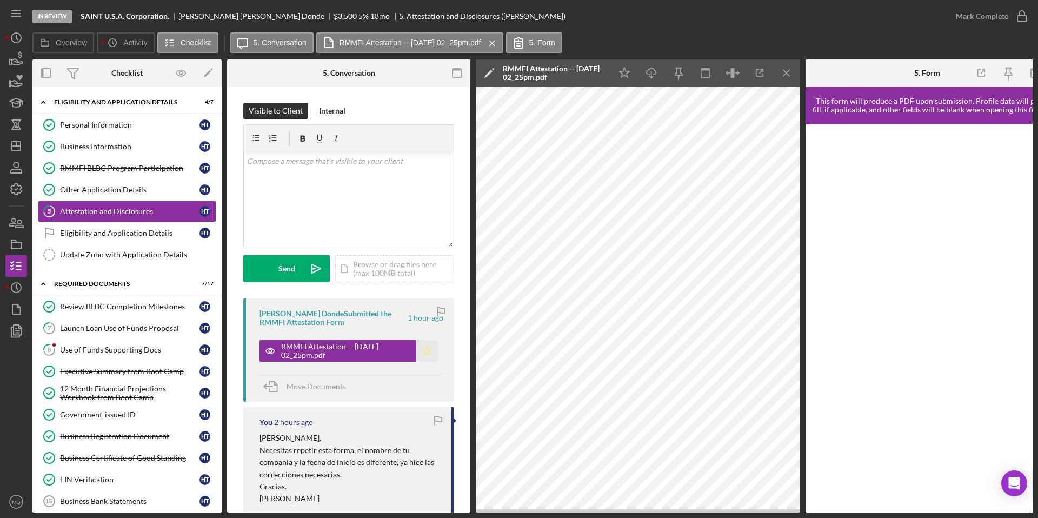
click at [425, 347] on icon "Icon/Star" at bounding box center [427, 351] width 22 height 22
click at [1020, 15] on icon "button" at bounding box center [1021, 16] width 27 height 27
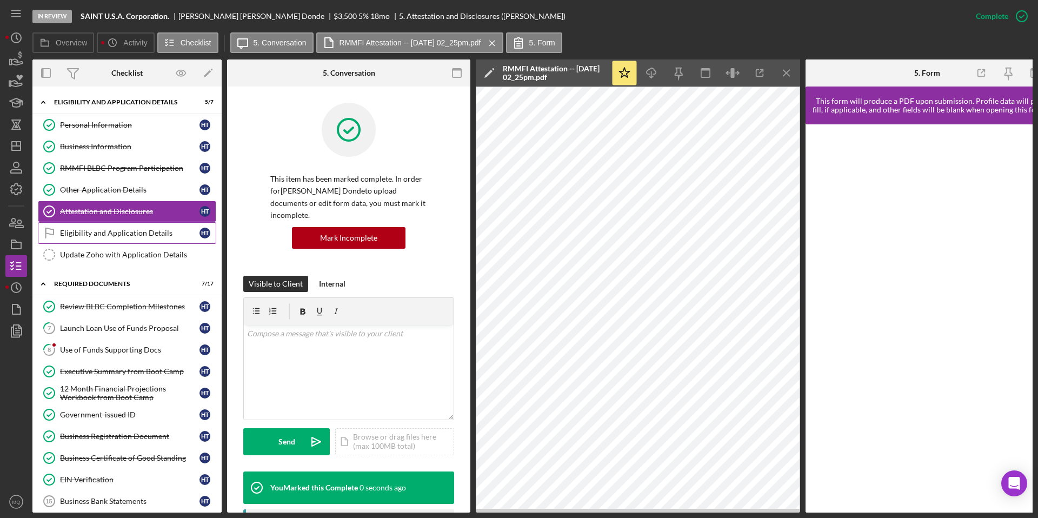
click at [113, 229] on div "Eligibility and Application Details" at bounding box center [129, 233] width 139 height 9
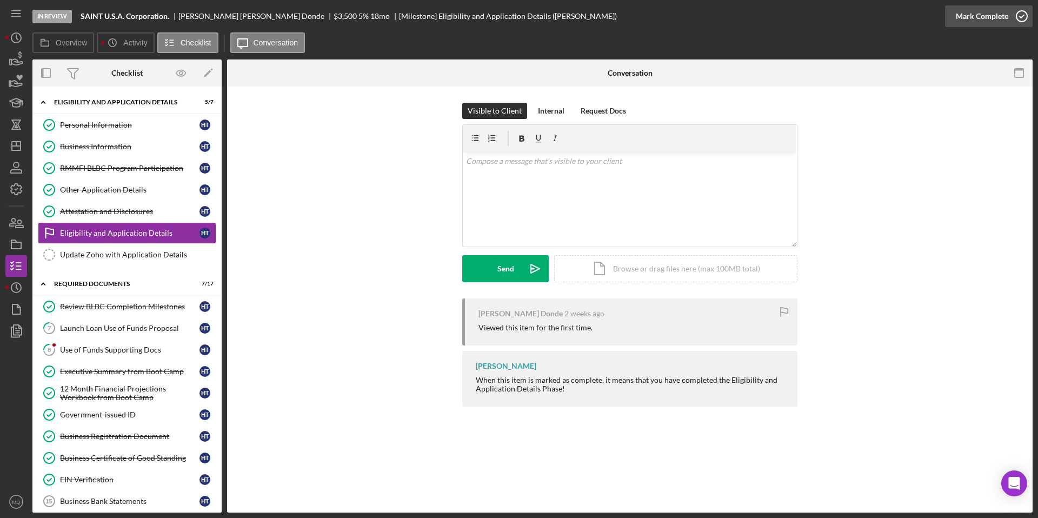
click at [1024, 17] on icon "button" at bounding box center [1021, 16] width 27 height 27
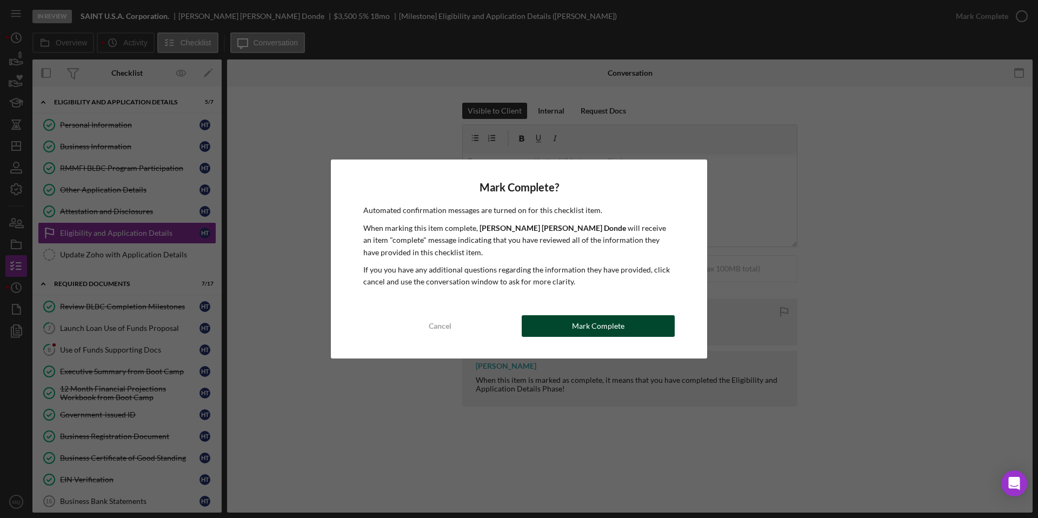
click at [644, 324] on button "Mark Complete" at bounding box center [598, 326] width 153 height 22
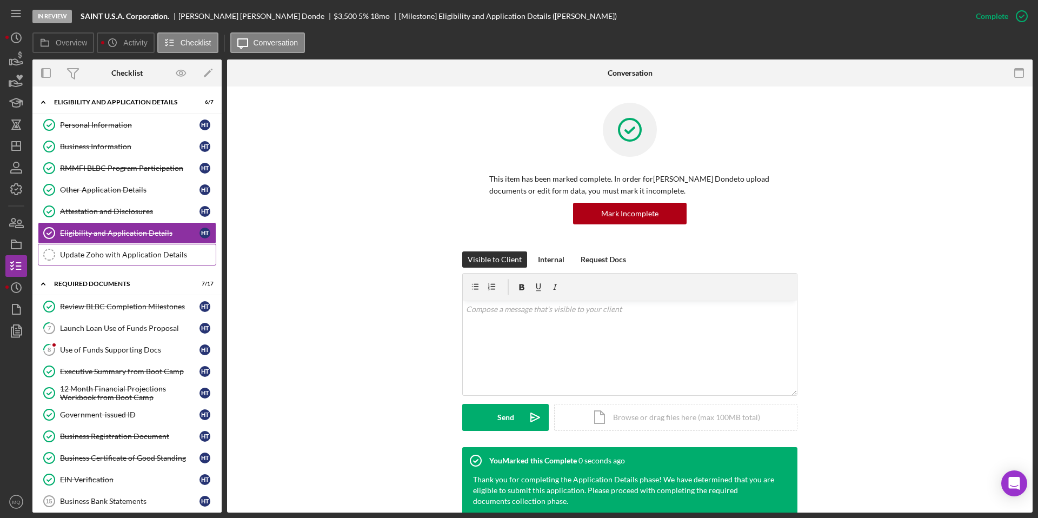
click at [154, 252] on div "Update Zoho with Application Details" at bounding box center [138, 254] width 156 height 9
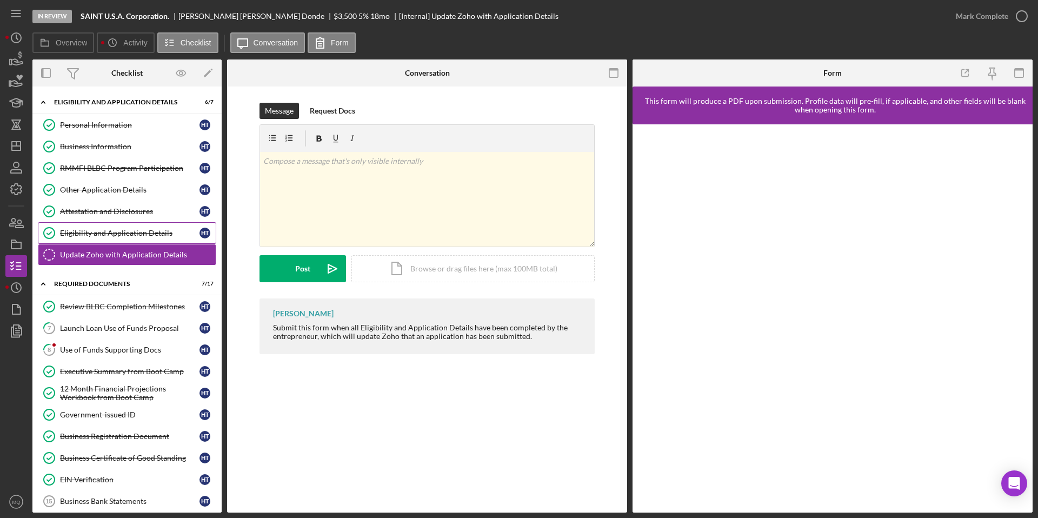
click at [154, 231] on div "Eligibility and Application Details" at bounding box center [129, 233] width 139 height 9
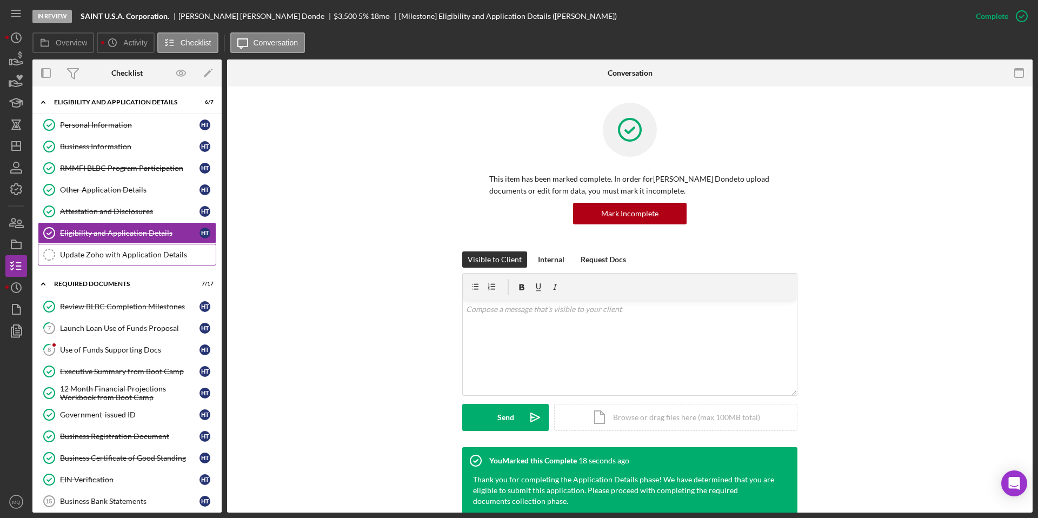
click at [164, 261] on link "Update Zoho with Application Details Update Zoho with Application Details" at bounding box center [127, 255] width 178 height 22
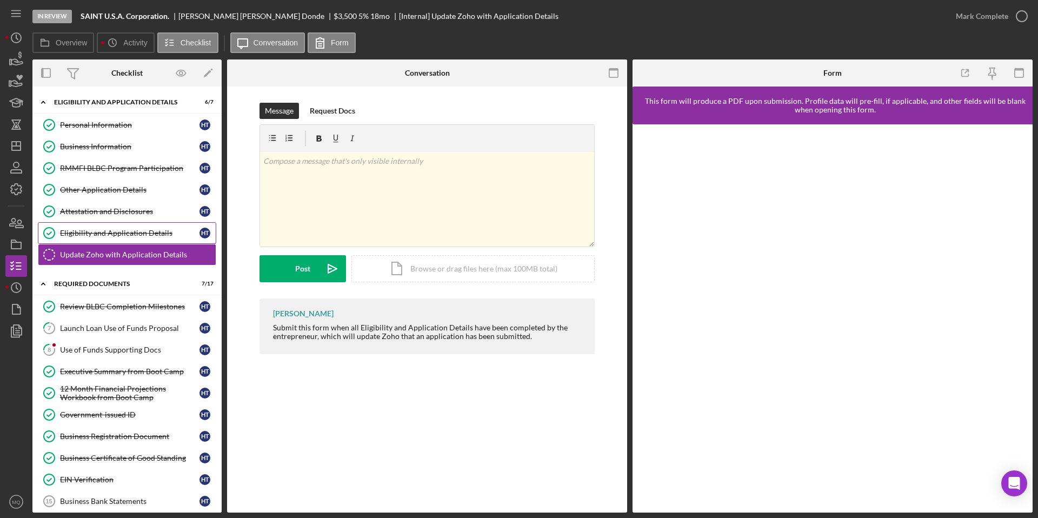
click at [144, 232] on div "Eligibility and Application Details" at bounding box center [129, 233] width 139 height 9
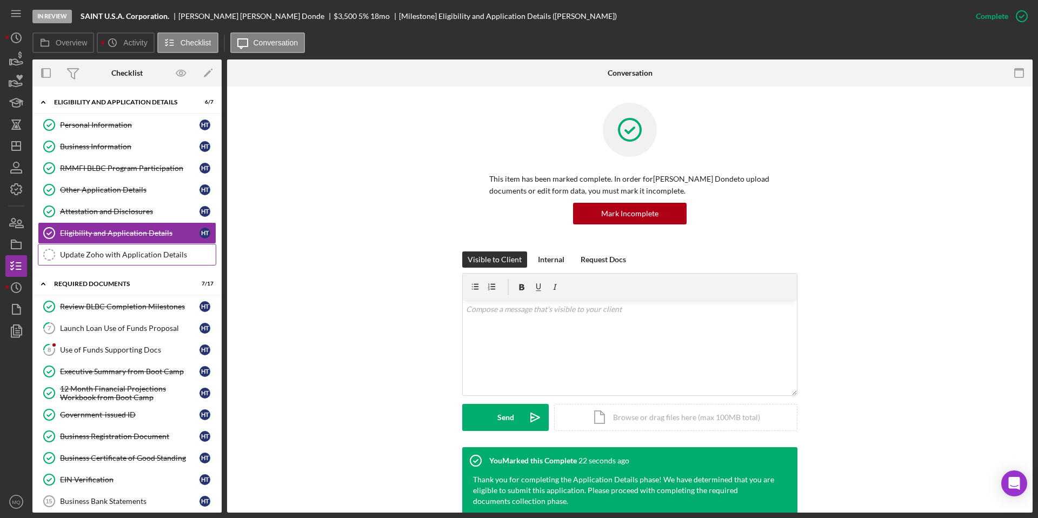
click at [148, 253] on div "Update Zoho with Application Details" at bounding box center [138, 254] width 156 height 9
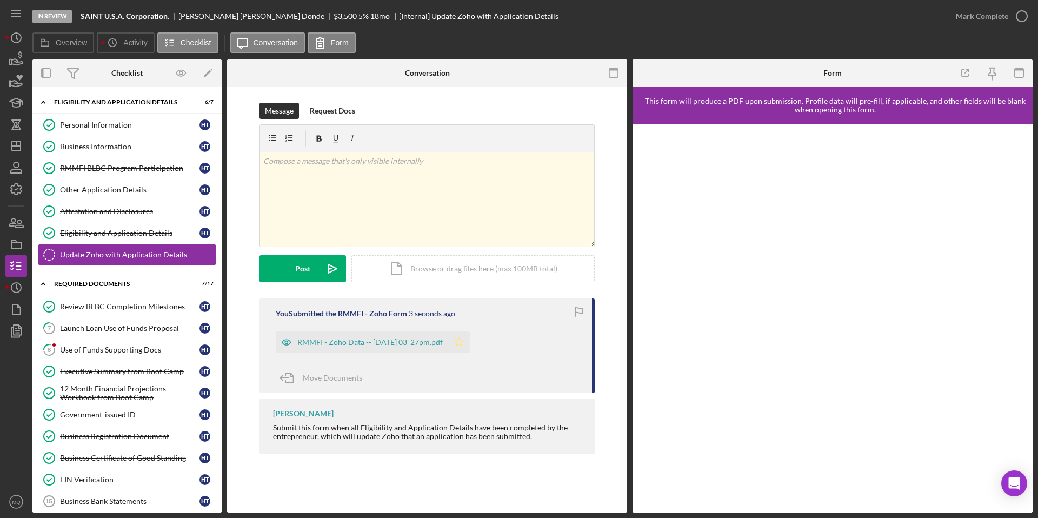
click at [464, 342] on polygon "button" at bounding box center [459, 341] width 9 height 9
click at [1024, 18] on icon "button" at bounding box center [1021, 16] width 27 height 27
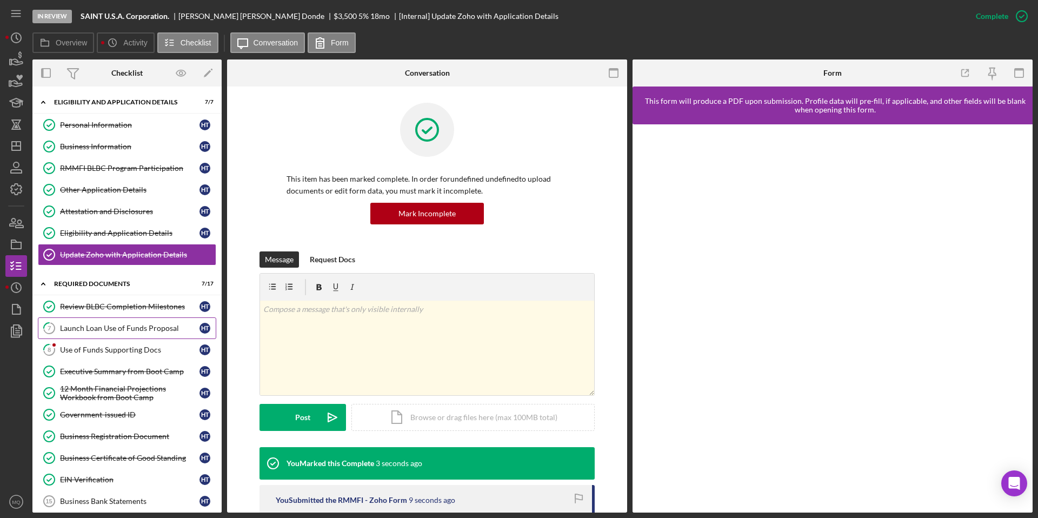
click at [163, 328] on div "Launch Loan Use of Funds Proposal" at bounding box center [129, 328] width 139 height 9
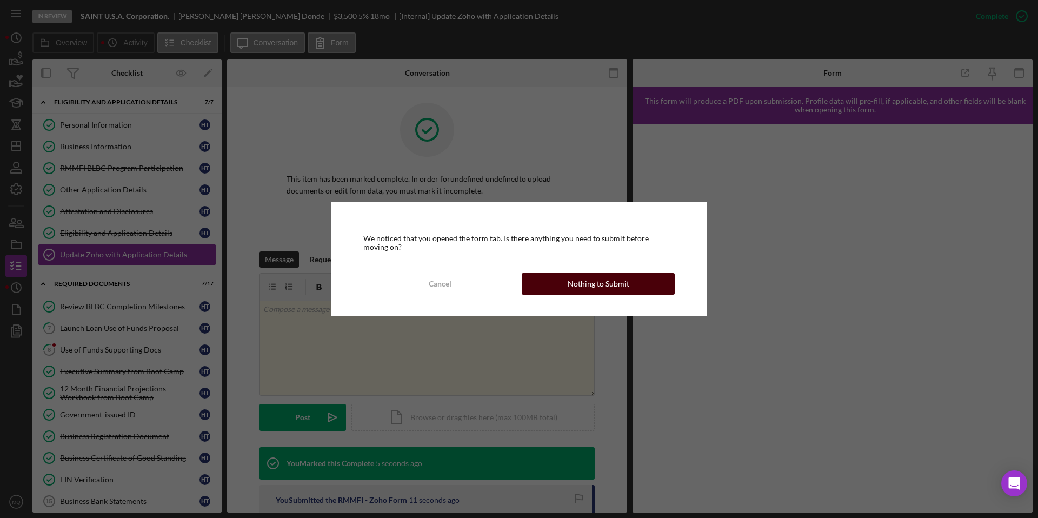
click at [656, 286] on button "Nothing to Submit" at bounding box center [598, 284] width 153 height 22
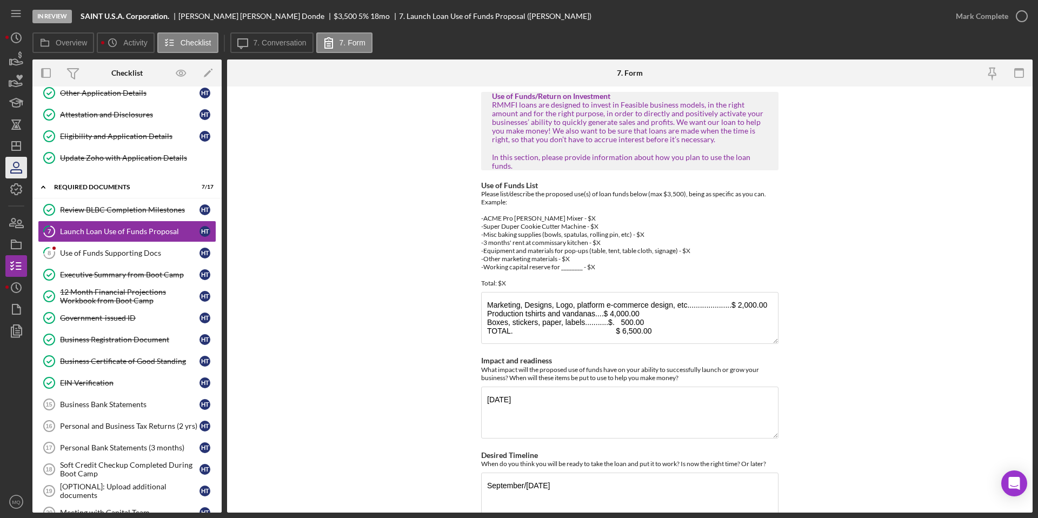
scroll to position [98, 0]
click at [10, 137] on icon "Icon/Dashboard" at bounding box center [16, 145] width 27 height 27
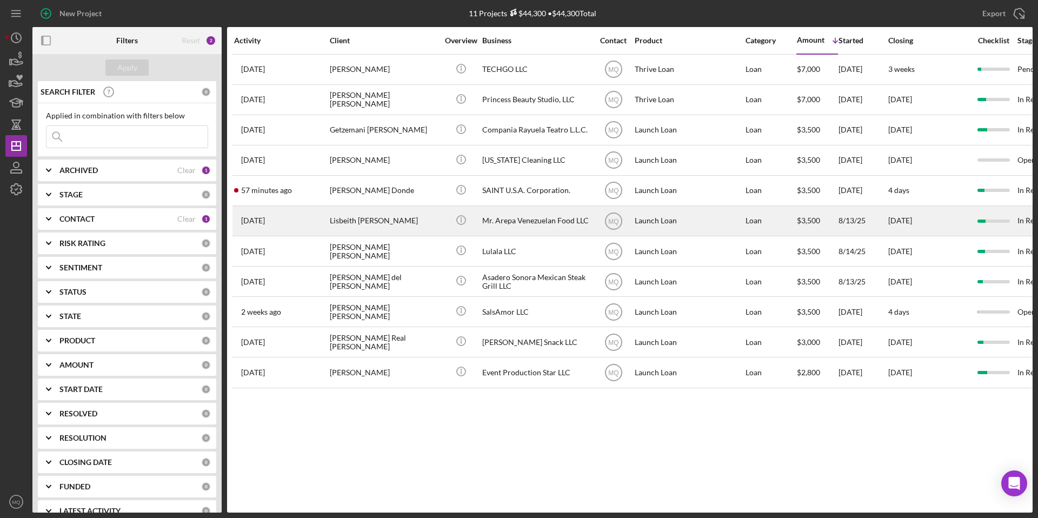
click at [380, 224] on div "Lisbeith [PERSON_NAME]" at bounding box center [384, 220] width 108 height 29
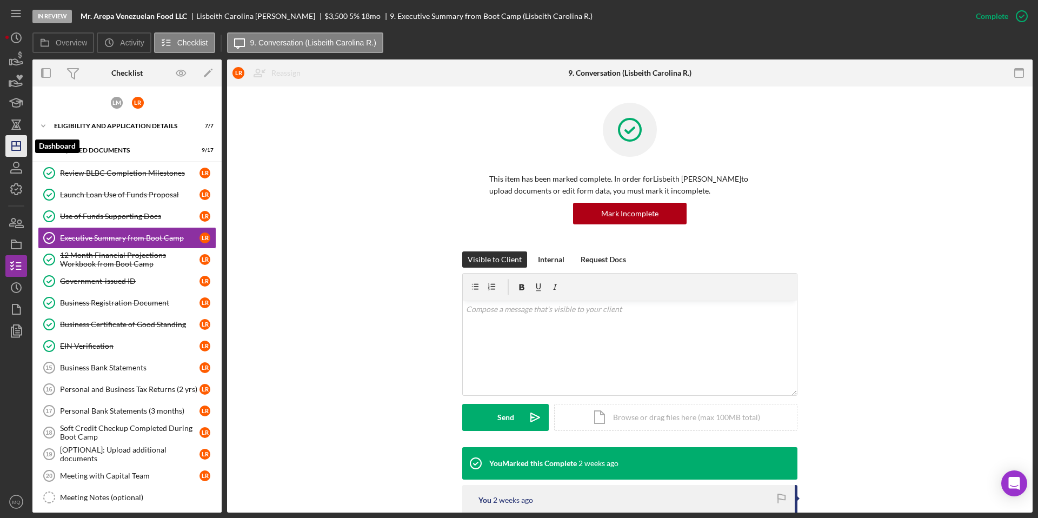
click at [18, 146] on line "button" at bounding box center [16, 146] width 9 height 0
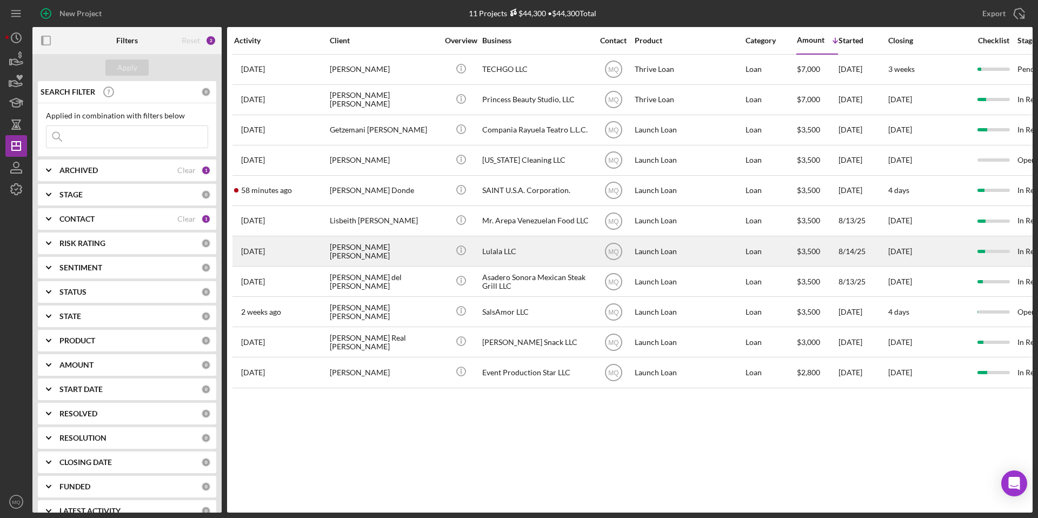
click at [392, 248] on div "[PERSON_NAME] [PERSON_NAME]" at bounding box center [384, 251] width 108 height 29
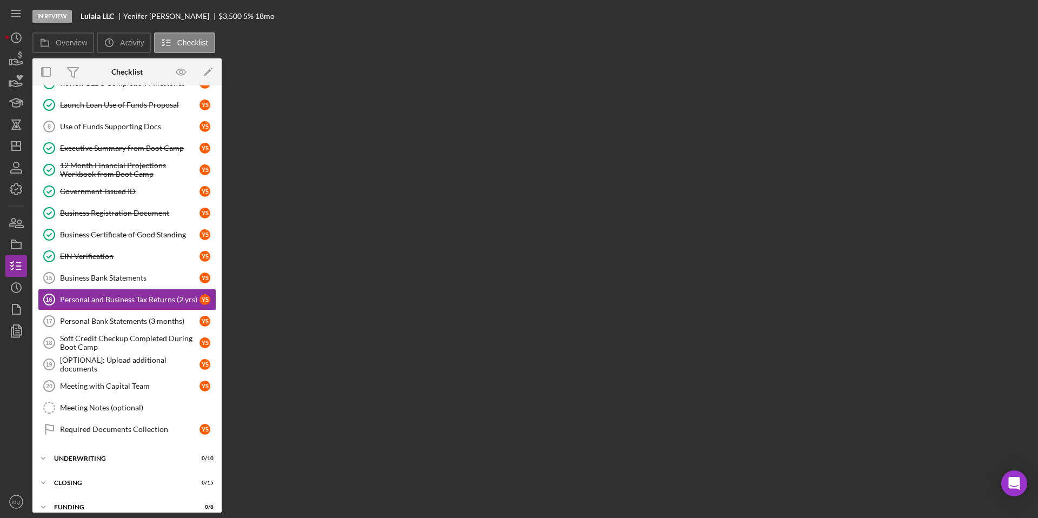
scroll to position [89, 0]
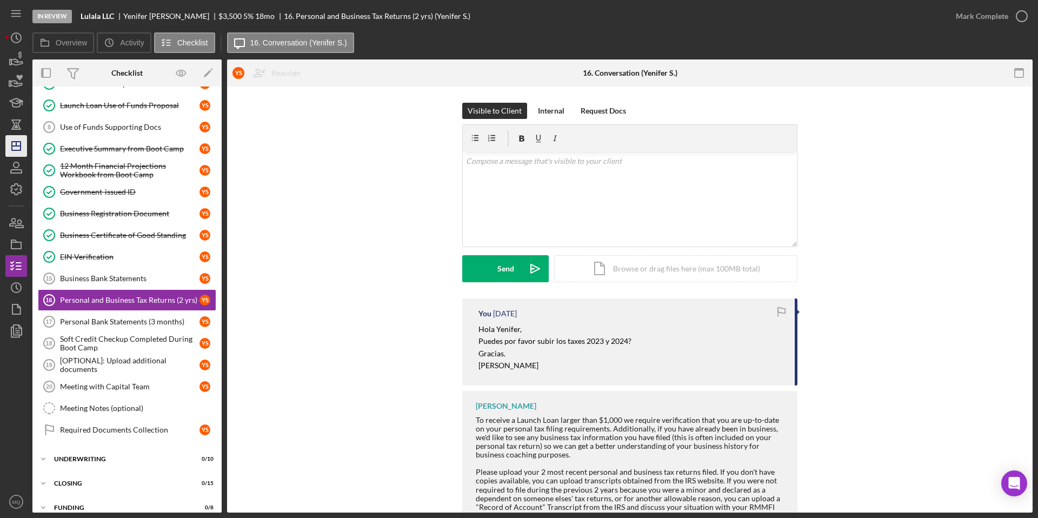
click at [15, 147] on icon "Icon/Dashboard" at bounding box center [16, 145] width 27 height 27
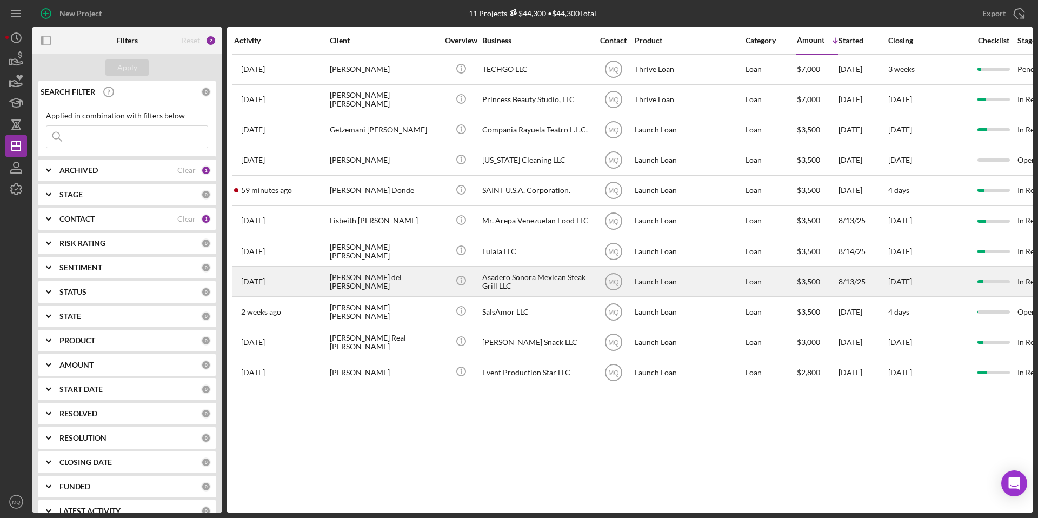
click at [384, 282] on div "[PERSON_NAME] del [PERSON_NAME]" at bounding box center [384, 281] width 108 height 29
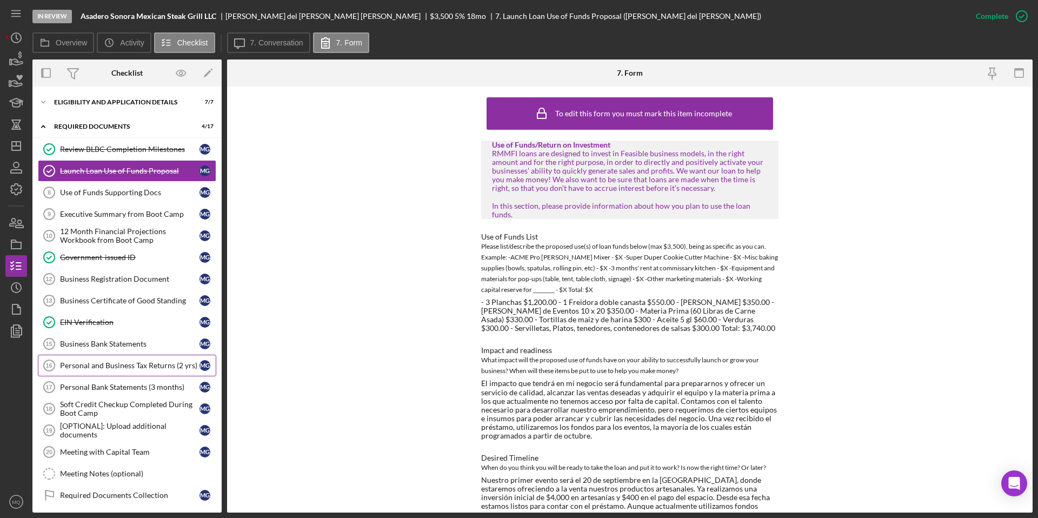
click at [115, 364] on div "Personal and Business Tax Returns (2 yrs)" at bounding box center [129, 365] width 139 height 9
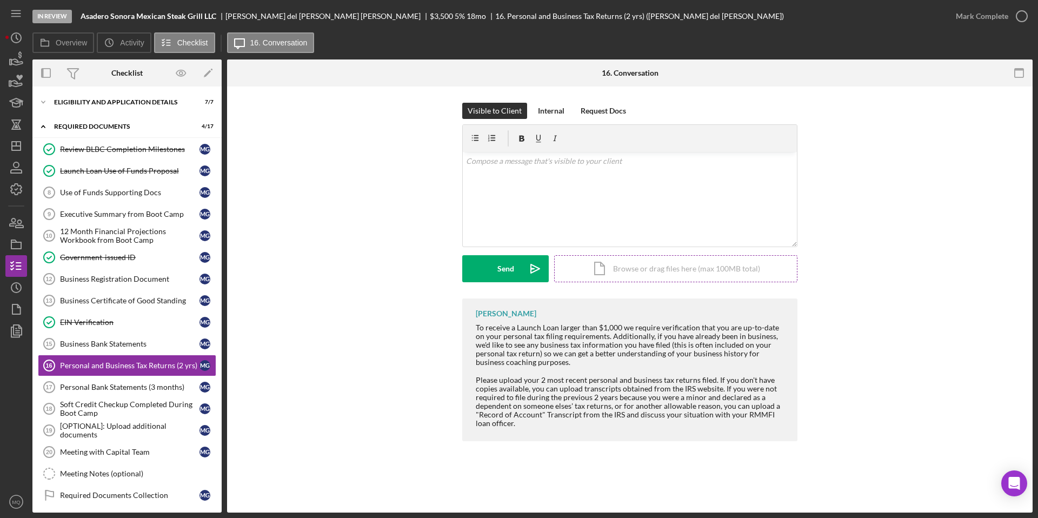
click at [738, 272] on div "Icon/Document Browse or drag files here (max 100MB total) Tap to choose files o…" at bounding box center [675, 268] width 243 height 27
click at [639, 270] on div "Icon/Document Browse or drag files here (max 100MB total) Tap to choose files o…" at bounding box center [675, 268] width 243 height 27
click at [504, 269] on div "Upload" at bounding box center [505, 268] width 24 height 27
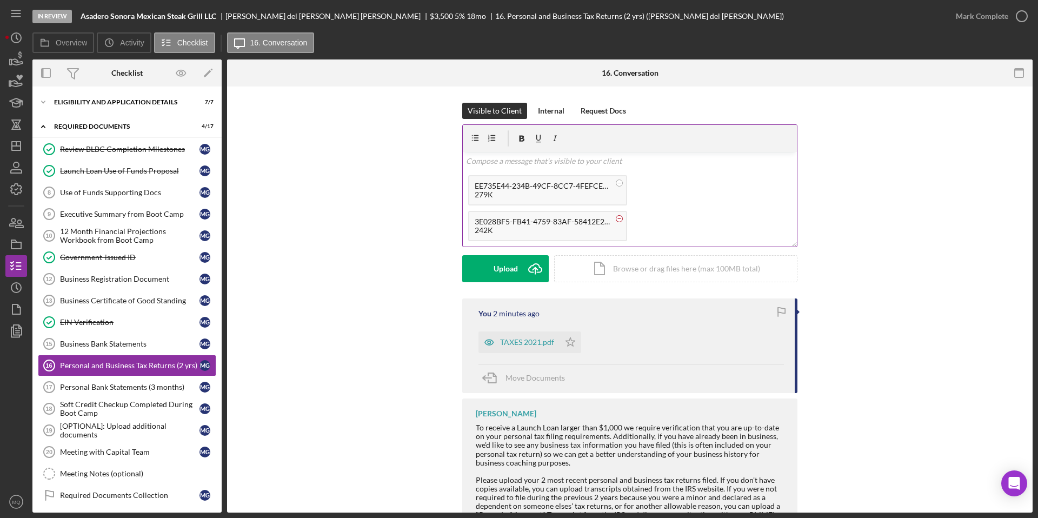
click at [617, 218] on g at bounding box center [619, 218] width 6 height 6
click at [618, 215] on circle at bounding box center [619, 218] width 6 height 6
click at [130, 342] on div "Business Bank Statements" at bounding box center [129, 343] width 139 height 9
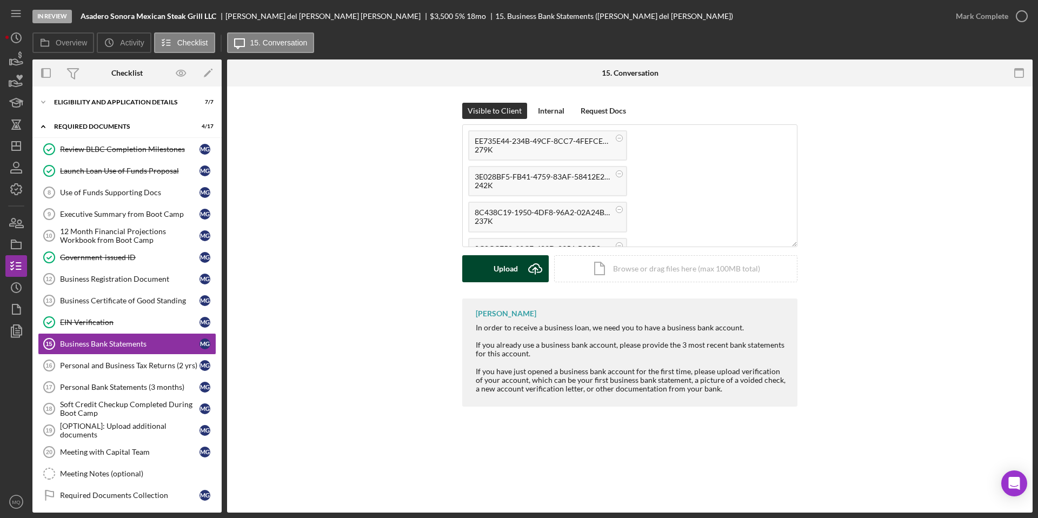
click at [508, 270] on div "Upload" at bounding box center [505, 268] width 24 height 27
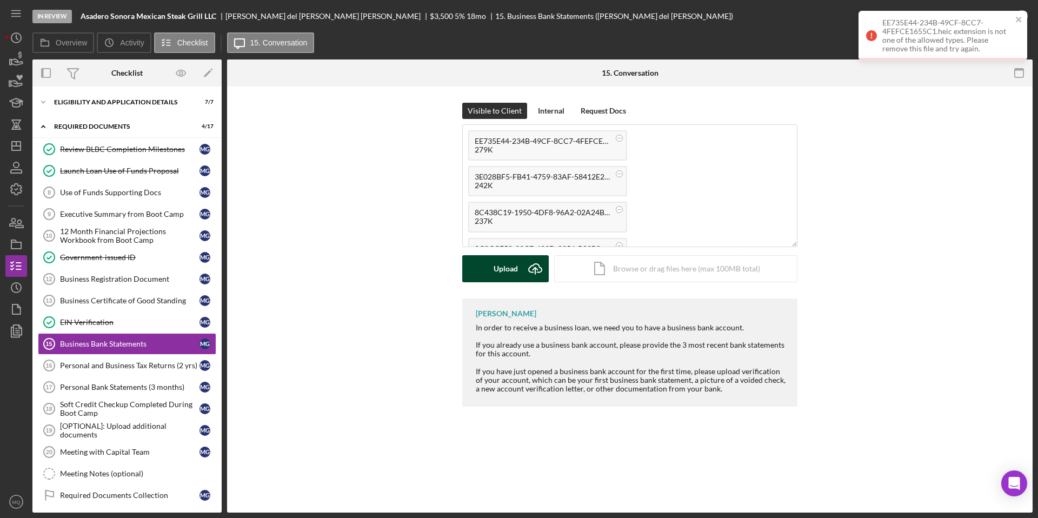
click at [508, 266] on div "Upload" at bounding box center [505, 268] width 24 height 27
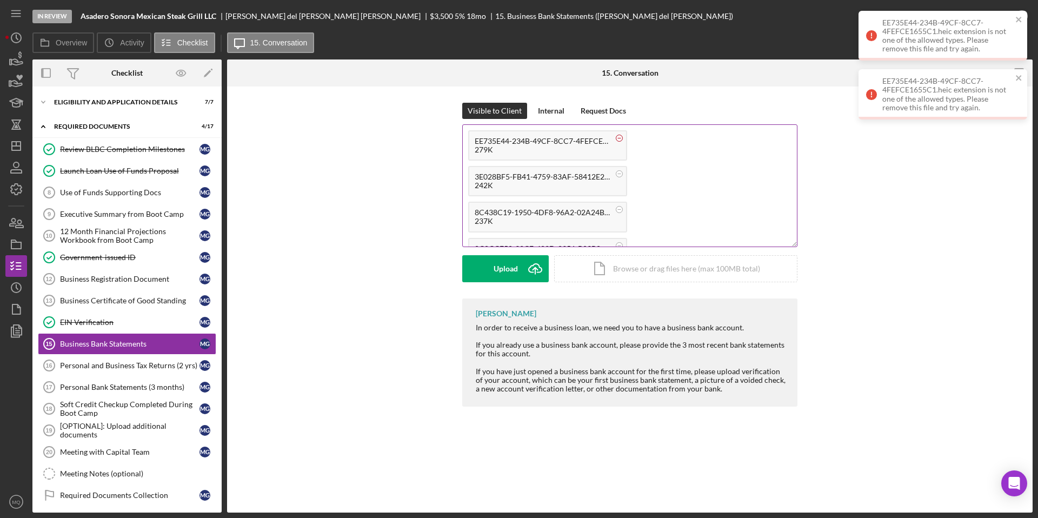
click at [619, 137] on circle at bounding box center [619, 138] width 6 height 6
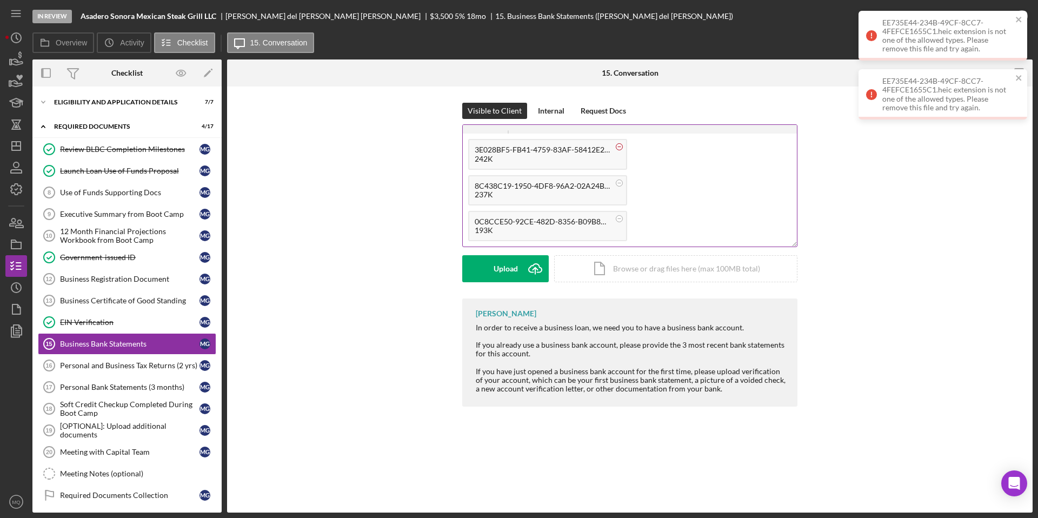
click at [620, 144] on circle at bounding box center [619, 147] width 6 height 6
click at [617, 183] on circle at bounding box center [619, 182] width 6 height 6
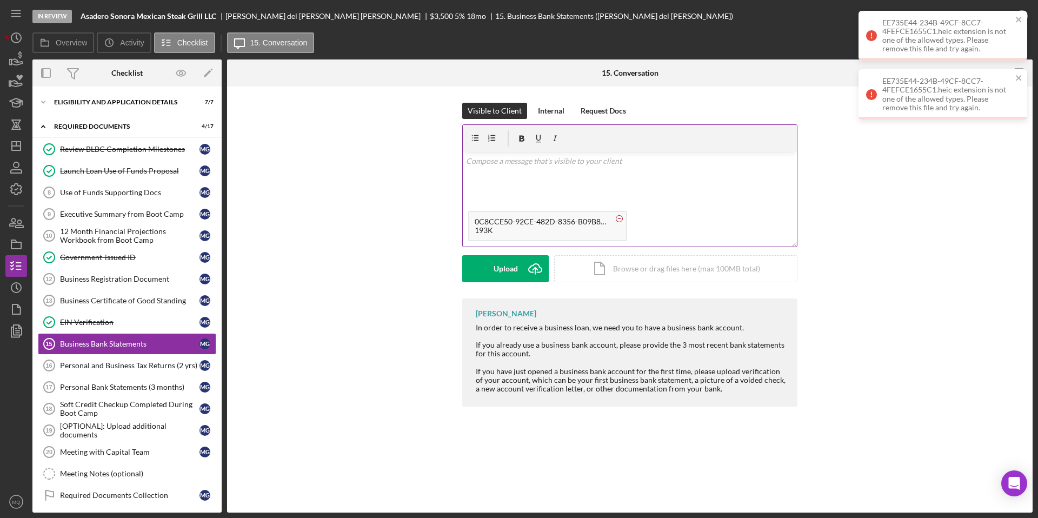
click at [620, 221] on circle at bounding box center [619, 218] width 6 height 6
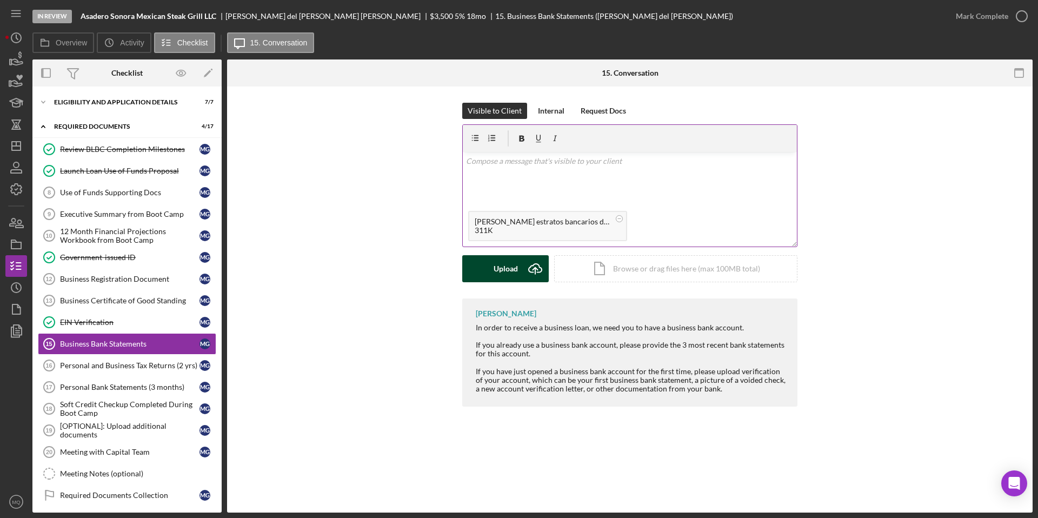
click at [503, 258] on div "Upload" at bounding box center [505, 268] width 24 height 27
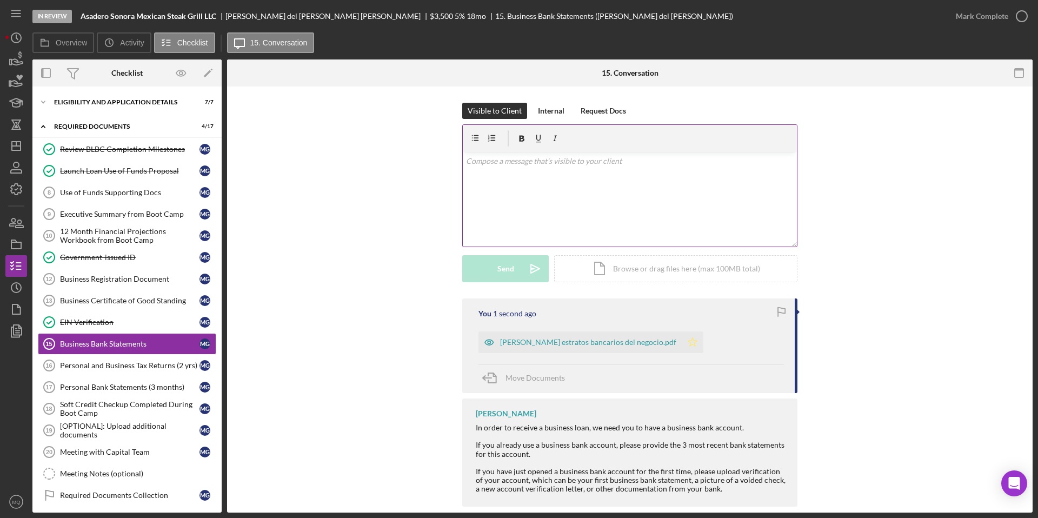
click at [682, 347] on icon "Icon/Star" at bounding box center [693, 342] width 22 height 22
click at [627, 203] on div "v Color teal Color pink Remove color Add row above Add row below Add column bef…" at bounding box center [630, 199] width 334 height 95
